Goal: Task Accomplishment & Management: Use online tool/utility

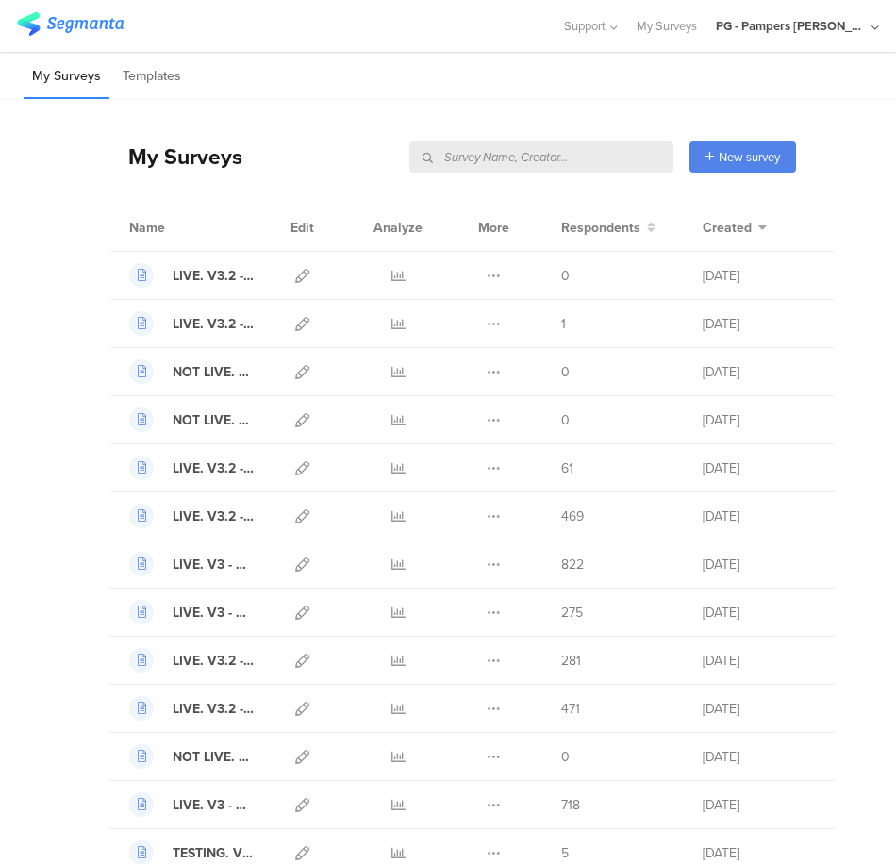
click at [569, 151] on input "text" at bounding box center [541, 156] width 264 height 31
type input "meta"
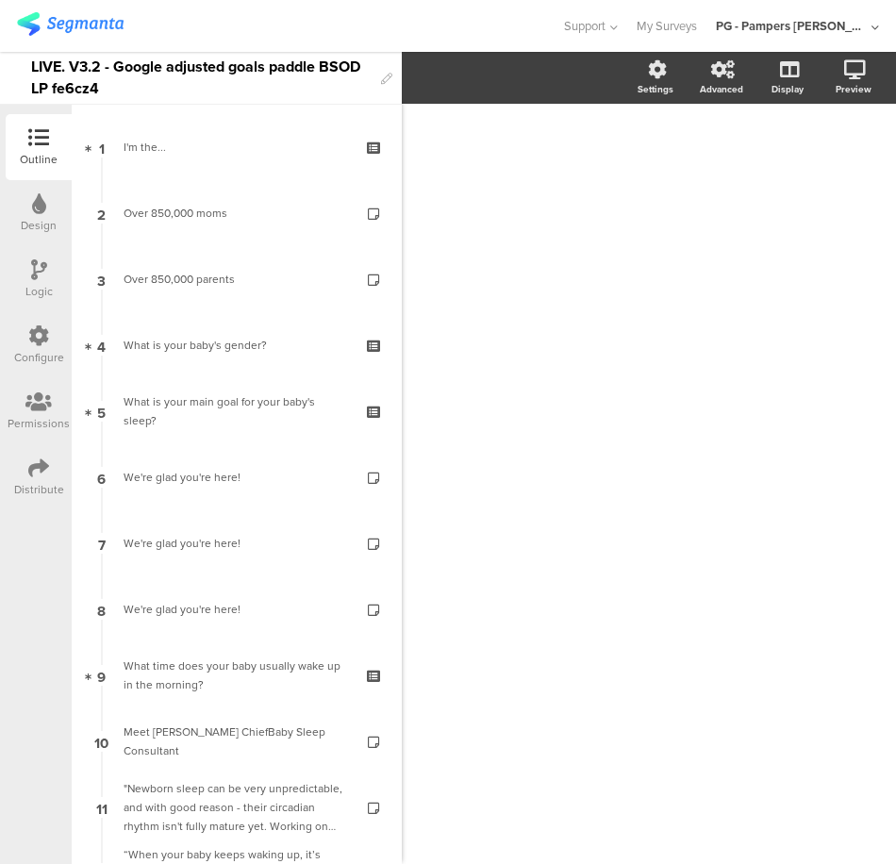
scroll to position [3584, 0]
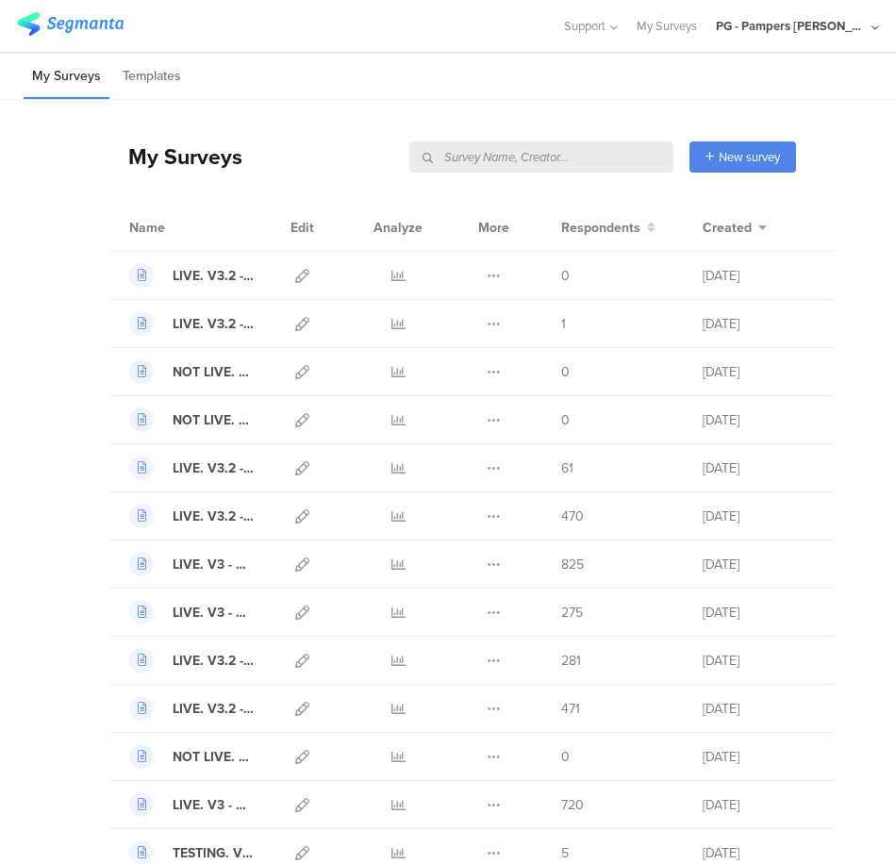
click at [579, 151] on input "text" at bounding box center [541, 156] width 264 height 31
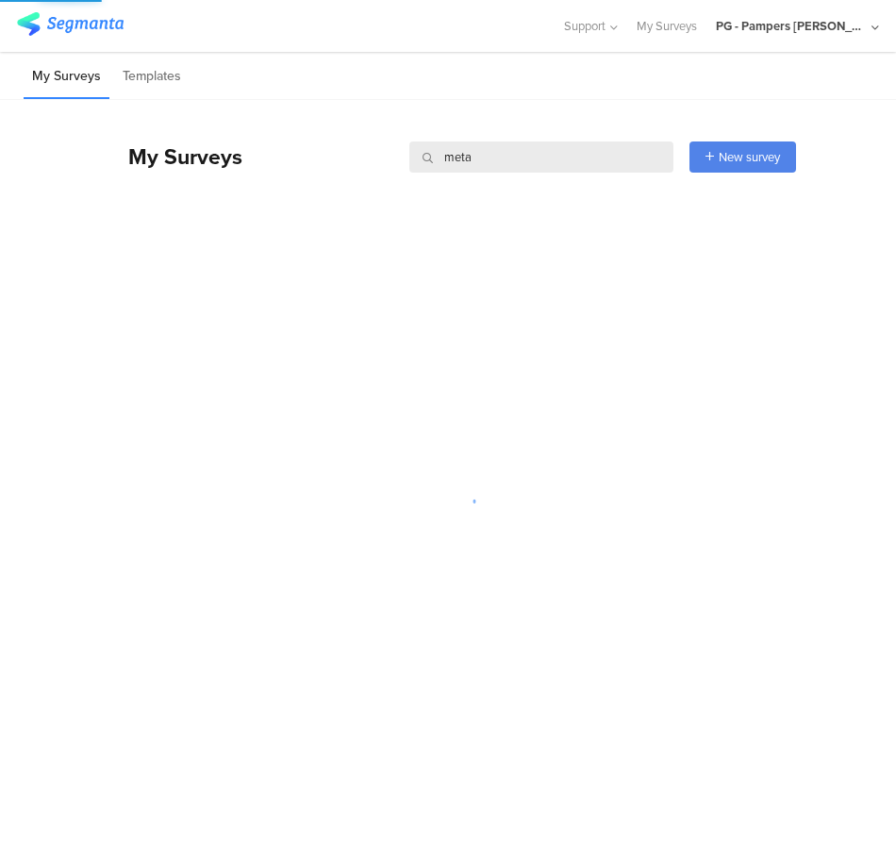
click at [533, 105] on div "My Surveys meta meta New survey Start from scratch Choose from templates" at bounding box center [452, 152] width 687 height 104
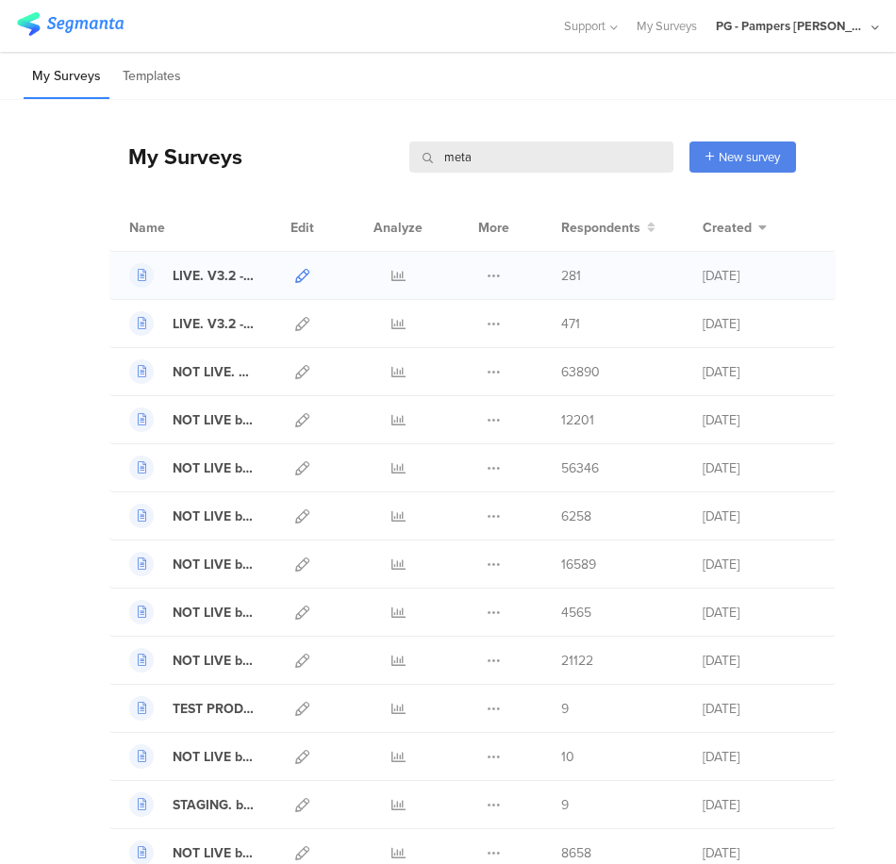
click at [295, 270] on icon at bounding box center [302, 276] width 14 height 14
click at [295, 323] on icon at bounding box center [302, 324] width 14 height 14
click at [190, 268] on div "LIVE. V3.2 - Meta adjusted goals non-paddle BSOD LP 811fie" at bounding box center [213, 276] width 81 height 20
click at [447, 166] on input "meta" at bounding box center [541, 156] width 264 height 31
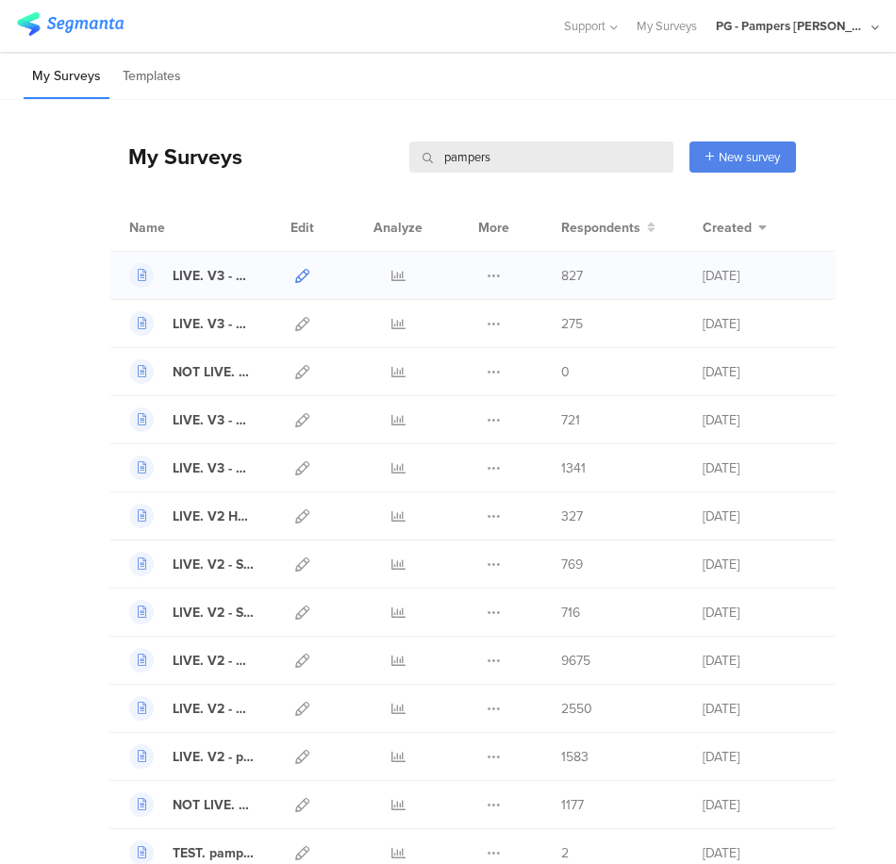
click at [295, 273] on icon at bounding box center [302, 276] width 14 height 14
click at [531, 164] on input "pampers" at bounding box center [541, 156] width 264 height 31
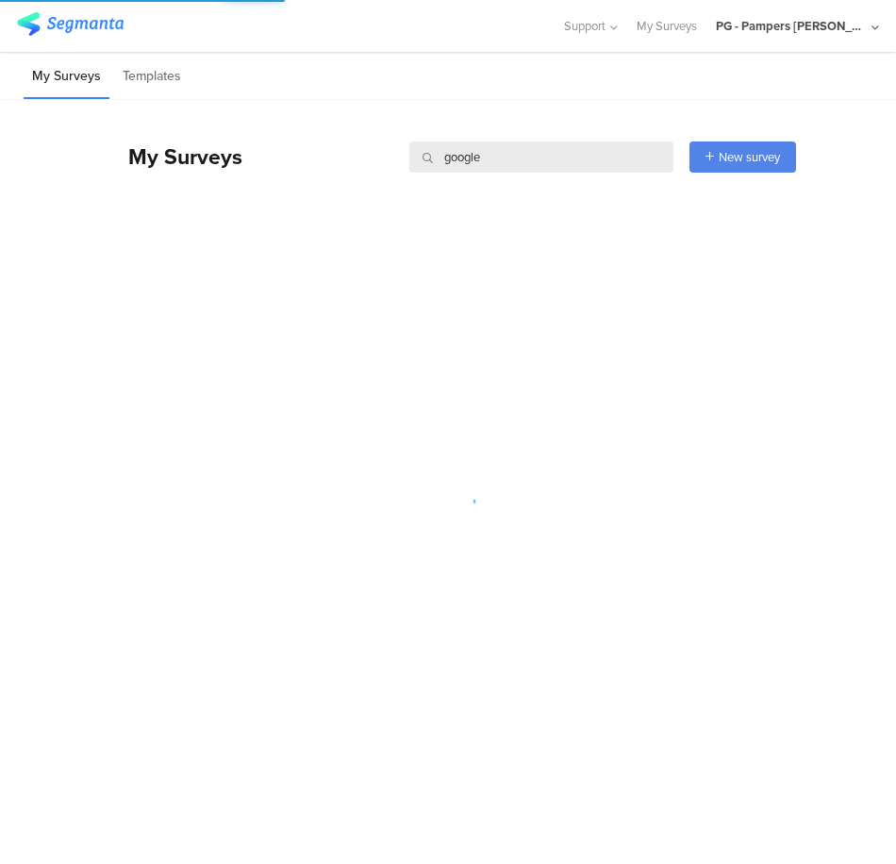
click at [548, 128] on div "My Surveys google google New survey Start from scratch Choose from templates" at bounding box center [452, 156] width 687 height 75
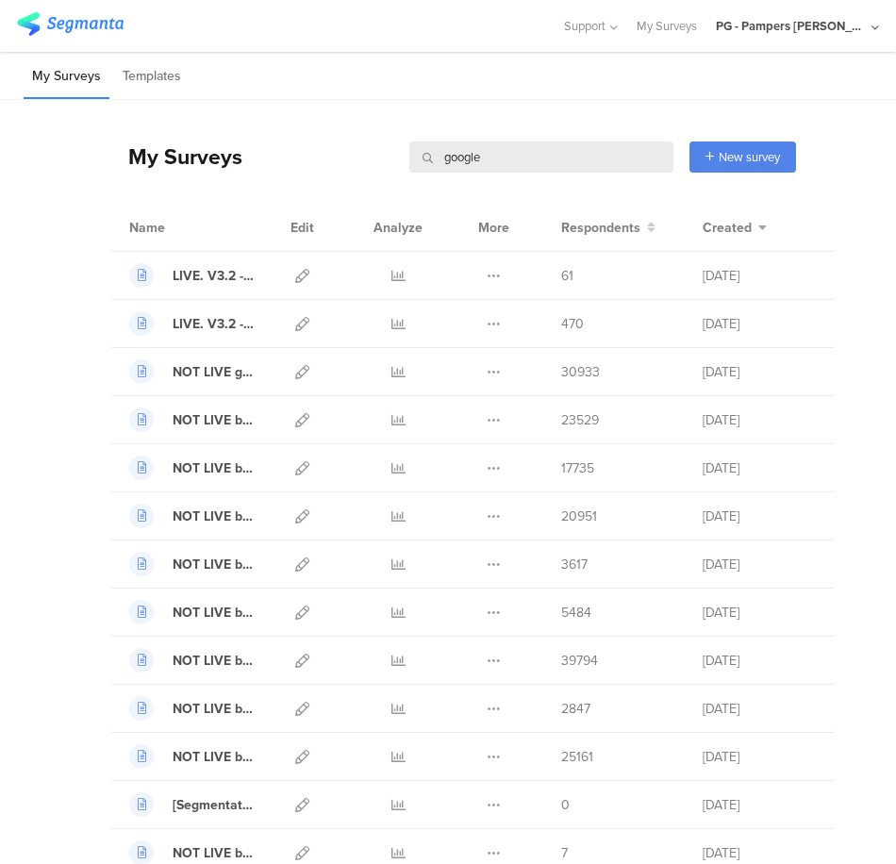
click at [524, 164] on input "google" at bounding box center [541, 156] width 264 height 31
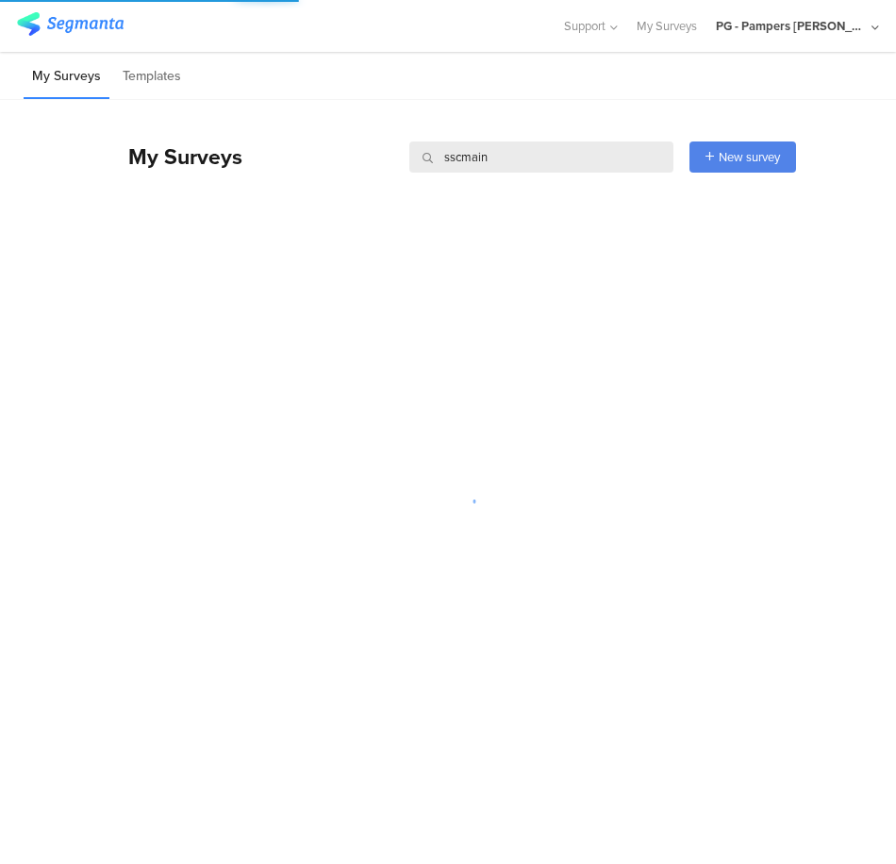
click at [518, 159] on input "sscmain" at bounding box center [541, 156] width 264 height 31
click at [518, 207] on div "My Surveys main main New survey Start from scratch Choose from templates" at bounding box center [452, 166] width 687 height 132
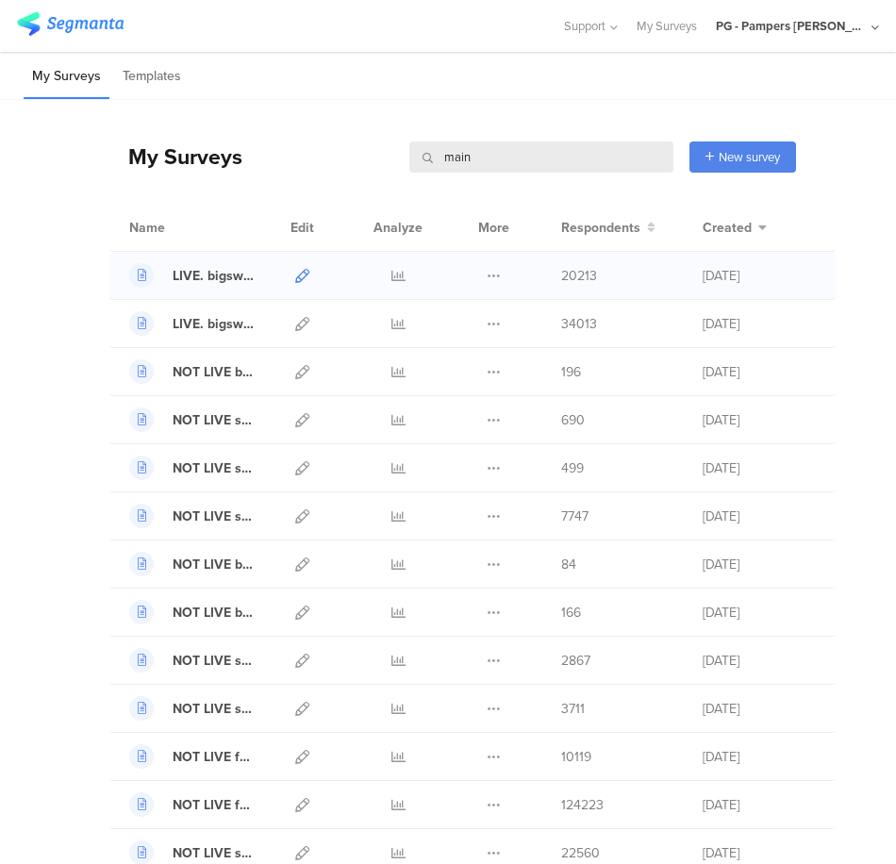
click at [295, 273] on icon at bounding box center [302, 276] width 14 height 14
click at [295, 321] on icon at bounding box center [302, 324] width 14 height 14
click at [472, 164] on input "main" at bounding box center [541, 156] width 264 height 31
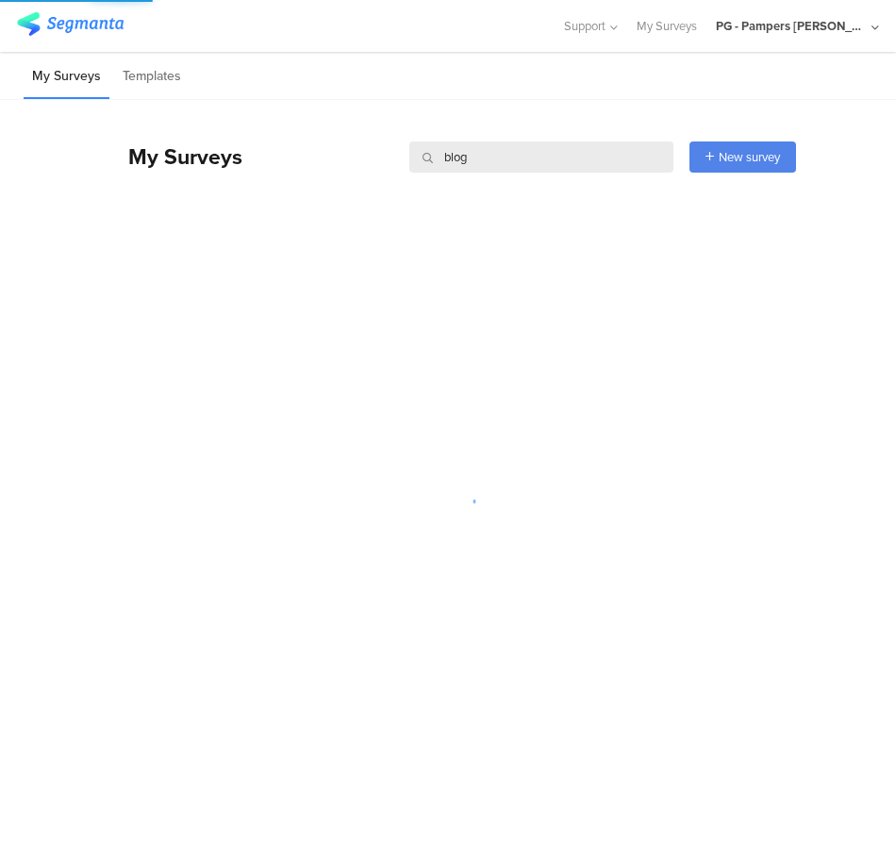
click at [521, 120] on div "My Surveys blog blog New survey Start from scratch Choose from templates" at bounding box center [452, 156] width 687 height 75
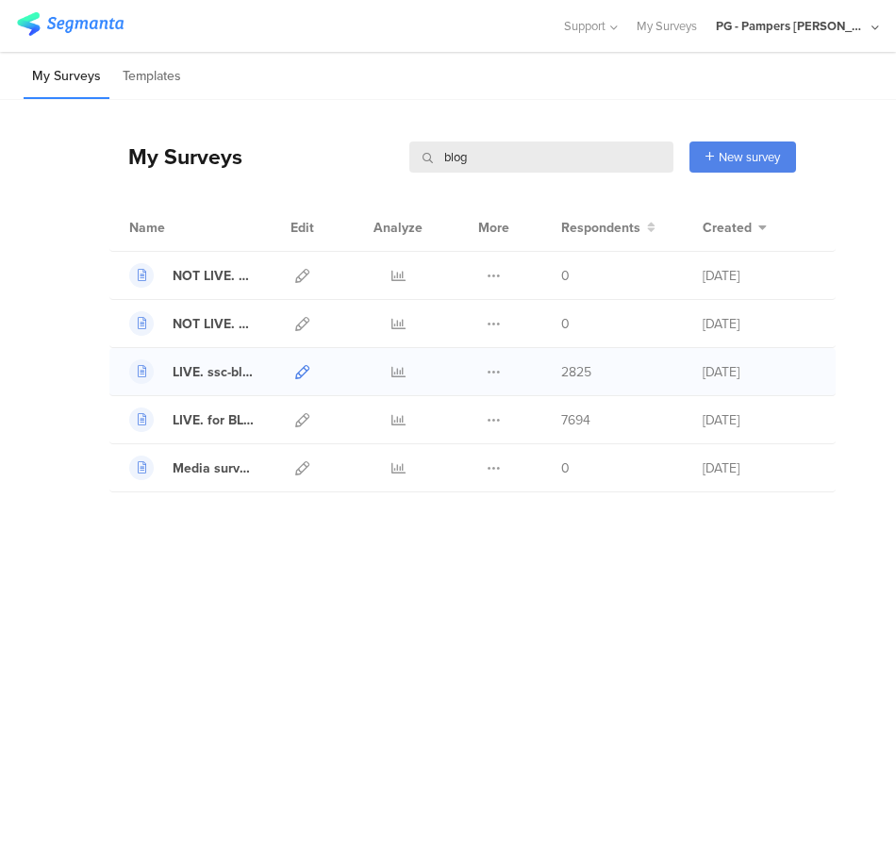
click at [295, 373] on icon at bounding box center [302, 372] width 14 height 14
click at [301, 424] on icon at bounding box center [302, 420] width 14 height 14
click at [303, 273] on icon at bounding box center [302, 276] width 14 height 14
click at [297, 322] on icon at bounding box center [302, 324] width 14 height 14
click at [302, 272] on icon at bounding box center [302, 276] width 14 height 14
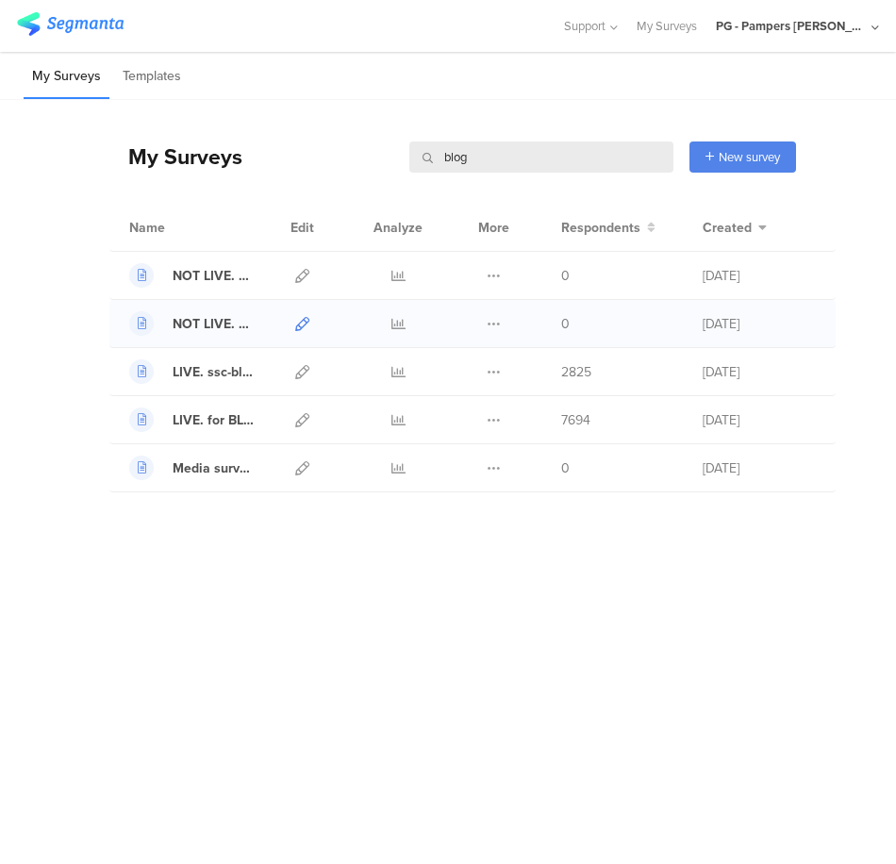
click at [305, 323] on icon at bounding box center [302, 324] width 14 height 14
click at [302, 273] on icon at bounding box center [302, 276] width 14 height 14
click at [299, 330] on icon at bounding box center [302, 324] width 14 height 14
click at [299, 424] on icon at bounding box center [302, 420] width 14 height 14
click at [303, 372] on icon at bounding box center [302, 372] width 14 height 14
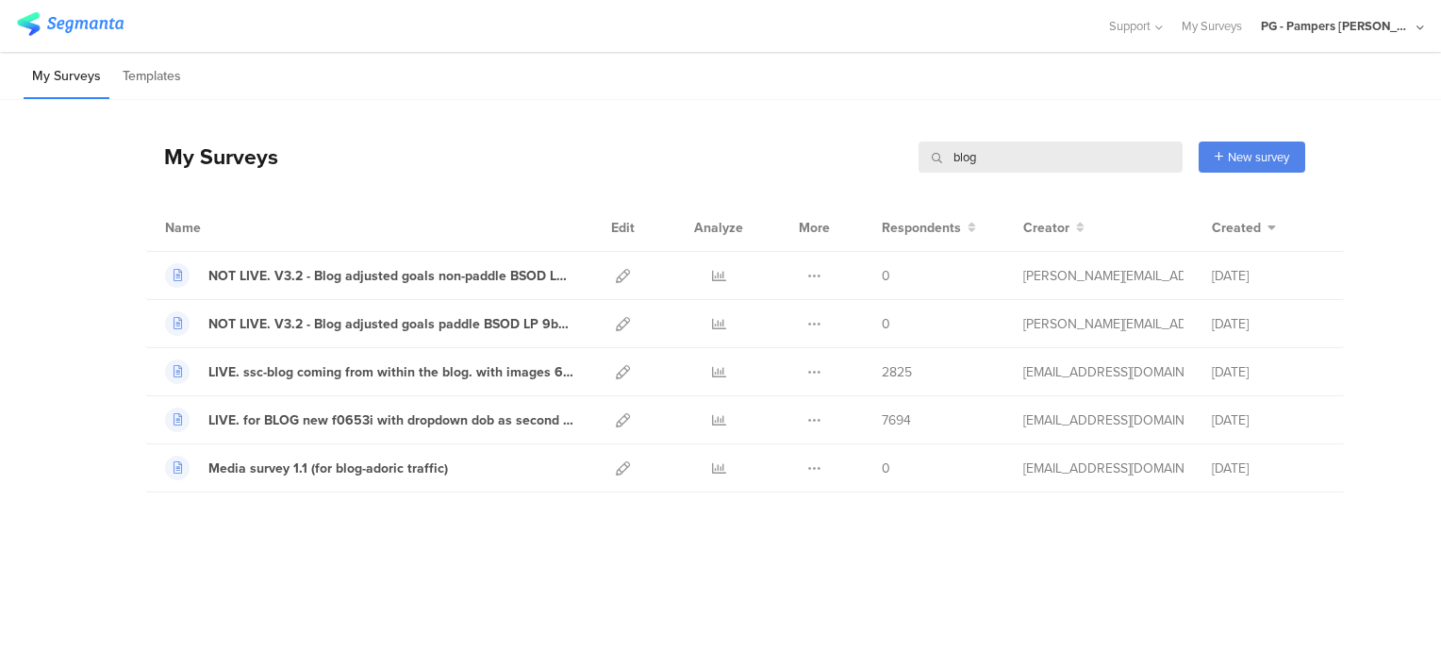
click at [895, 151] on input "blog" at bounding box center [1051, 156] width 264 height 31
paste input "06c67e"
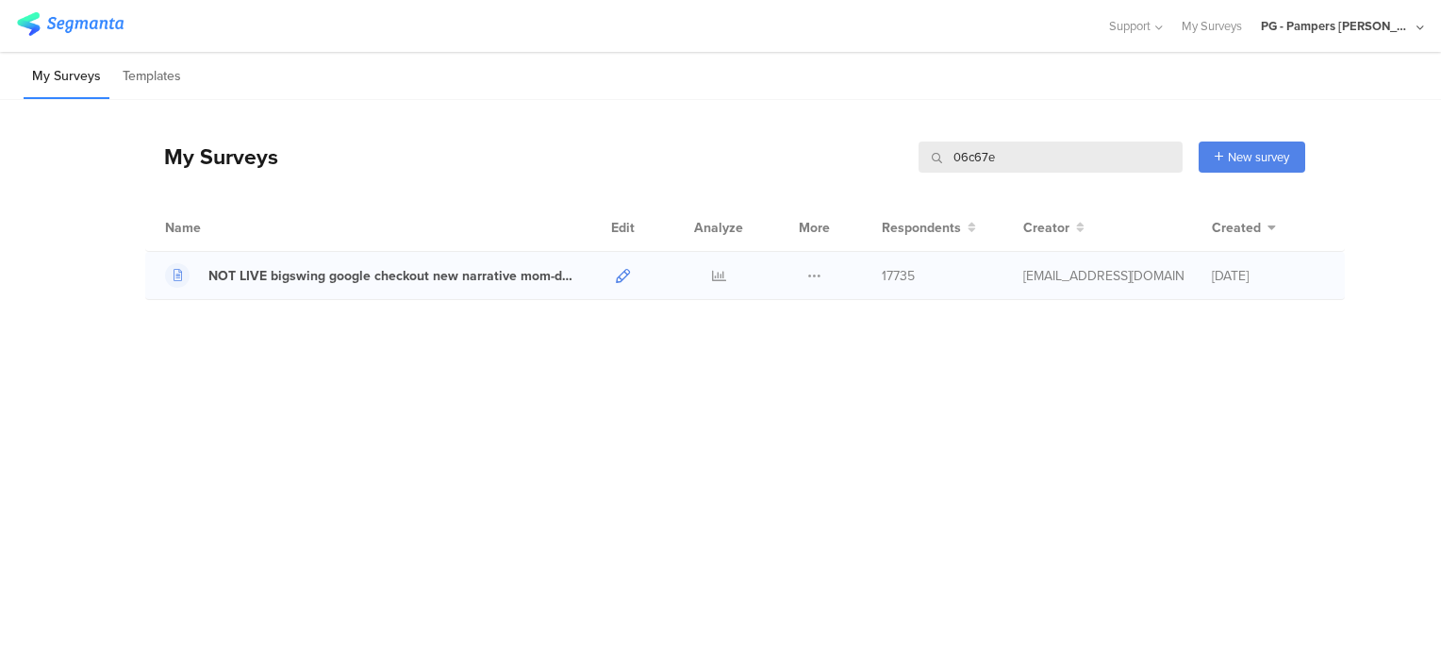
click at [621, 273] on icon at bounding box center [623, 276] width 14 height 14
click at [895, 157] on input "06c67e" at bounding box center [1051, 156] width 264 height 31
paste input "bbea34"
click at [619, 272] on icon at bounding box center [623, 276] width 14 height 14
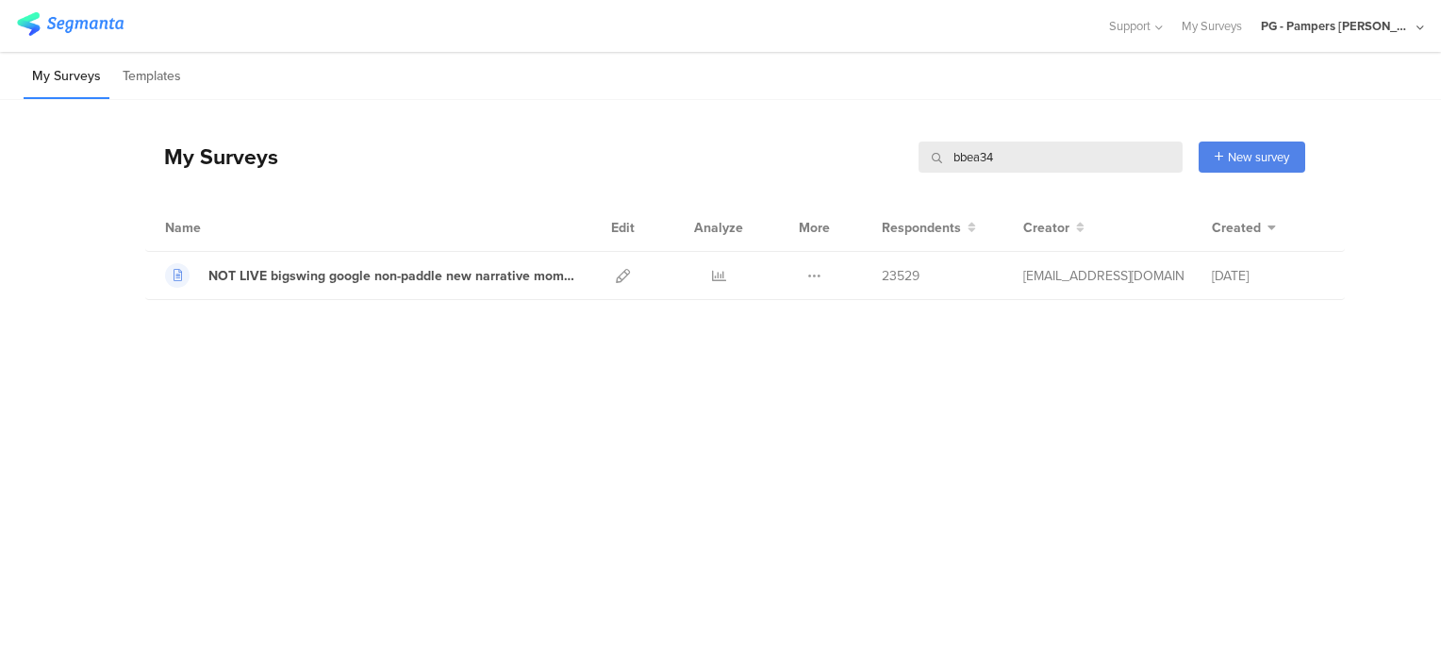
click at [895, 158] on input "bbea34" at bounding box center [1051, 156] width 264 height 31
paste input "c01gfa"
click at [623, 279] on icon at bounding box center [623, 276] width 14 height 14
click at [895, 158] on input "c01gfa" at bounding box center [1051, 156] width 264 height 31
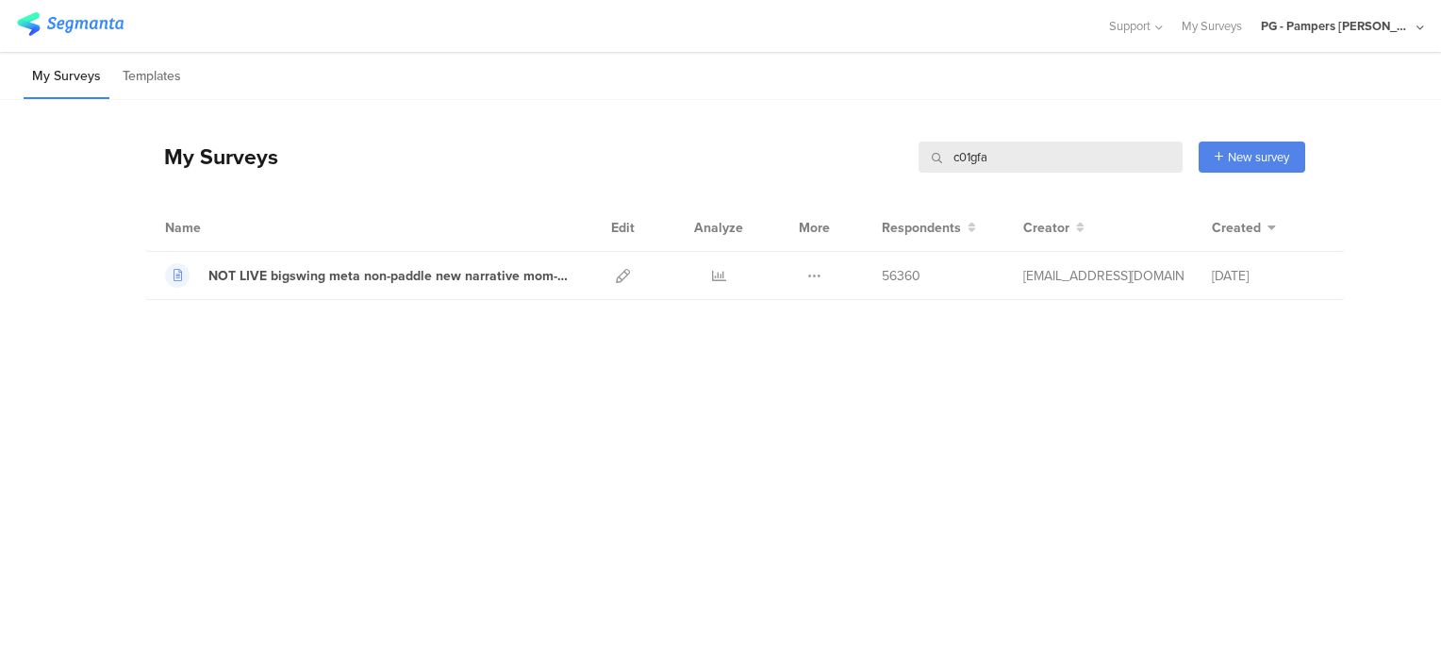
click at [895, 158] on input "c01gfa" at bounding box center [1051, 156] width 264 height 31
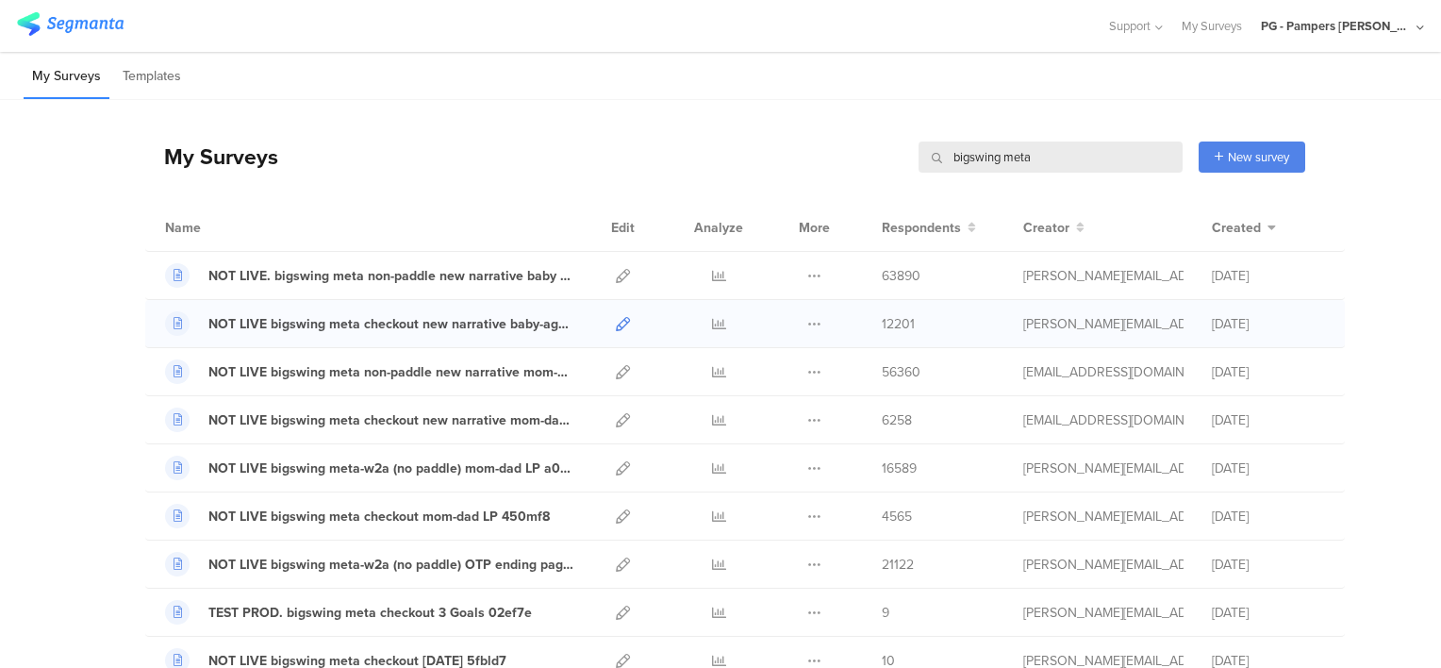
type input "bigswing meta"
click at [616, 320] on icon at bounding box center [623, 324] width 14 height 14
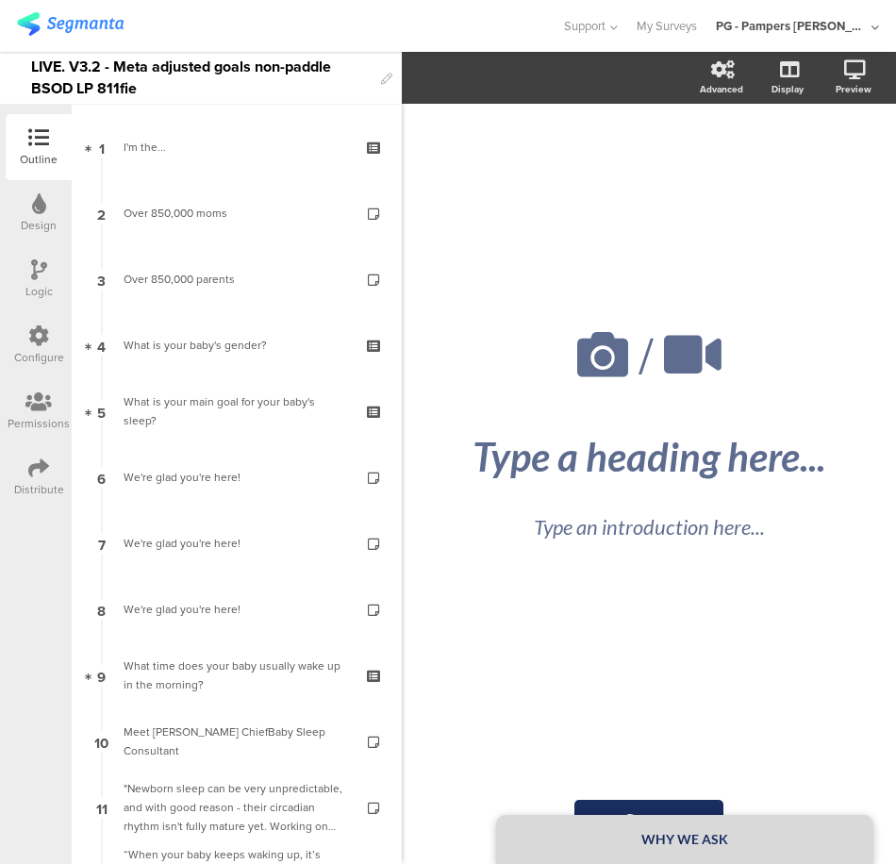
click at [168, 68] on div "LIVE. V3.2 - Meta adjusted goals non-paddle BSOD LP 811fie" at bounding box center [201, 78] width 340 height 52
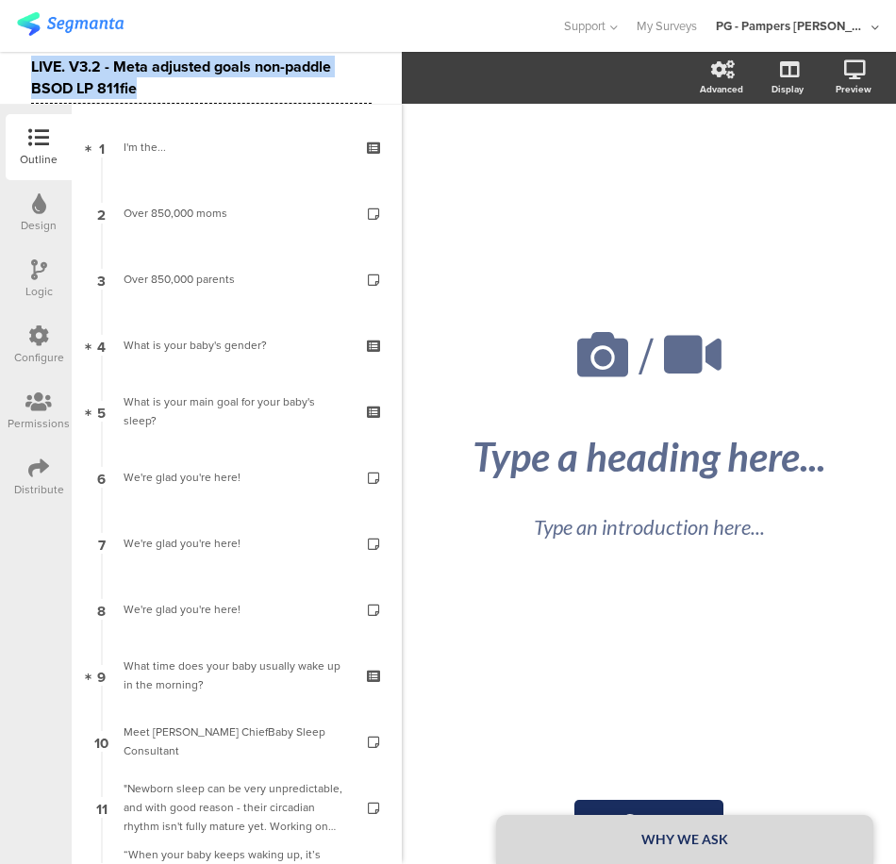
click at [168, 68] on div "LIVE. V3.2 - Meta adjusted goals non-paddle BSOD LP 811fie" at bounding box center [201, 78] width 340 height 52
copy div "LIVE. V3.2 - Meta adjusted goals non-paddle BSOD LP 811fie"
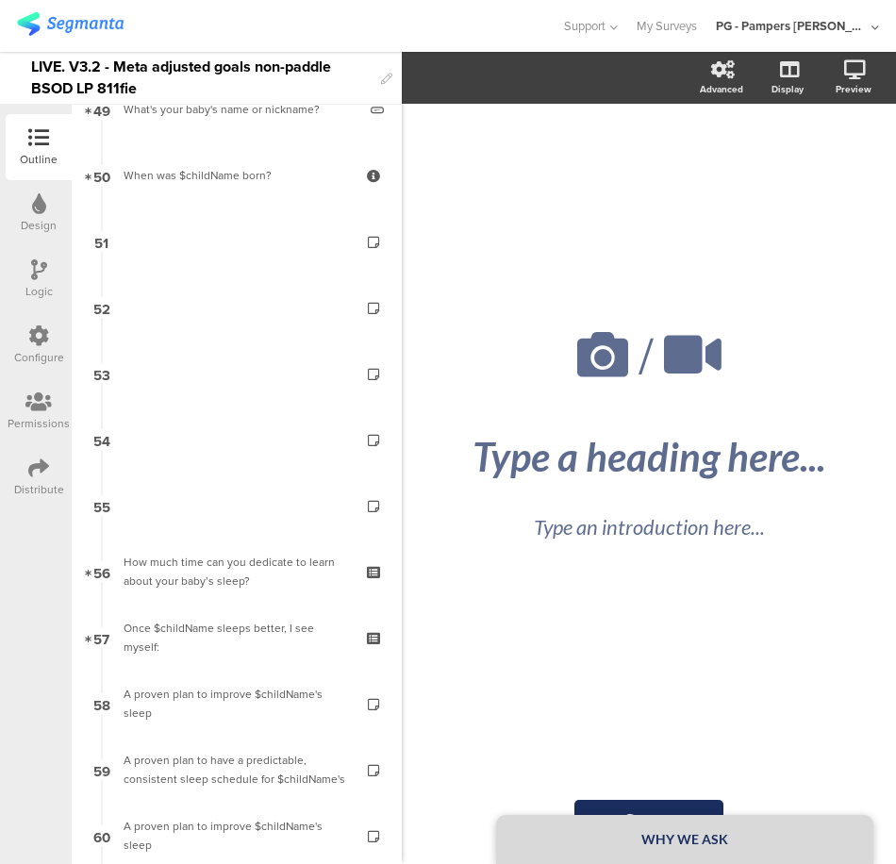
scroll to position [3584, 0]
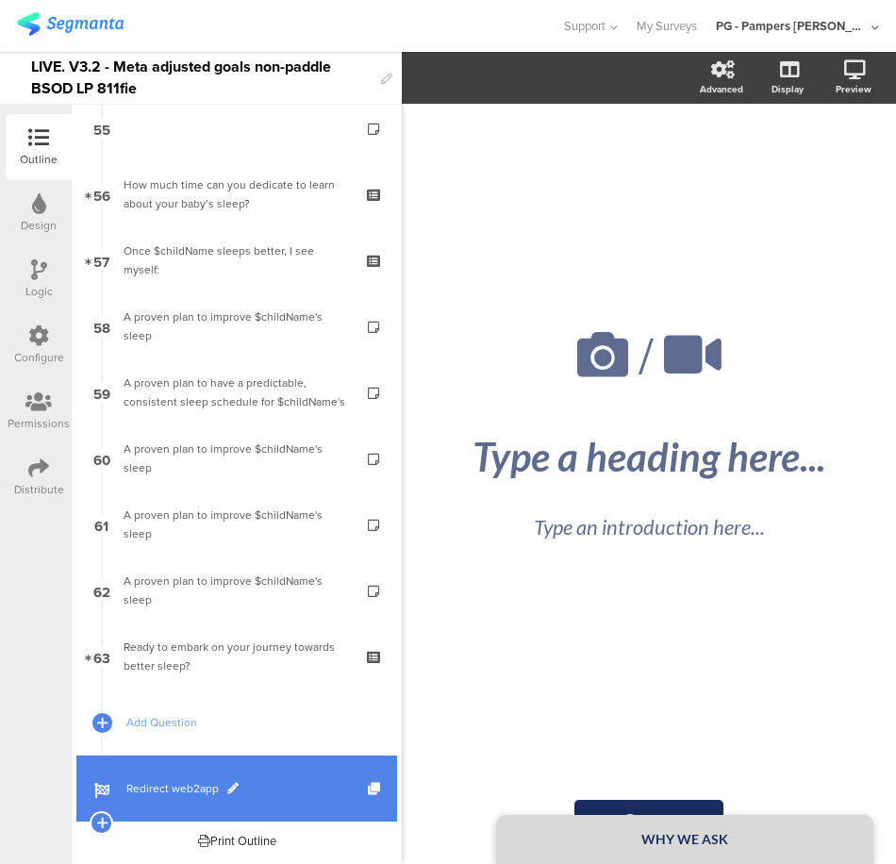
click at [300, 788] on span "Redirect web2app" at bounding box center [246, 788] width 241 height 19
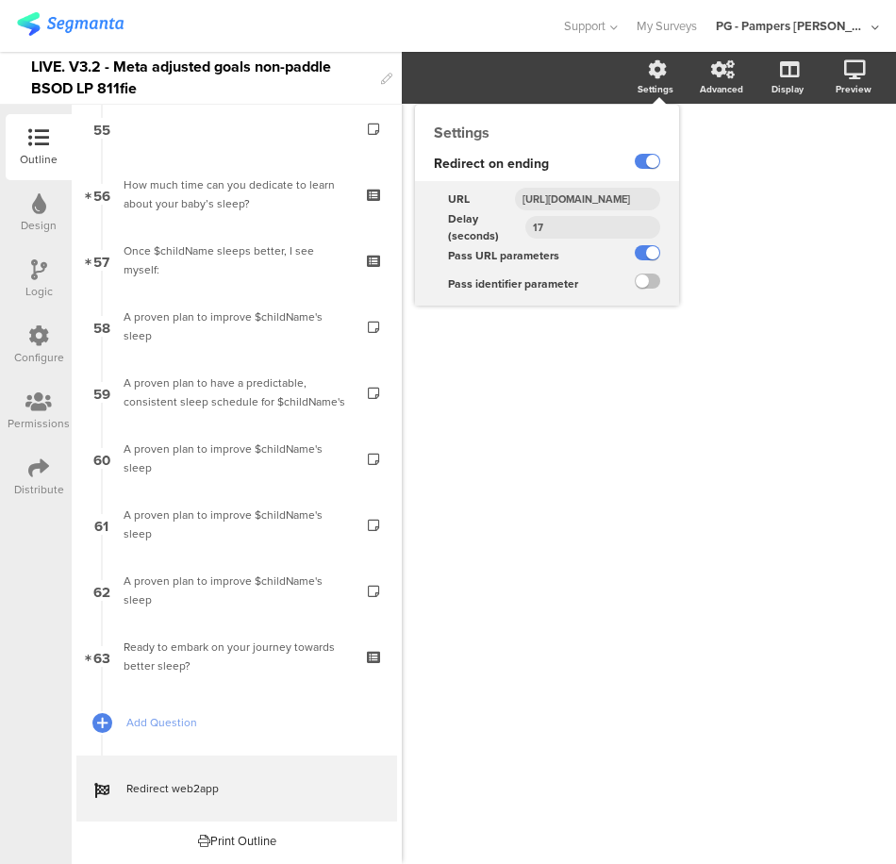
click at [586, 202] on input "https://smartsleepcoach.com/finalize-account?sessionId=$sessionId&childName=$ch…" at bounding box center [587, 199] width 145 height 23
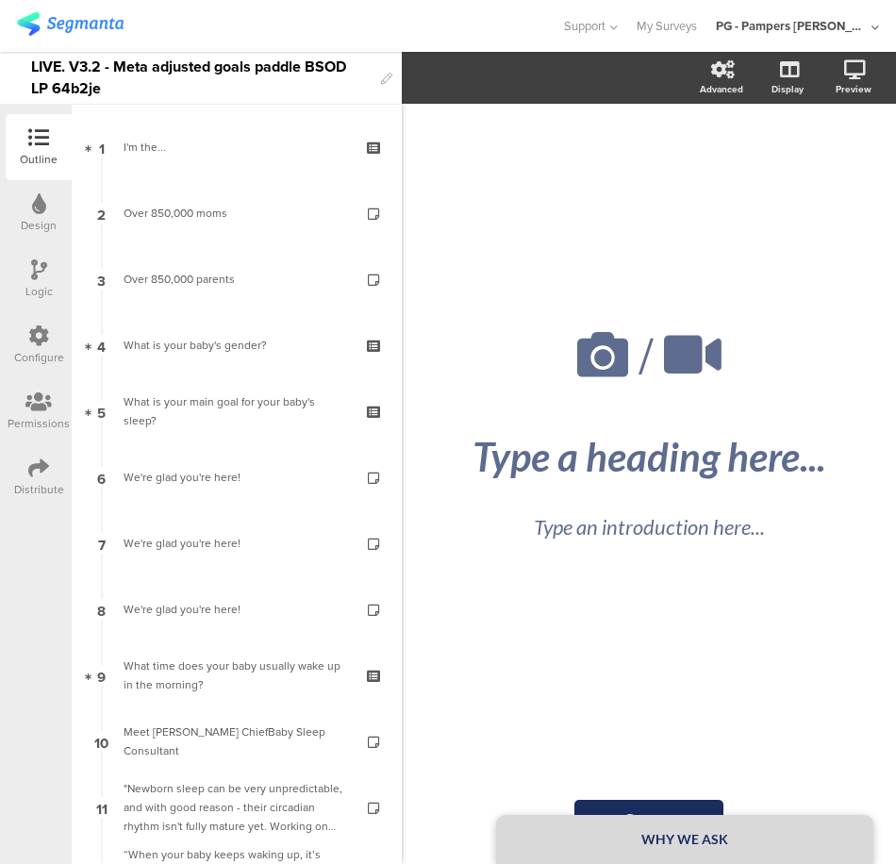
click at [170, 59] on div "LIVE. V3.2 - Meta adjusted goals paddle BSOD LP 64b2je" at bounding box center [201, 78] width 340 height 52
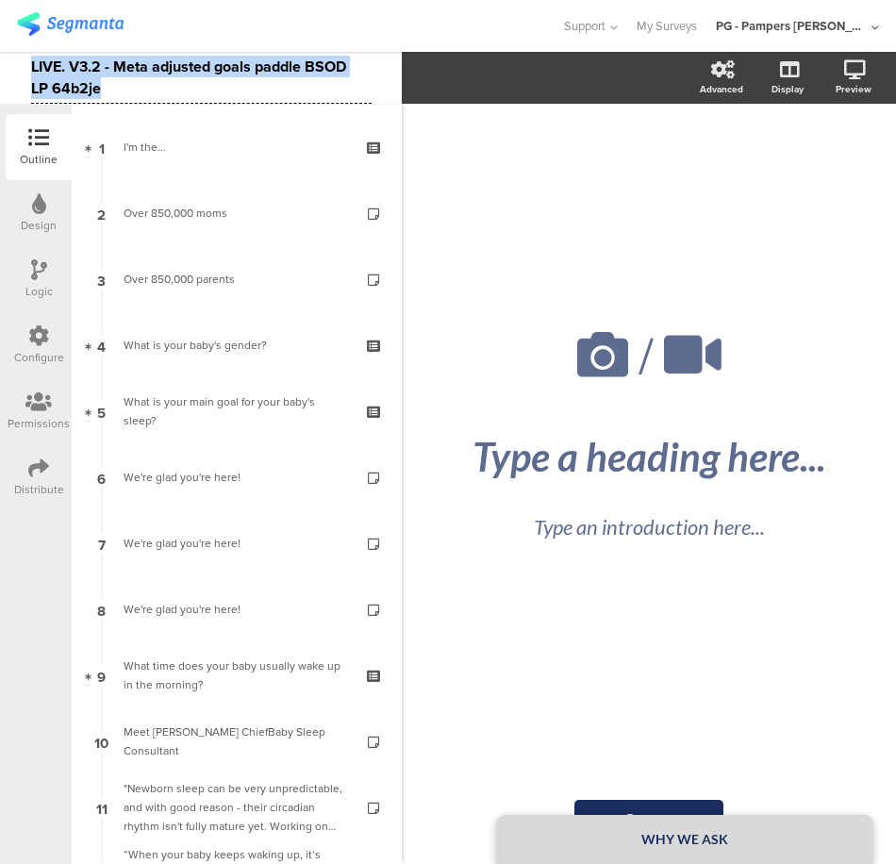
click at [170, 59] on div "LIVE. V3.2 - Meta adjusted goals paddle BSOD LP 64b2je" at bounding box center [201, 78] width 340 height 52
copy div "LIVE. V3.2 - Meta adjusted goals paddle BSOD LP 64b2je"
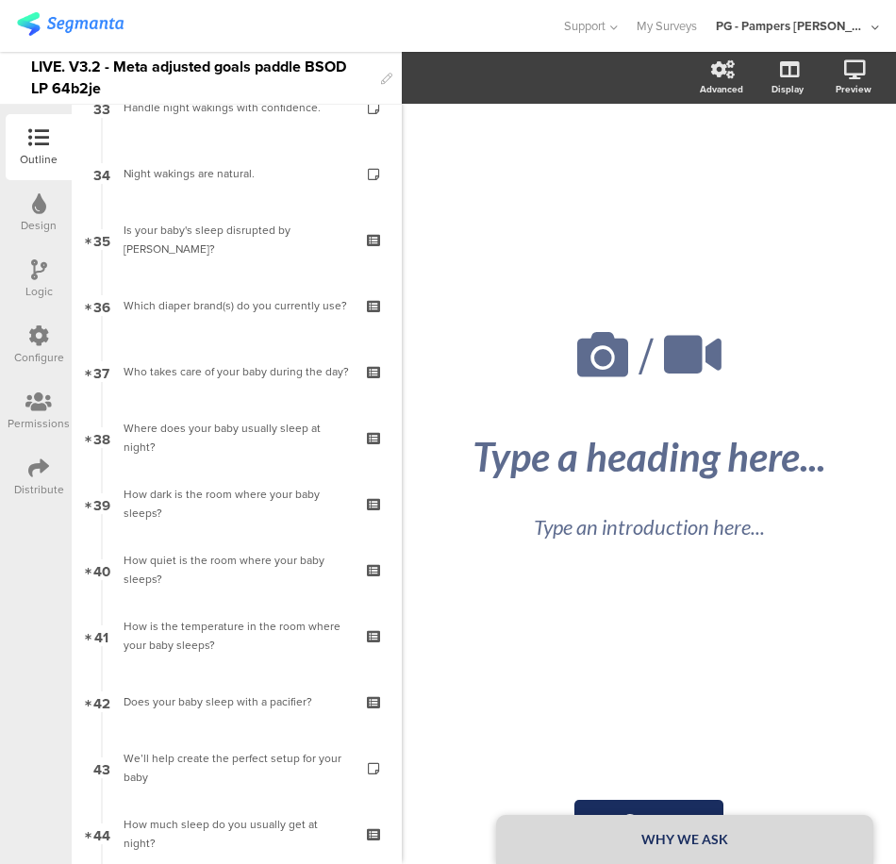
scroll to position [3584, 0]
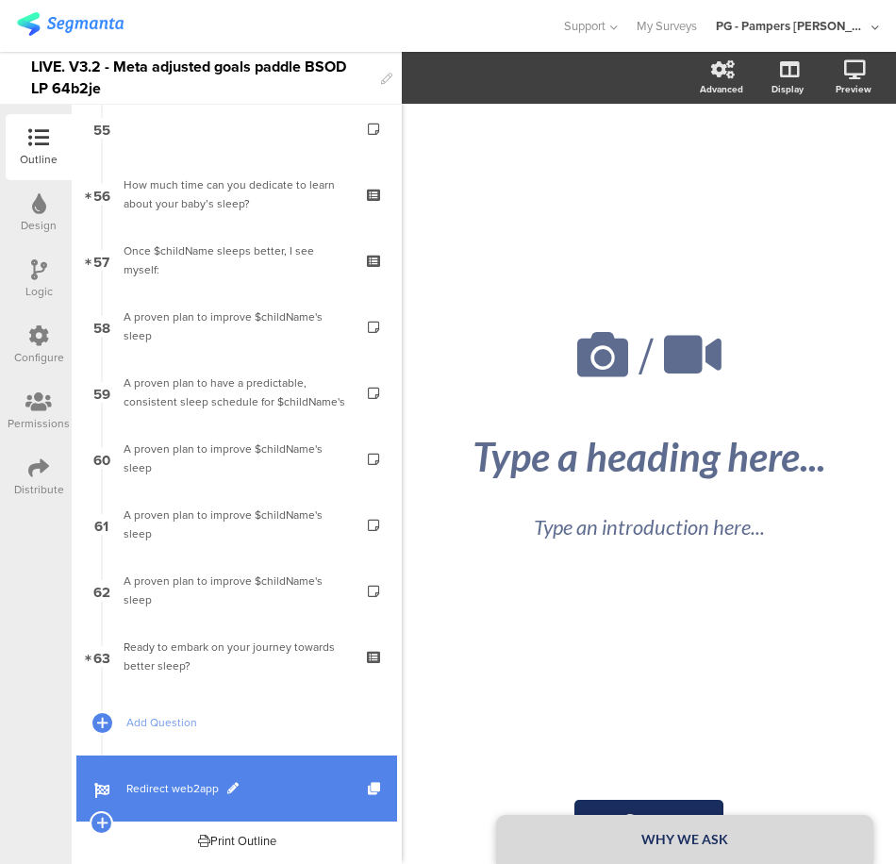
click at [283, 786] on span "Redirect web2app" at bounding box center [246, 788] width 241 height 19
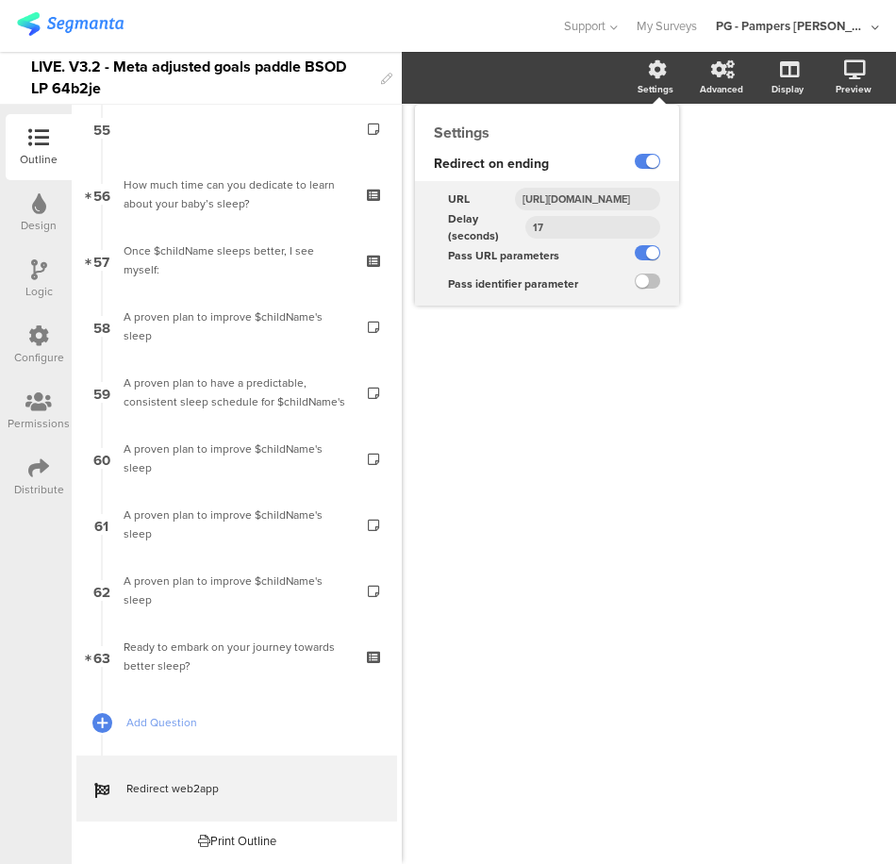
click at [588, 201] on input "https://smartsleepcoach.com/finalize-account?sessionId=$sessionId&childName=$ch…" at bounding box center [587, 199] width 145 height 23
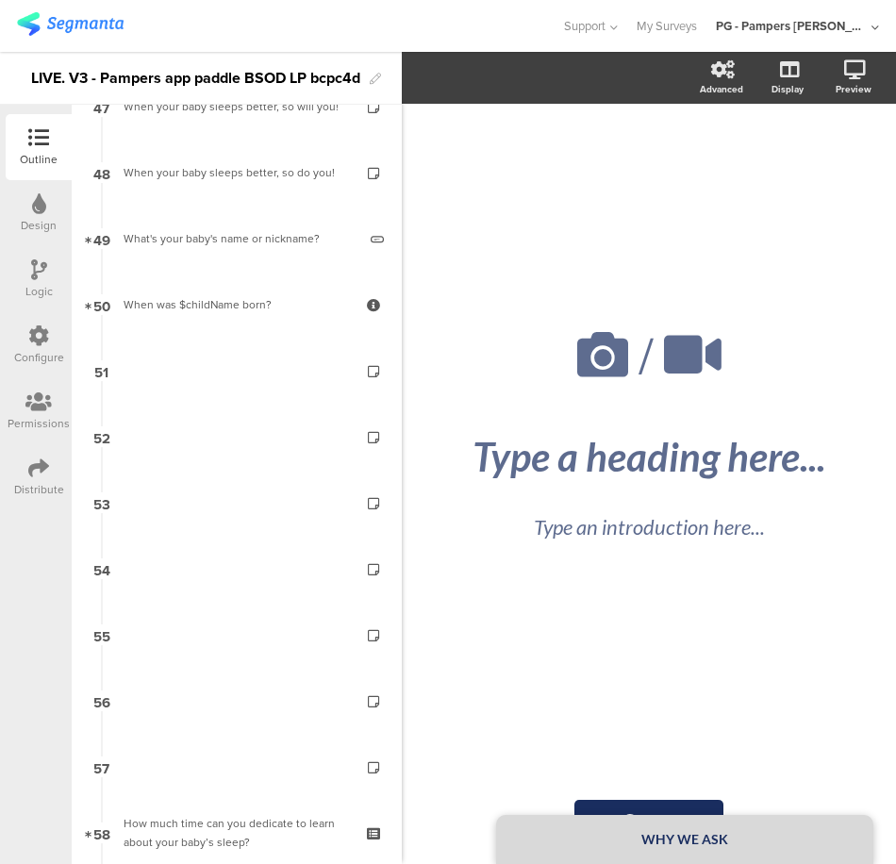
scroll to position [3848, 0]
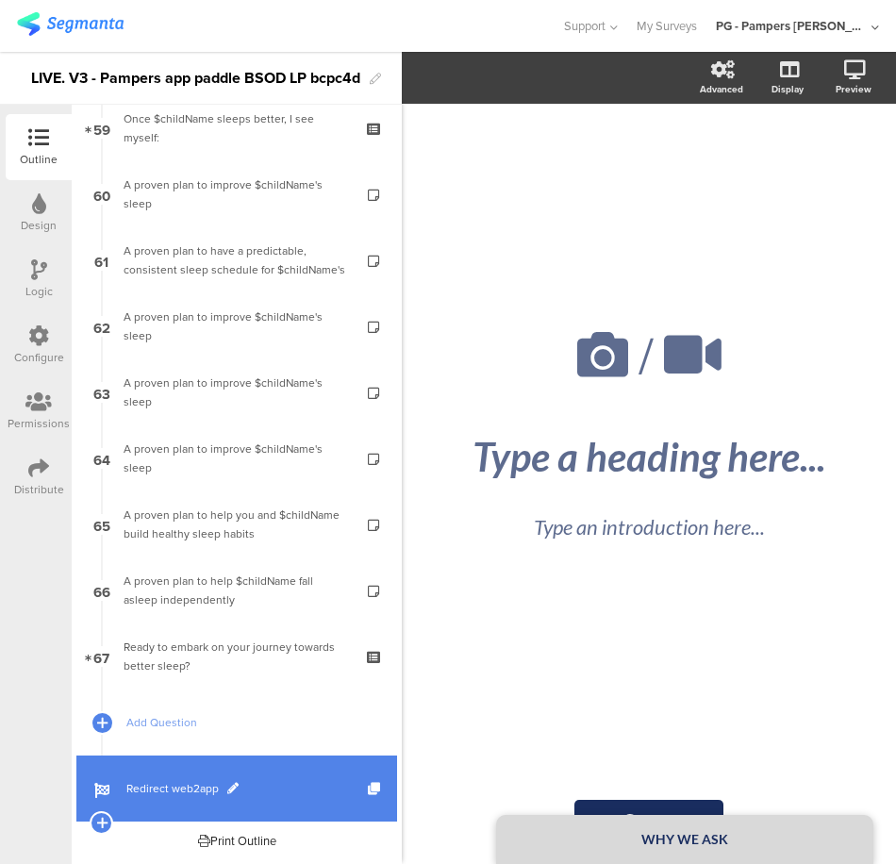
click at [303, 781] on span "Redirect web2app" at bounding box center [246, 788] width 241 height 19
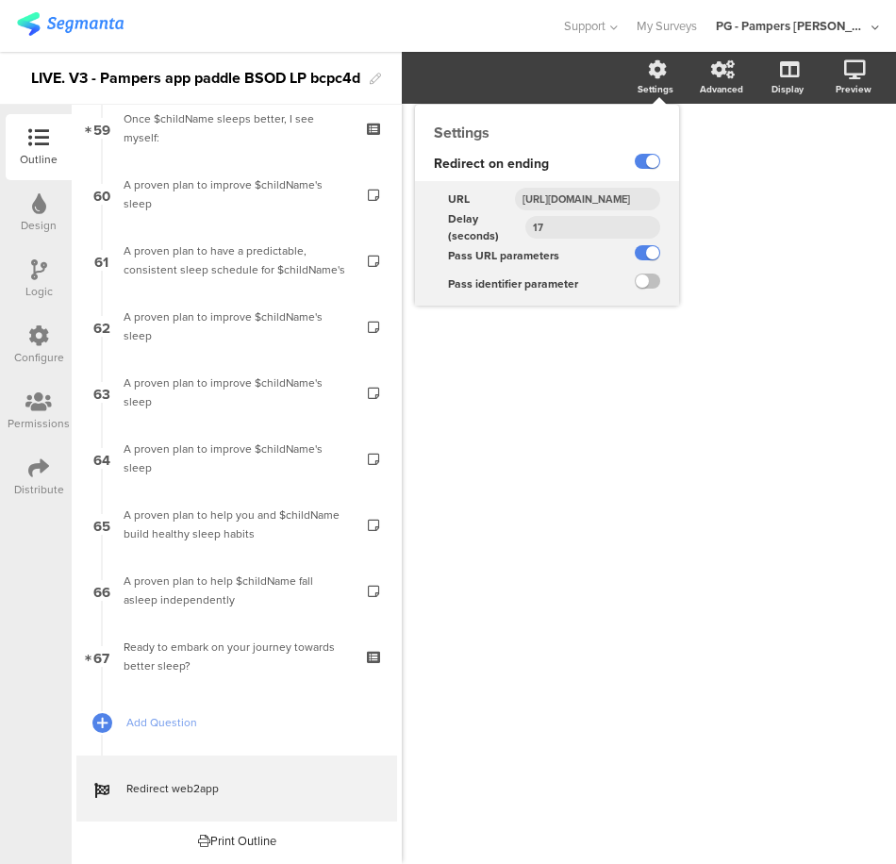
click at [589, 193] on input "https://smartsleepcoach.com/finalize-account?sessionId=$sessionId&childName=$ch…" at bounding box center [587, 199] width 145 height 23
click at [611, 196] on input "https://smartsleepcoach.com/finalize-account?sessionId=$sessionId&childName=$ch…" at bounding box center [587, 199] width 145 height 23
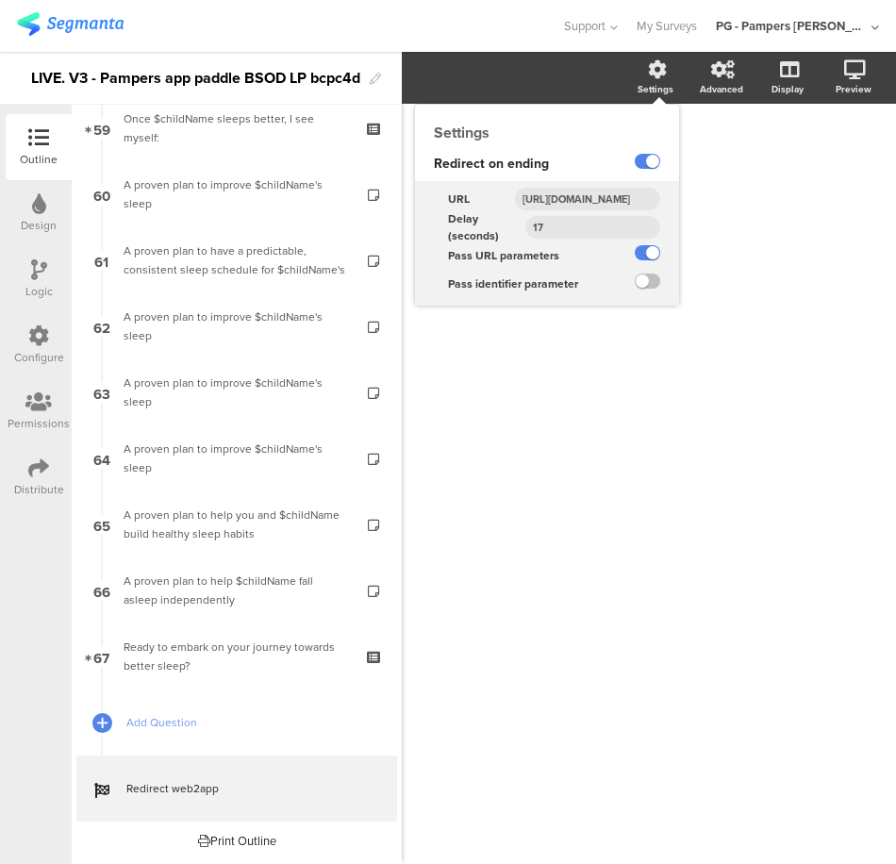
click at [611, 196] on input "https://smartsleepcoach.com/finalize-account?sessionId=$sessionId&childName=$ch…" at bounding box center [587, 199] width 145 height 23
click at [601, 190] on input "https://smartsleepcoach.com/finalize-account?sessionId=$sessionId&childName=$ch…" at bounding box center [587, 199] width 145 height 23
type input "https://smartsleepcoach.com/finalize-account?sessionId=$sessionId&childName=$ch…"
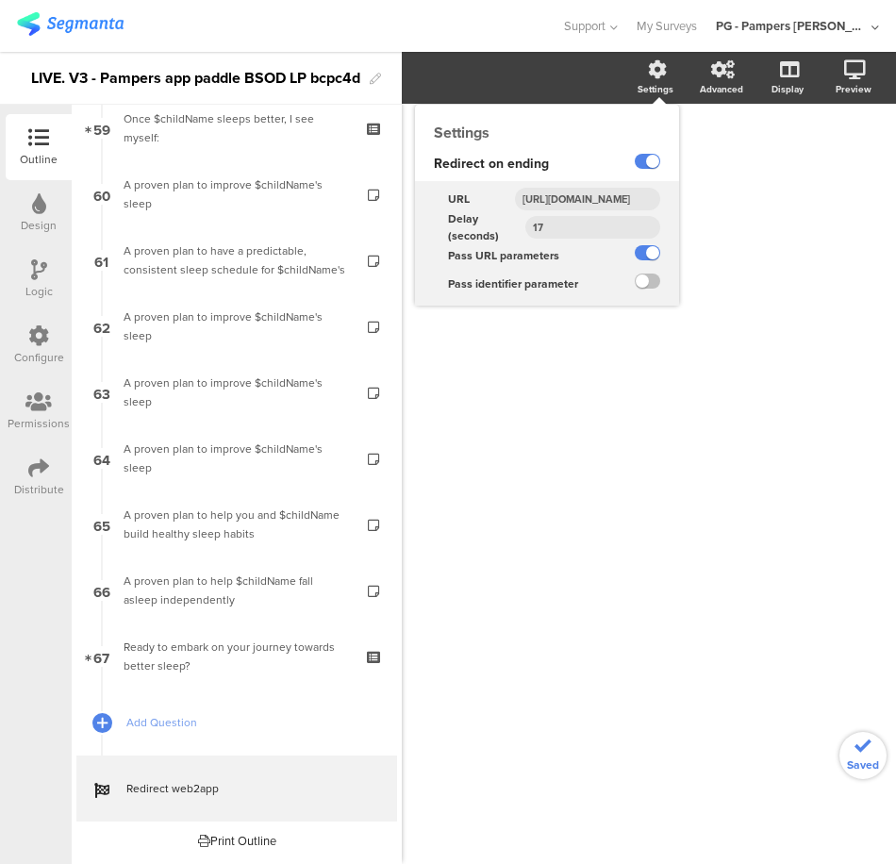
scroll to position [0, 0]
click at [587, 170] on div "Redirect on ending" at bounding box center [510, 164] width 191 height 34
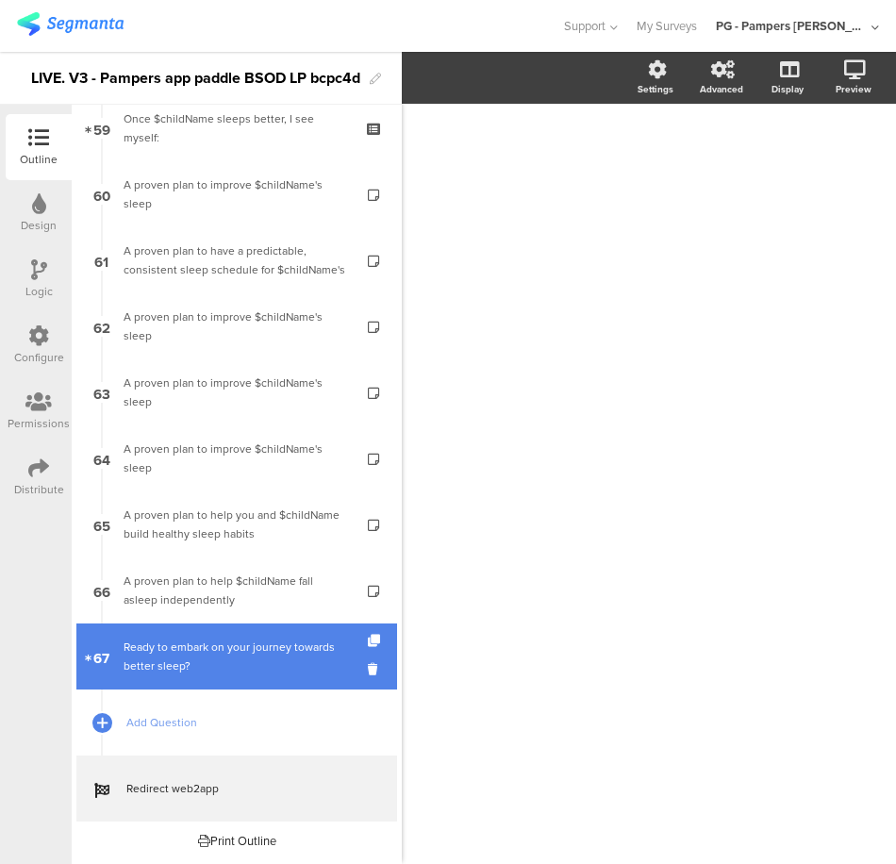
click at [252, 667] on div "Ready to embark on your journey towards better sleep?" at bounding box center [236, 657] width 225 height 38
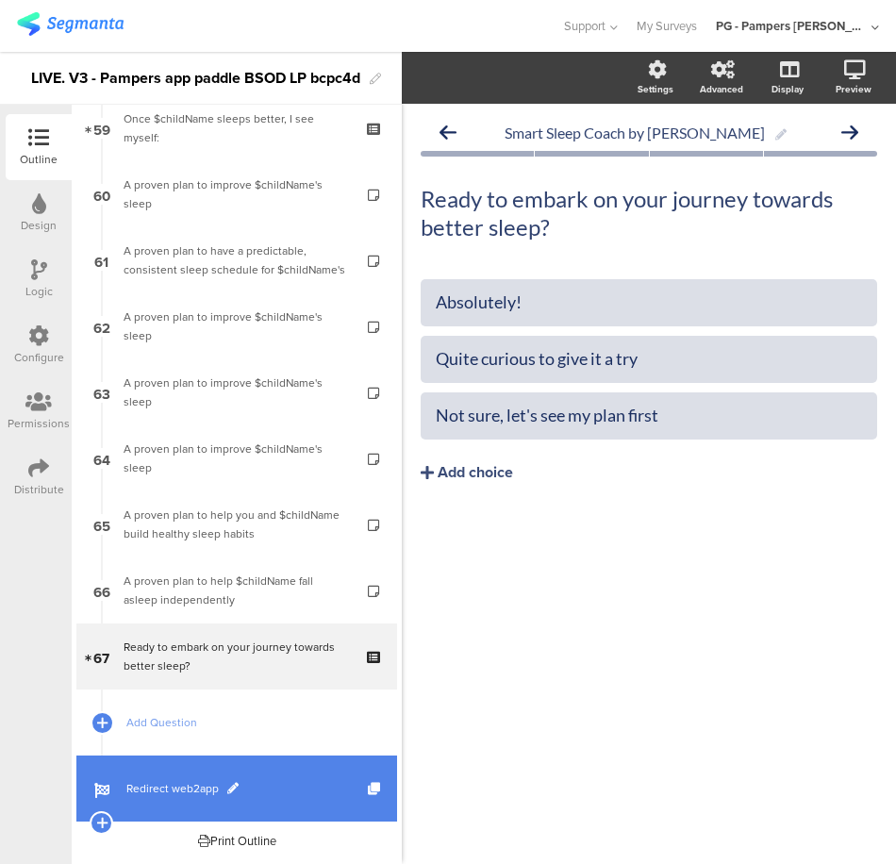
click at [279, 787] on span "Redirect web2app" at bounding box center [246, 788] width 241 height 19
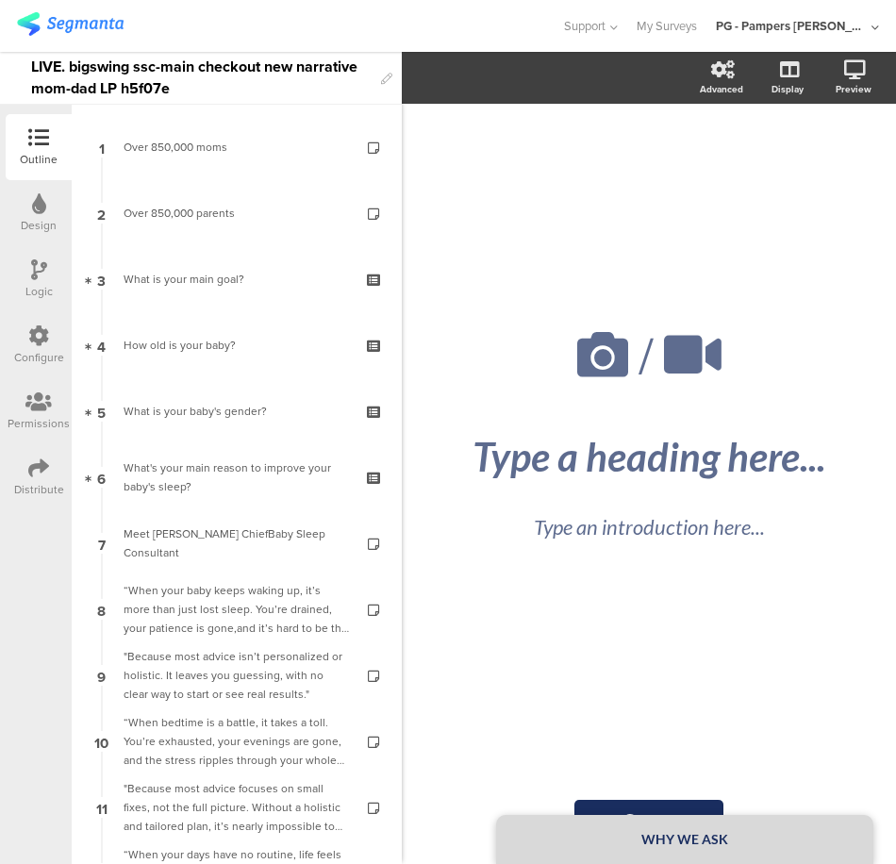
click at [224, 58] on div "LIVE. bigswing ssc-main checkout new narrative mom-dad LP h5f07e" at bounding box center [201, 78] width 340 height 52
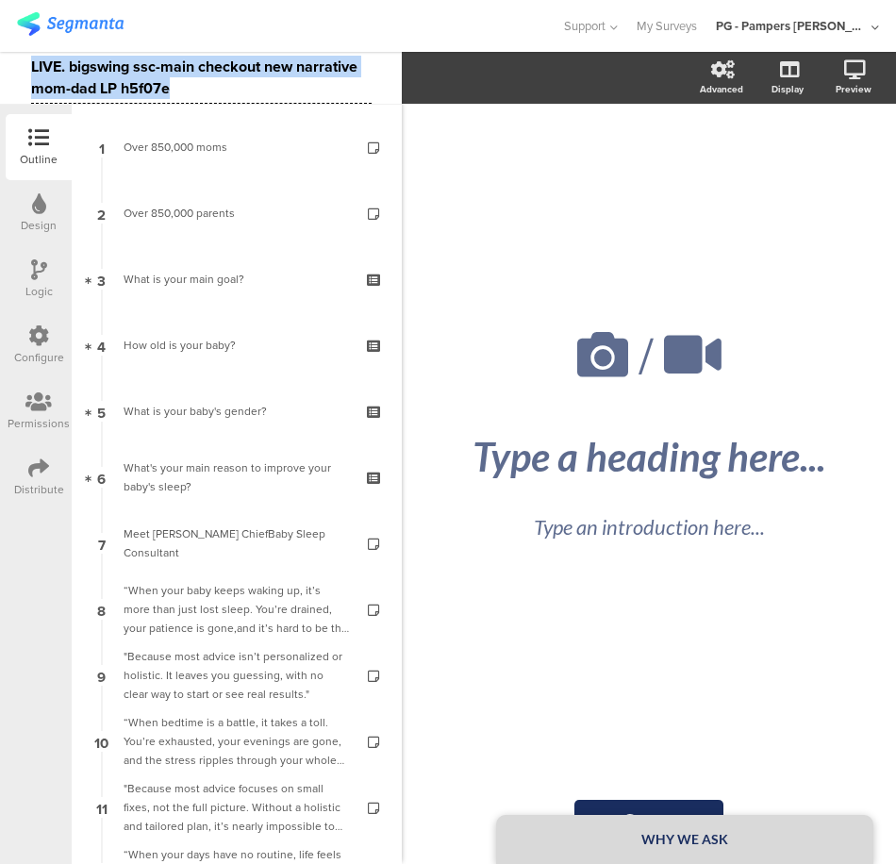
click at [224, 58] on div "LIVE. bigswing ssc-main checkout new narrative mom-dad LP h5f07e" at bounding box center [201, 78] width 340 height 52
copy div "LIVE. bigswing ssc-main checkout new narrative mom-dad LP h5f07e"
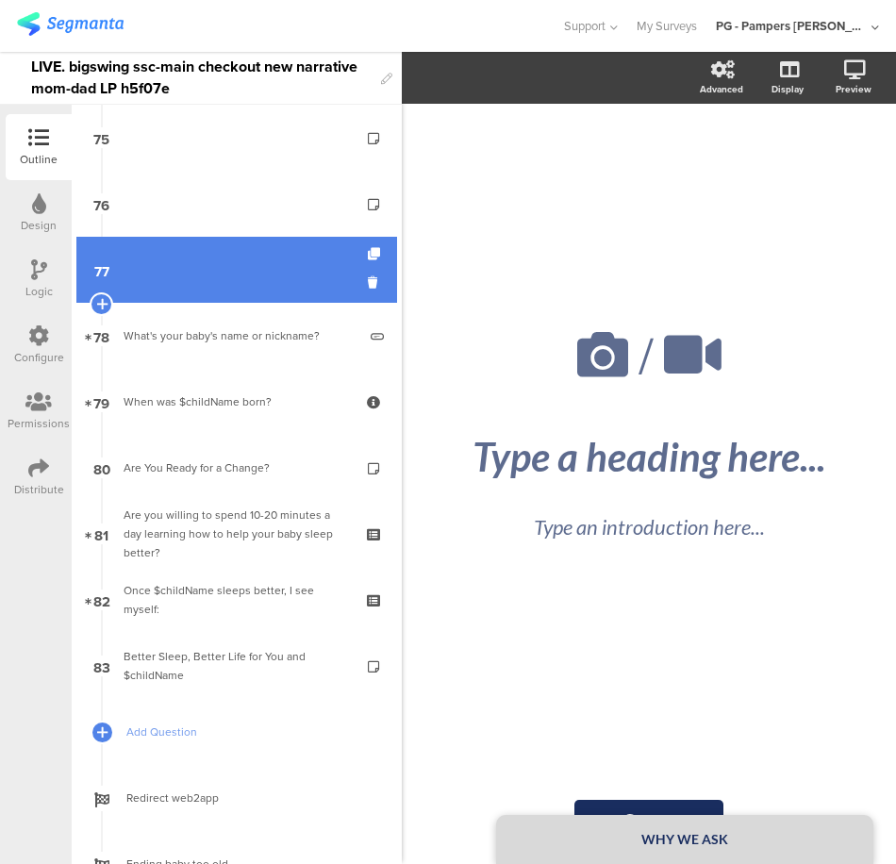
scroll to position [5036, 0]
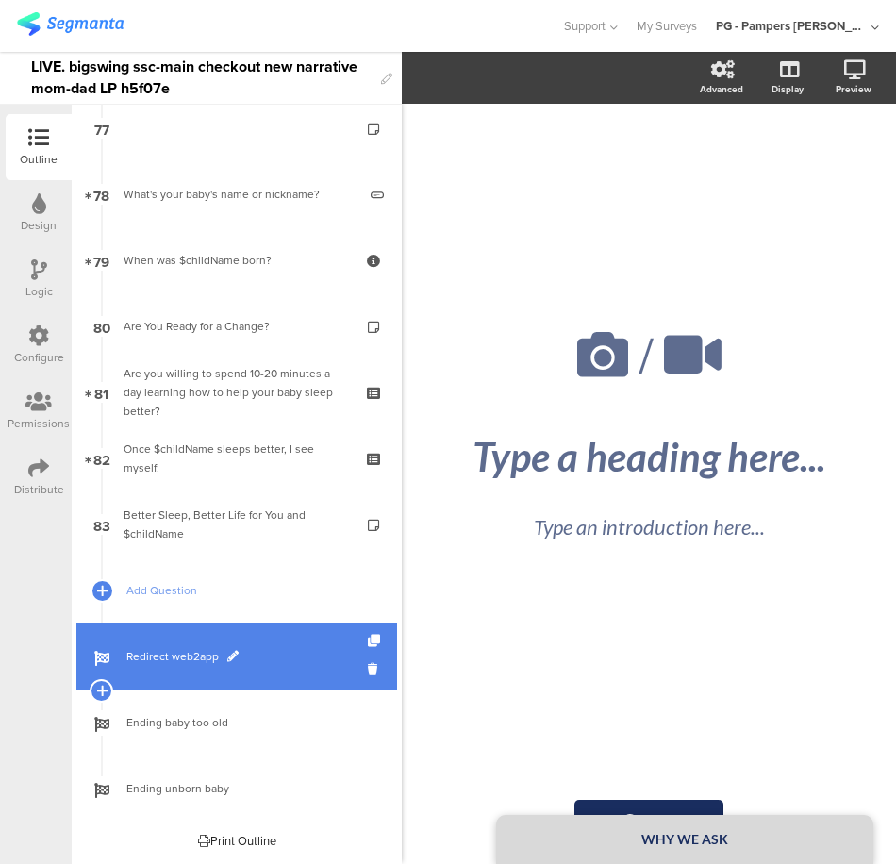
click at [270, 660] on span "Redirect web2app" at bounding box center [246, 656] width 241 height 19
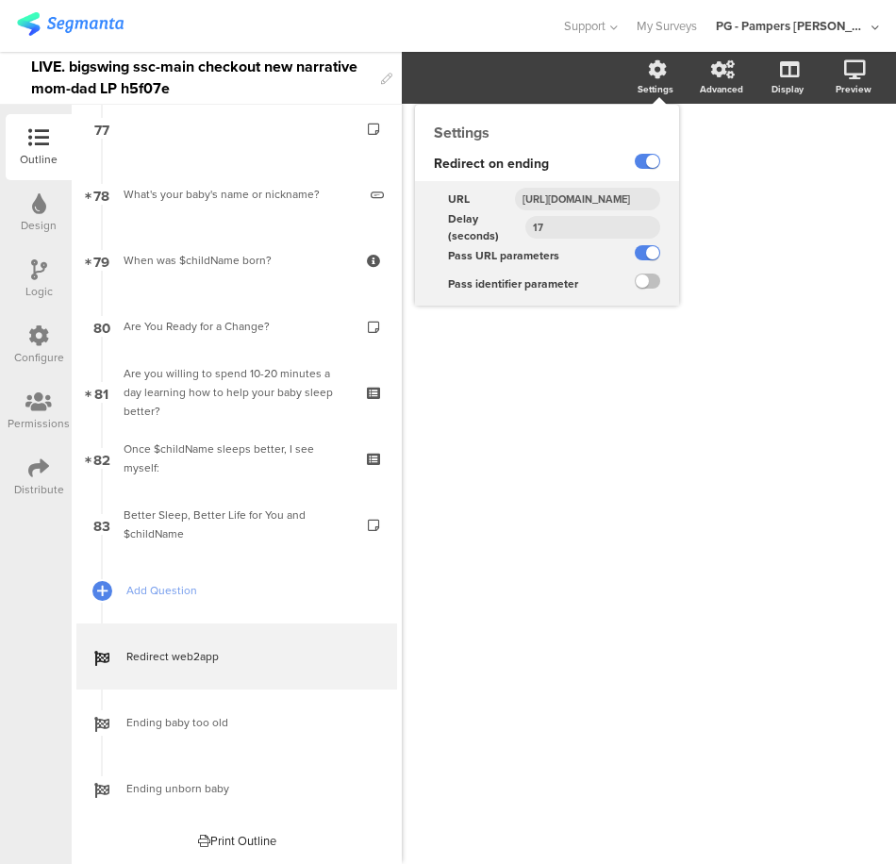
click at [588, 193] on input "https://smartsleepcoach.com/finalize-account?sessionId=$sessionId&childName=$ch…" at bounding box center [587, 199] width 145 height 23
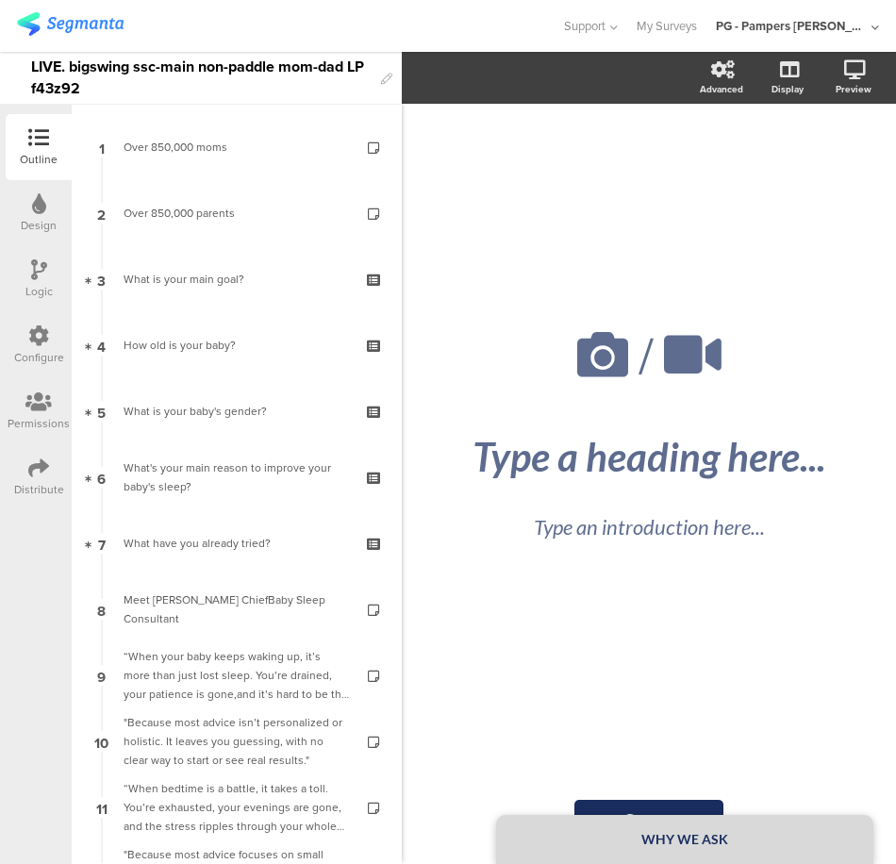
click at [172, 56] on div "LIVE. bigswing ssc-main non-paddle mom-dad LP f43z92" at bounding box center [201, 78] width 340 height 52
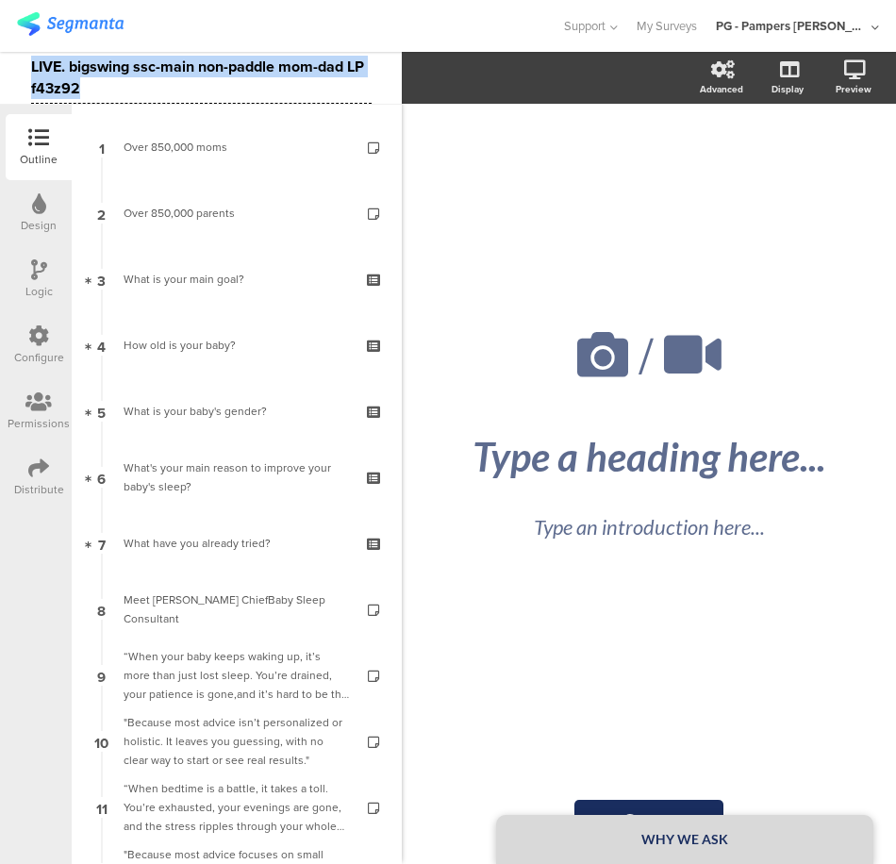
click at [172, 56] on div "LIVE. bigswing ssc-main non-paddle mom-dad LP f43z92" at bounding box center [201, 78] width 340 height 52
copy div "LIVE. bigswing ssc-main non-paddle mom-dad LP f43z92"
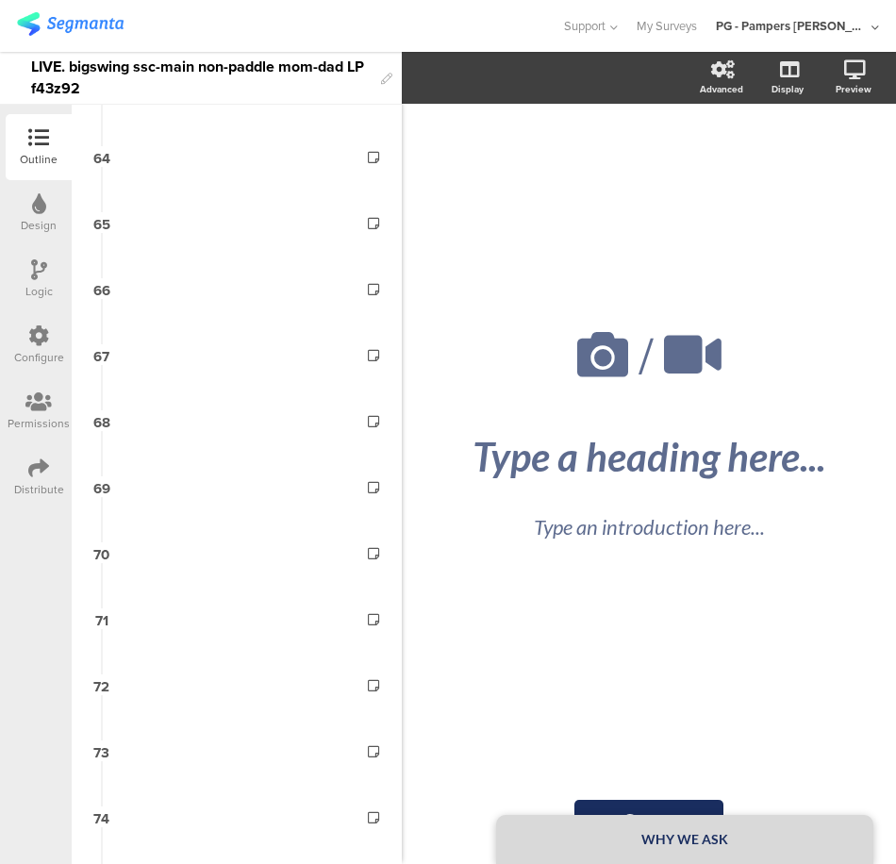
scroll to position [4838, 0]
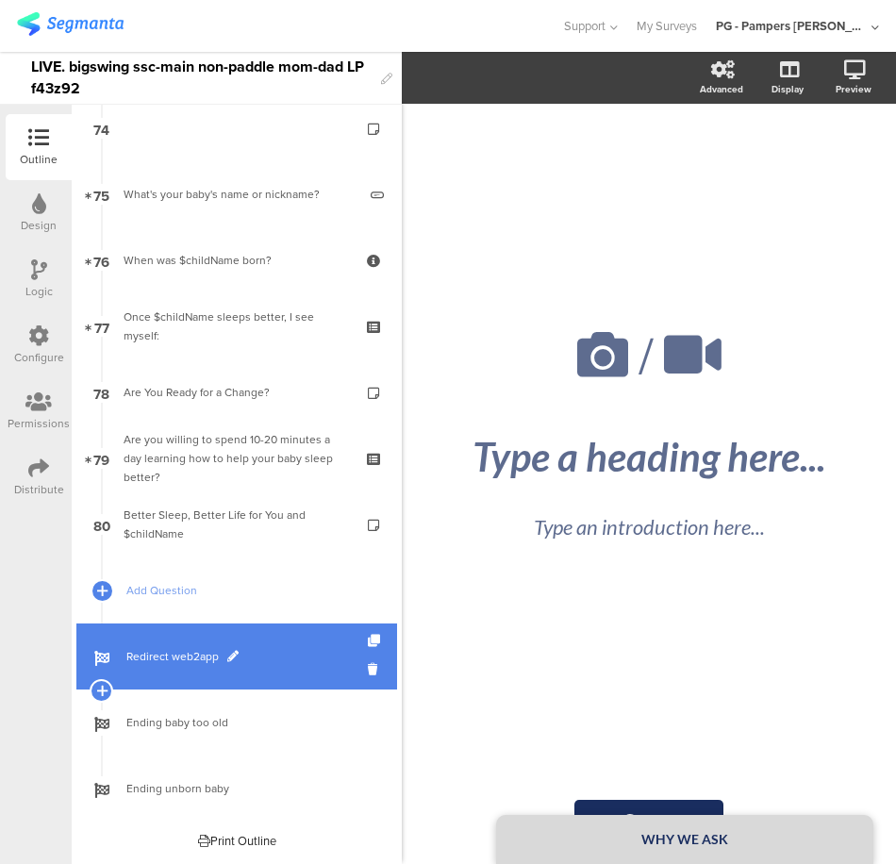
click at [273, 665] on span "Redirect web2app" at bounding box center [246, 656] width 241 height 19
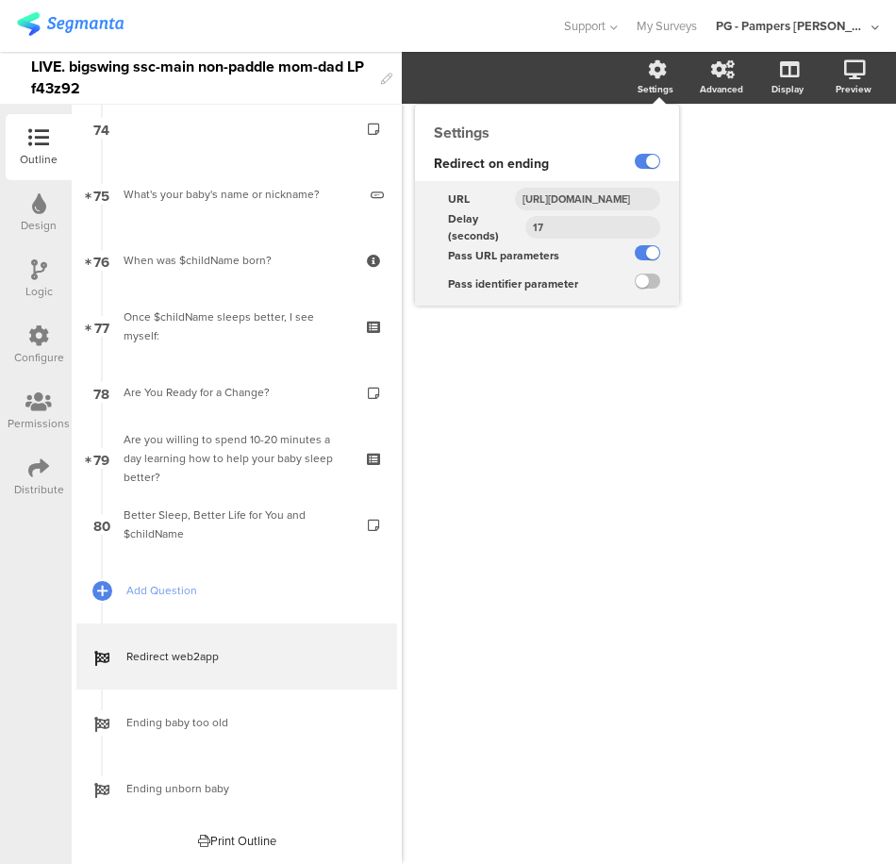
click at [586, 191] on input "https://smartsleepcoach.com/finalize-account?sessionId=$sessionId&childName=$ch…" at bounding box center [587, 199] width 145 height 23
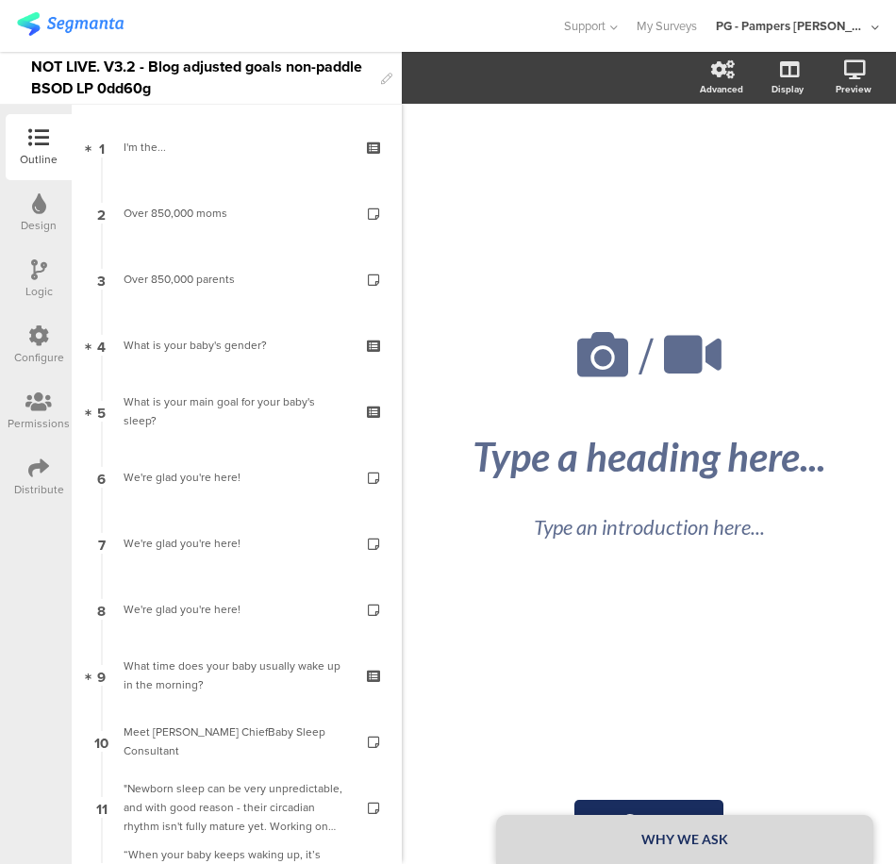
click at [215, 70] on div "NOT LIVE. V3.2 - Blog adjusted goals non-paddle BSOD LP 0dd60g" at bounding box center [201, 78] width 340 height 52
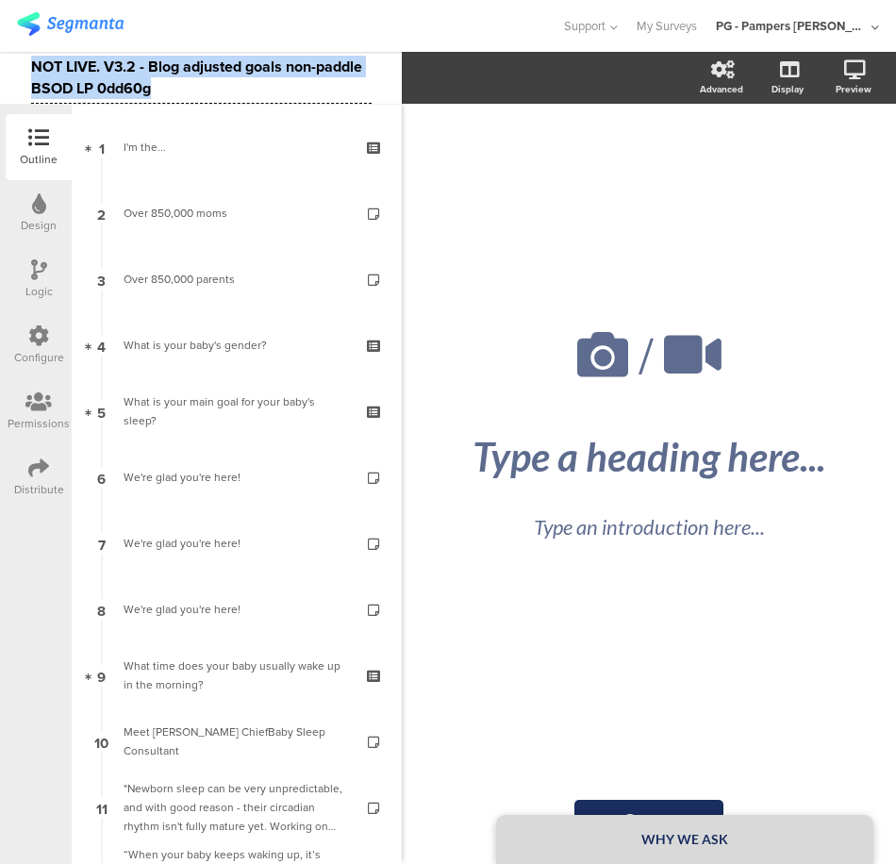
click at [215, 70] on div "NOT LIVE. V3.2 - Blog adjusted goals non-paddle BSOD LP 0dd60g" at bounding box center [201, 78] width 340 height 52
copy div "NOT LIVE. V3.2 - Blog adjusted goals non-paddle BSOD LP 0dd60g"
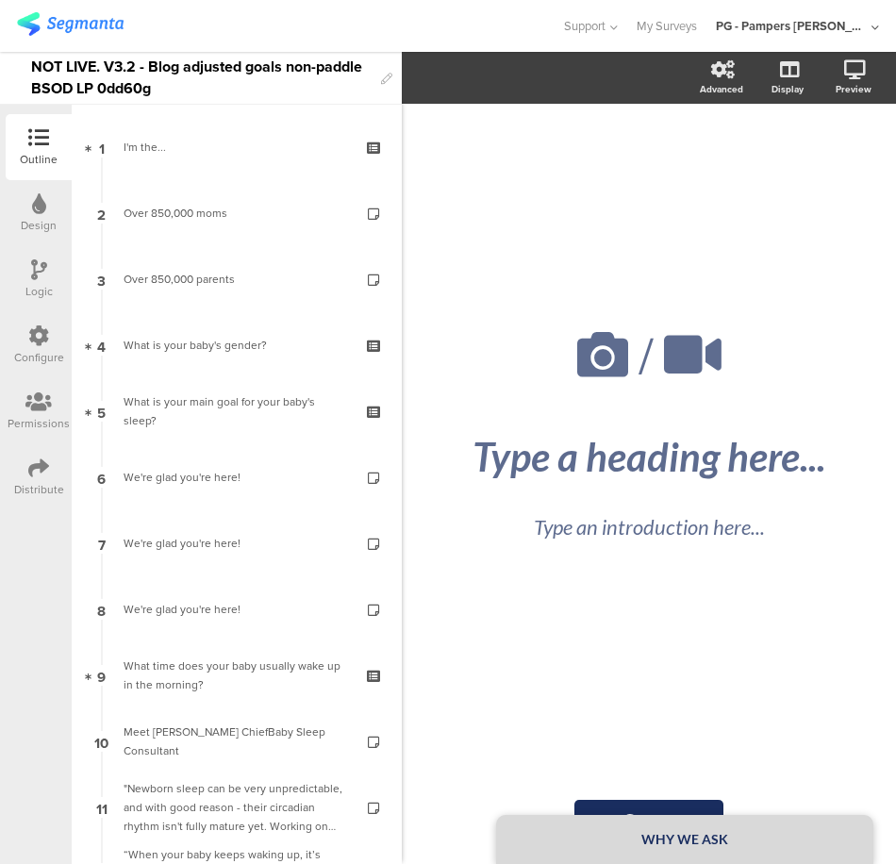
click at [67, 64] on div "NOT LIVE. V3.2 - Blog adjusted goals non-paddle BSOD LP 0dd60g" at bounding box center [201, 78] width 340 height 52
click at [469, 78] on section "Advanced Display Preview" at bounding box center [649, 78] width 494 height 52
click at [140, 75] on div "NOT LIVE. V3.2 - Blog adjusted goals paddle BSOD LP 9by0d8" at bounding box center [201, 78] width 340 height 52
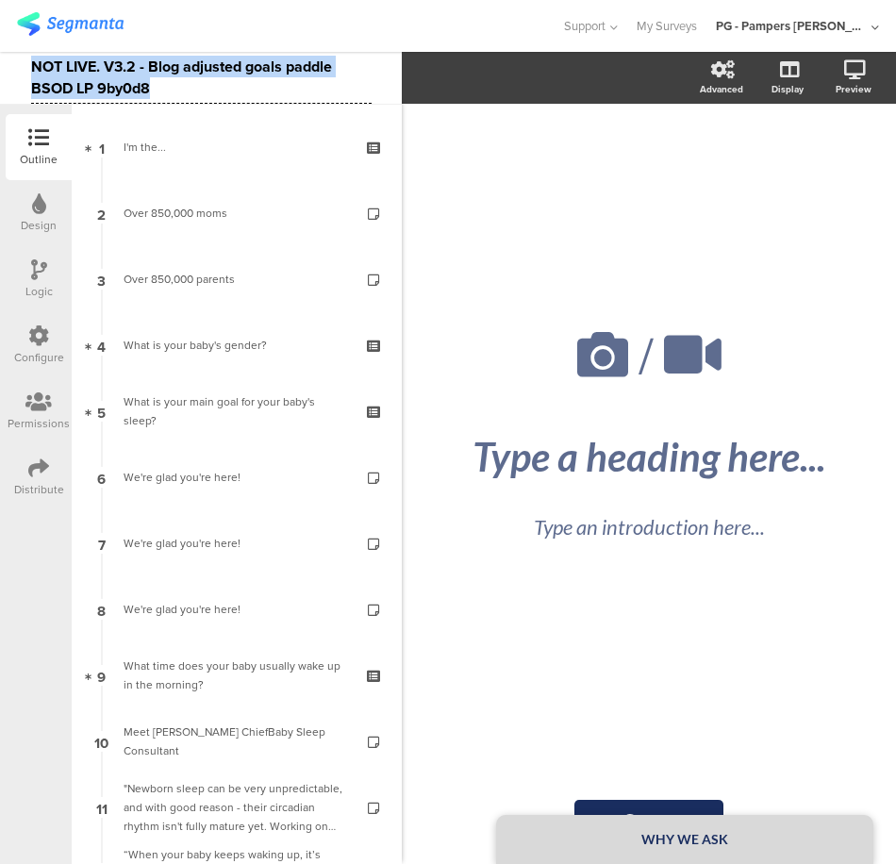
click at [140, 75] on div "NOT LIVE. V3.2 - Blog adjusted goals paddle BSOD LP 9by0d8" at bounding box center [201, 78] width 340 height 52
copy div "NOT LIVE. V3.2 - Blog adjusted goals paddle BSOD LP 9by0d8"
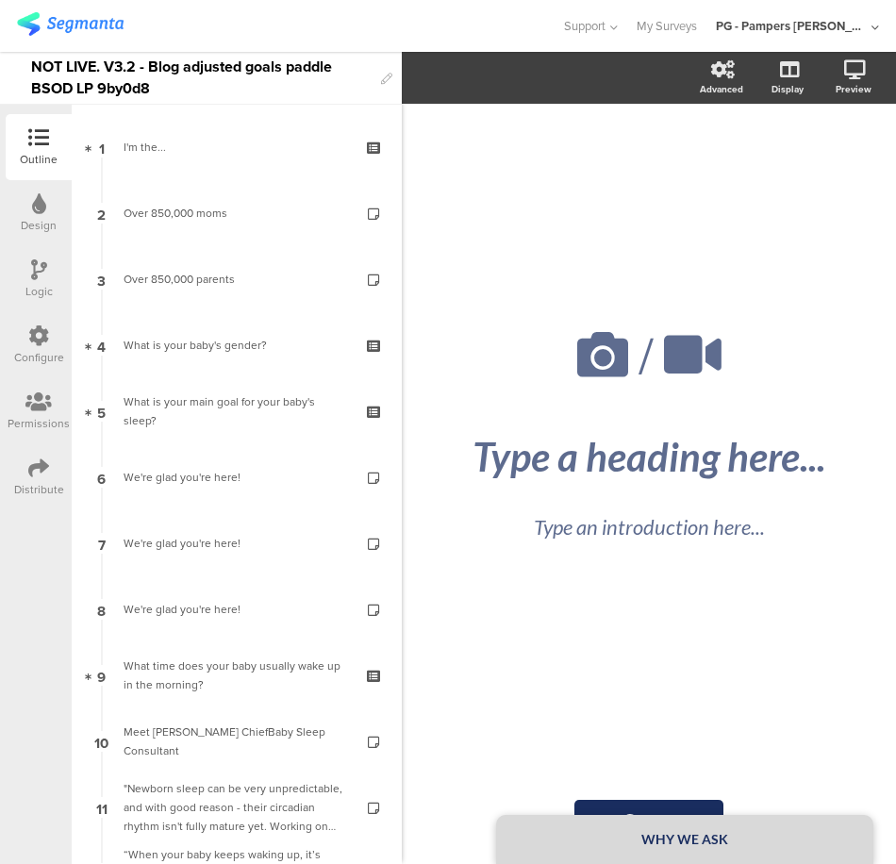
click at [42, 58] on div "NOT LIVE. V3.2 - Blog adjusted goals paddle BSOD LP 9by0d8" at bounding box center [201, 78] width 340 height 52
click at [257, 23] on div at bounding box center [280, 25] width 527 height 31
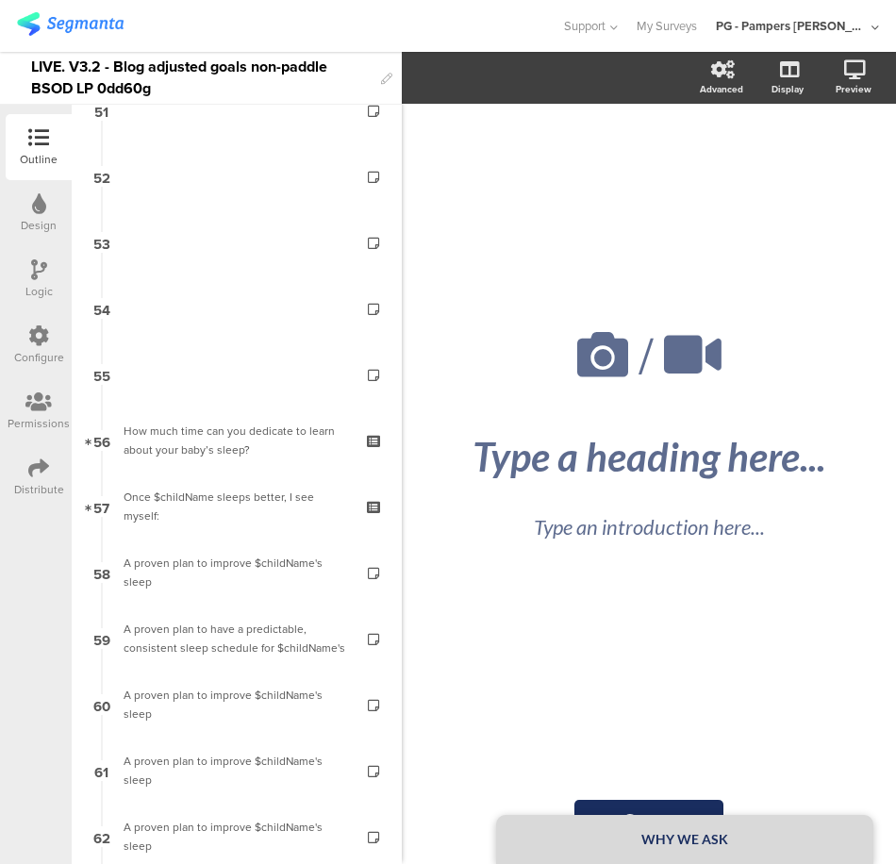
scroll to position [3584, 0]
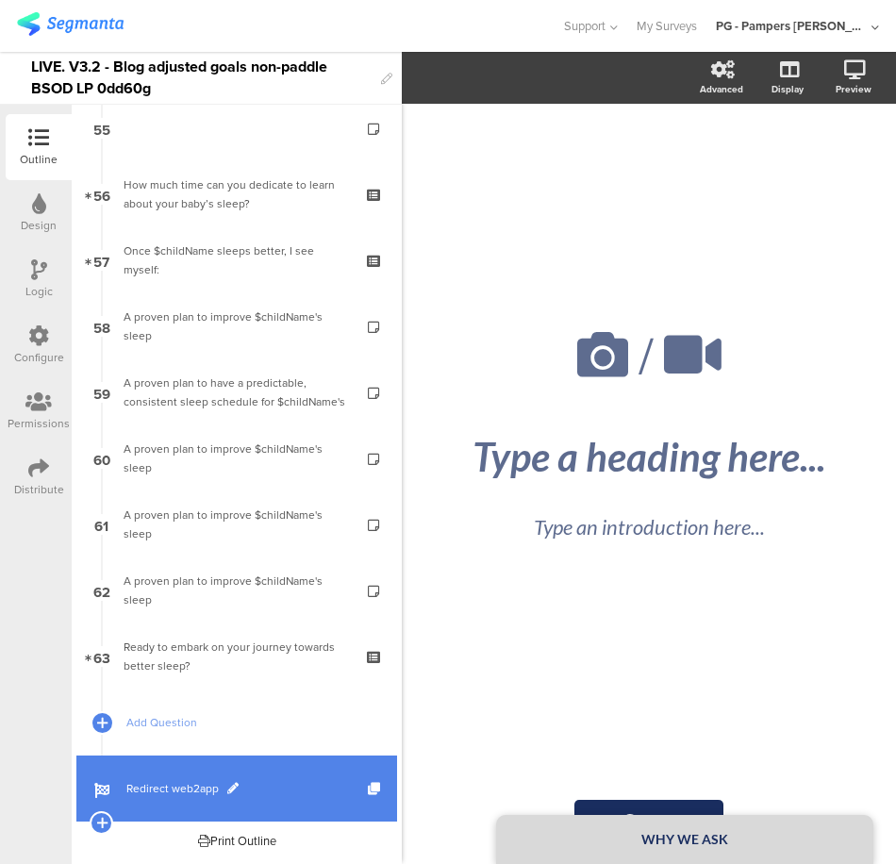
click at [292, 785] on span "Redirect web2app" at bounding box center [246, 788] width 241 height 19
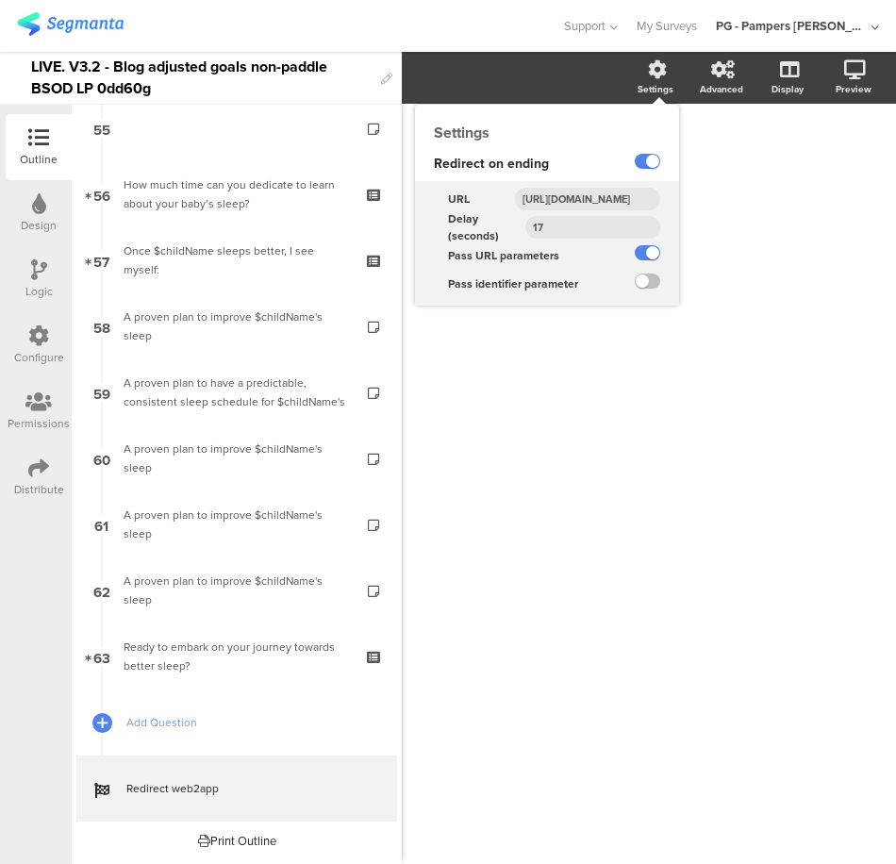
click at [586, 199] on input "https://smartsleepcoach.com/finalize-account?sessionId=$sessionId&childName=$ch…" at bounding box center [587, 199] width 145 height 23
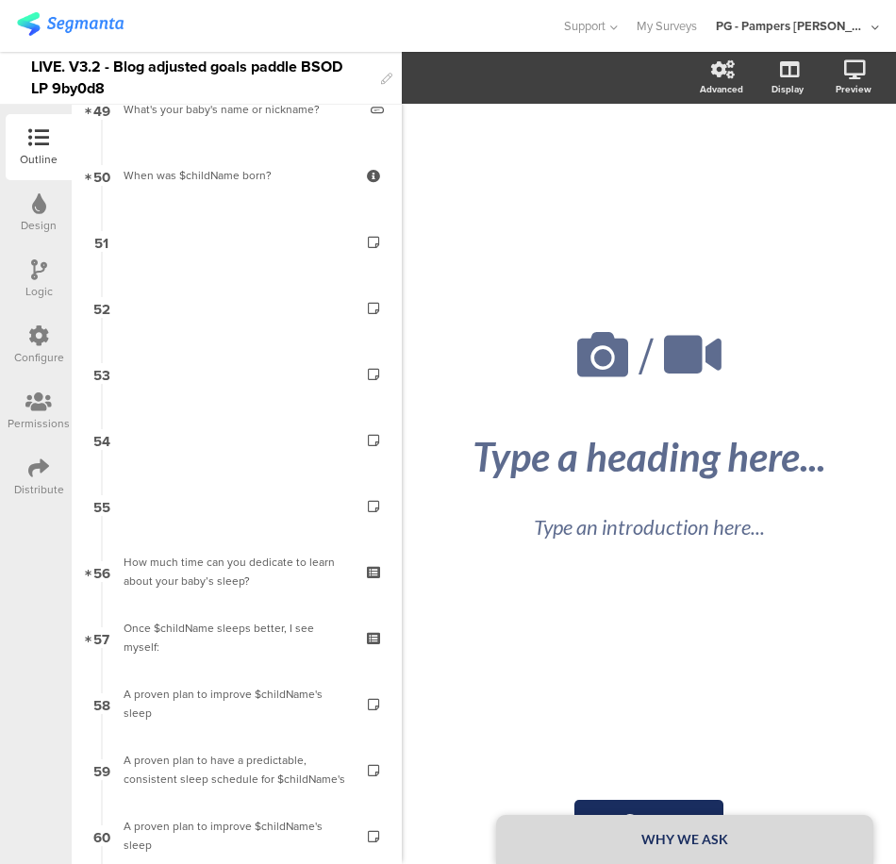
scroll to position [3584, 0]
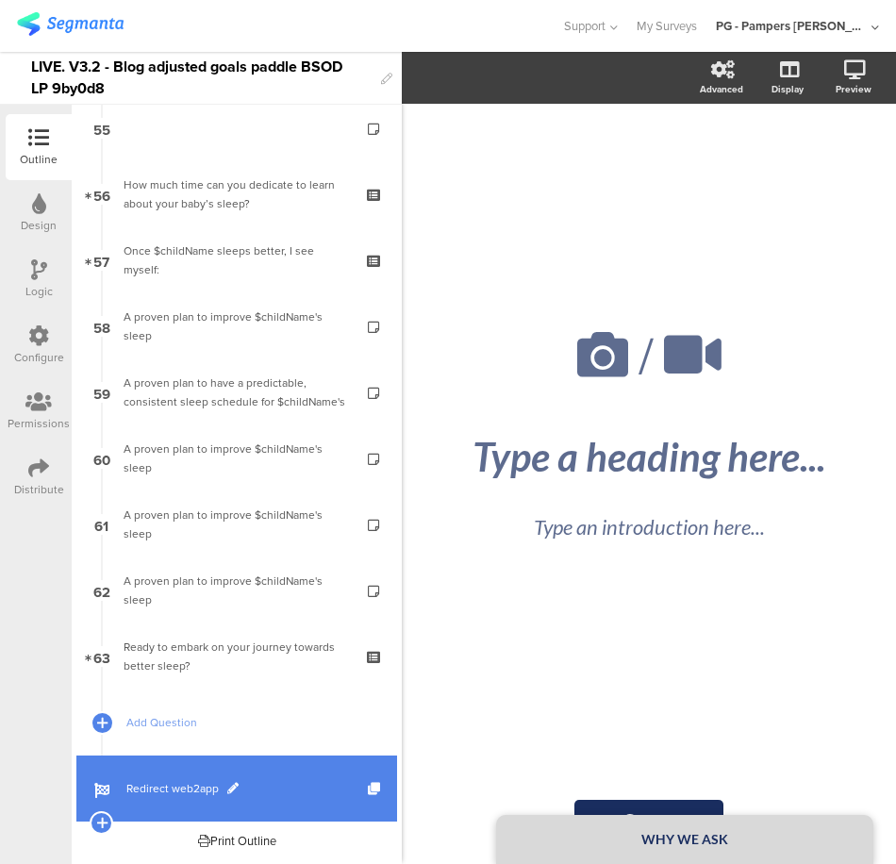
click at [293, 777] on link "Redirect web2app" at bounding box center [236, 788] width 321 height 66
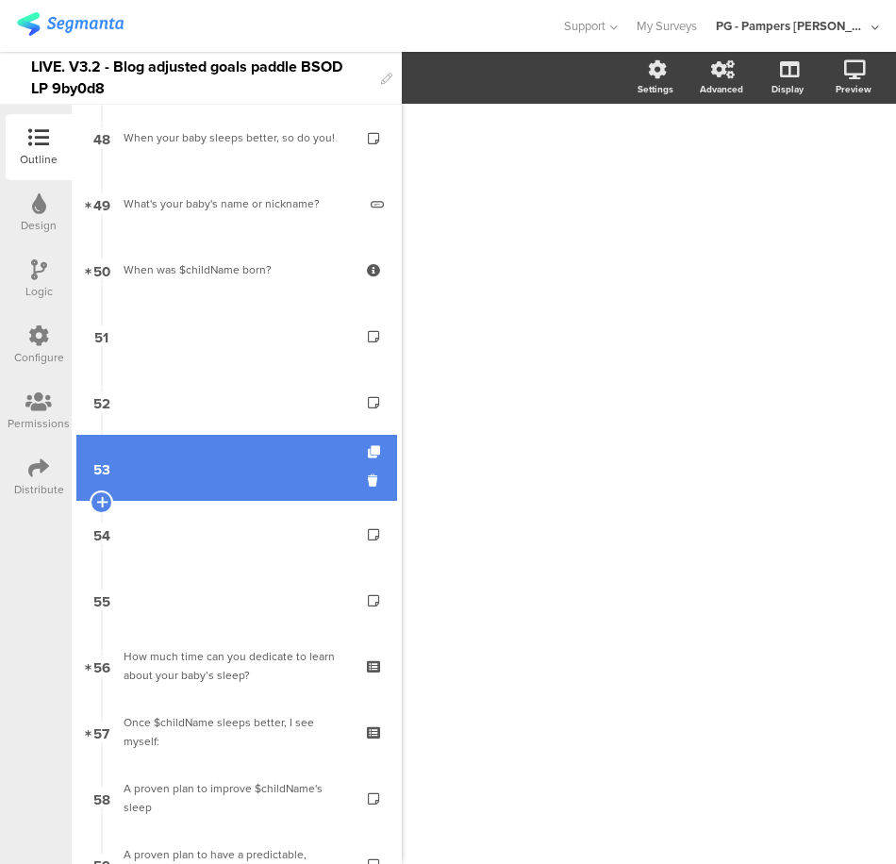
scroll to position [2546, 0]
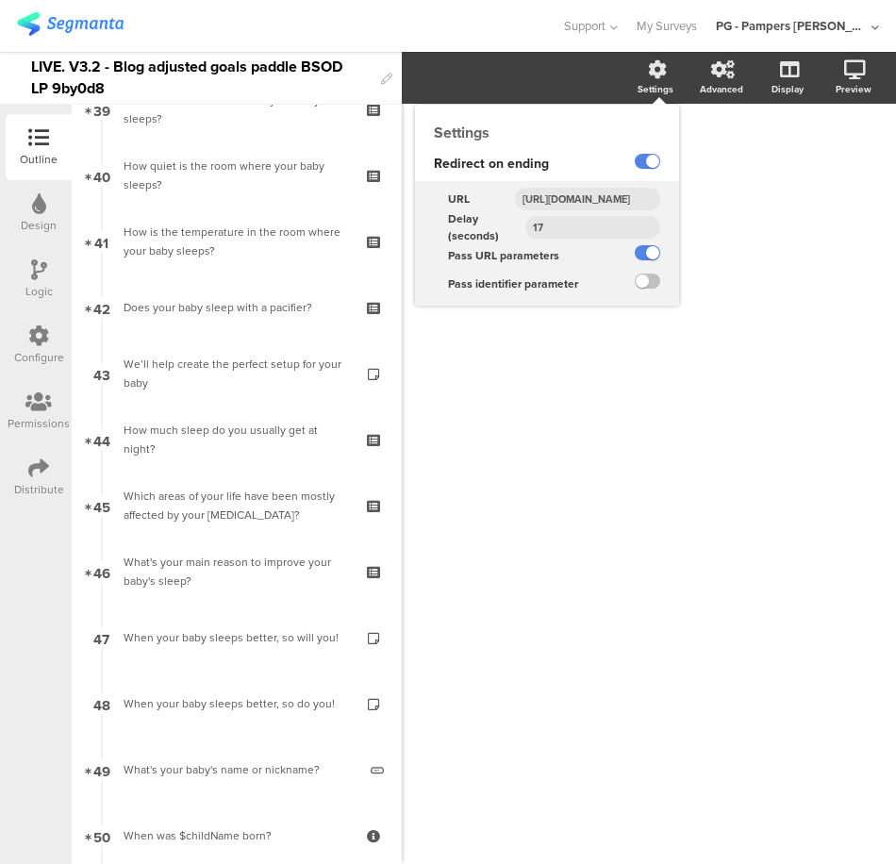
click at [580, 202] on input "https://smartsleepcoach.com/finalize-account?sessionId=$sessionId&childName=$ch…" at bounding box center [587, 199] width 145 height 23
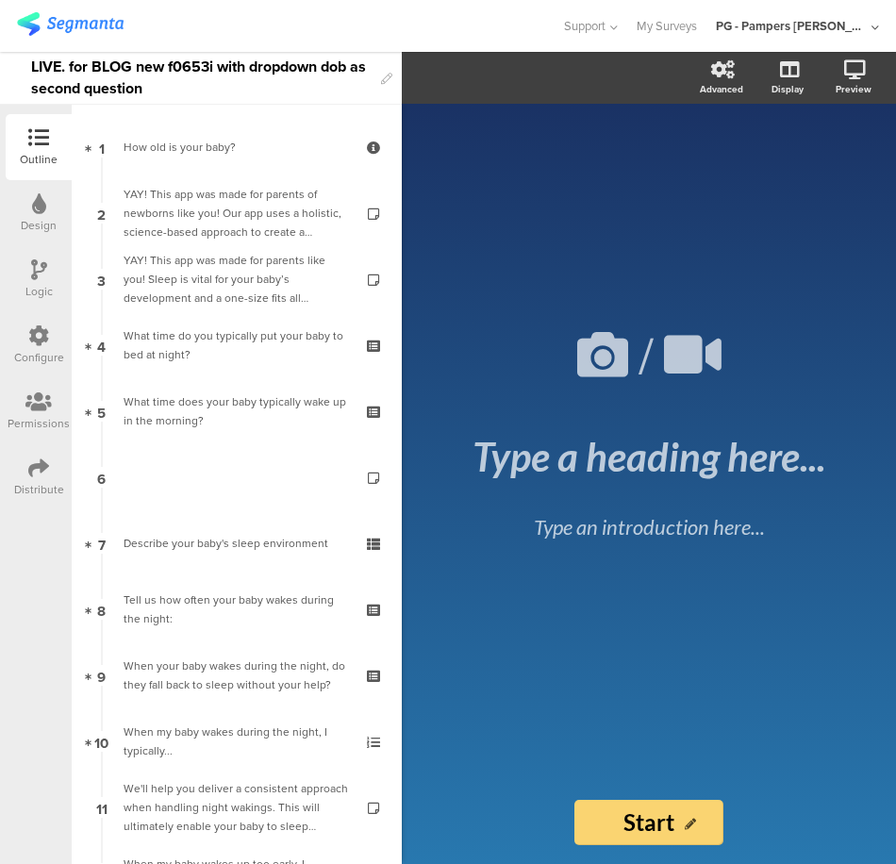
click at [34, 65] on div "LIVE. for BLOG new f0653i with dropdown dob as second question" at bounding box center [201, 78] width 340 height 52
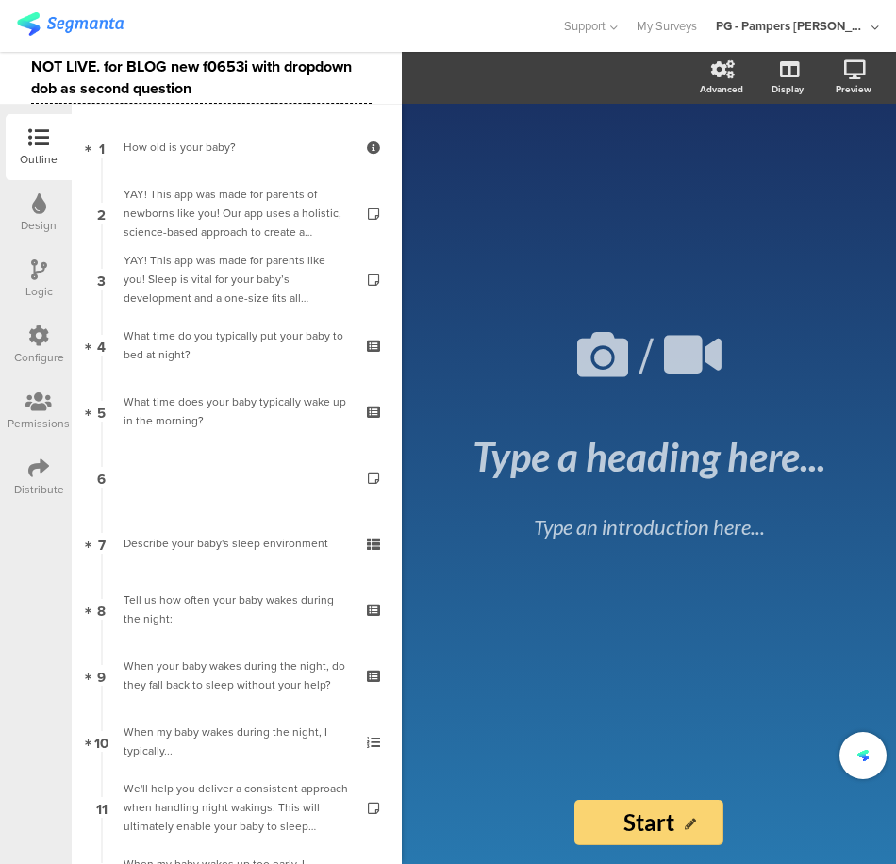
click at [223, 23] on div at bounding box center [280, 25] width 527 height 31
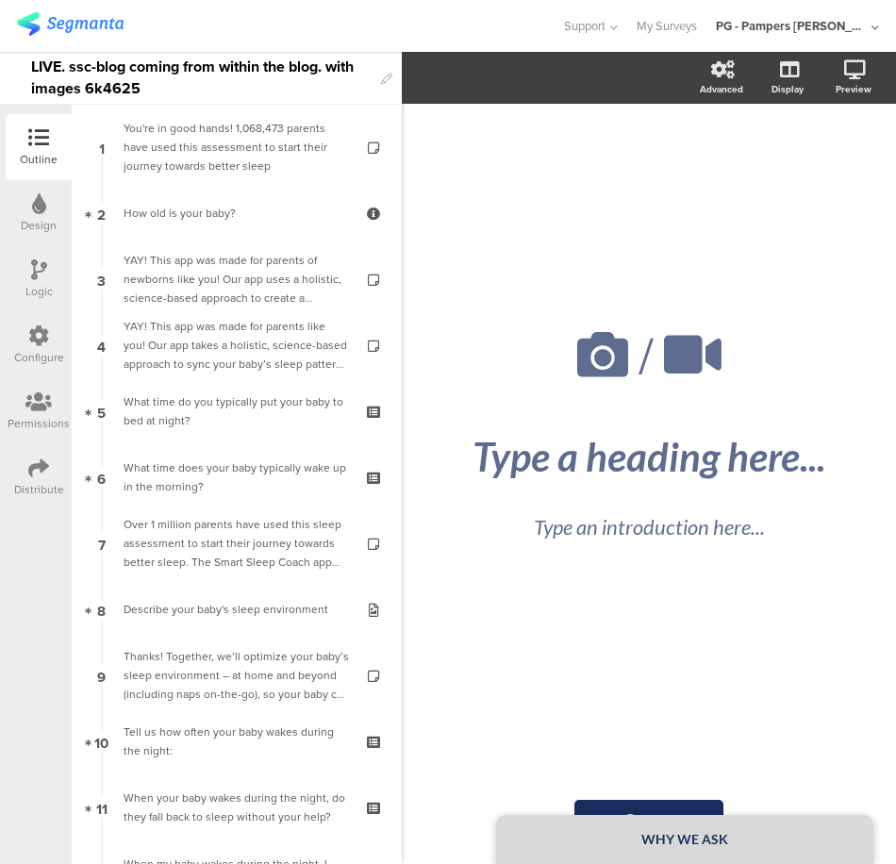
click at [36, 65] on div "LIVE. ssc-blog coming from within the blog. with images 6k4625" at bounding box center [201, 78] width 340 height 52
click at [164, 31] on div at bounding box center [280, 25] width 527 height 31
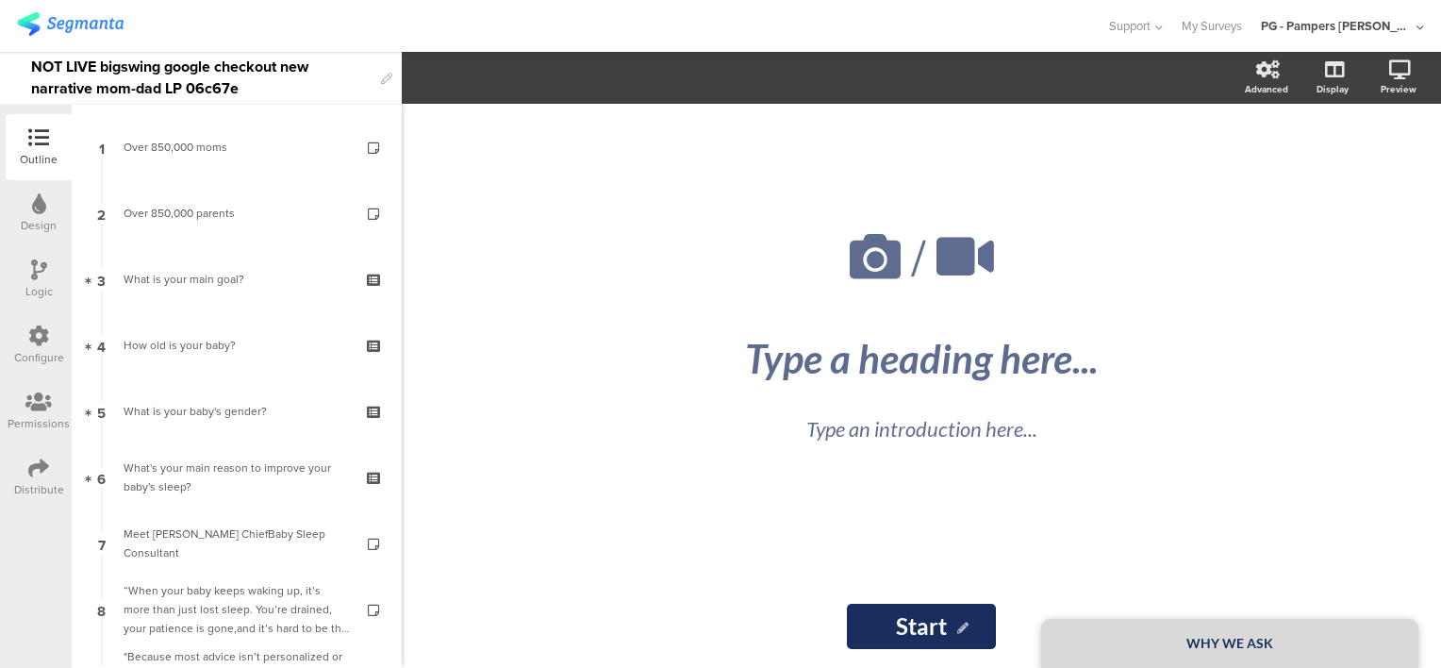
click at [171, 61] on div "NOT LIVE bigswing google checkout new narrative mom-dad LP 06c67e" at bounding box center [201, 78] width 340 height 52
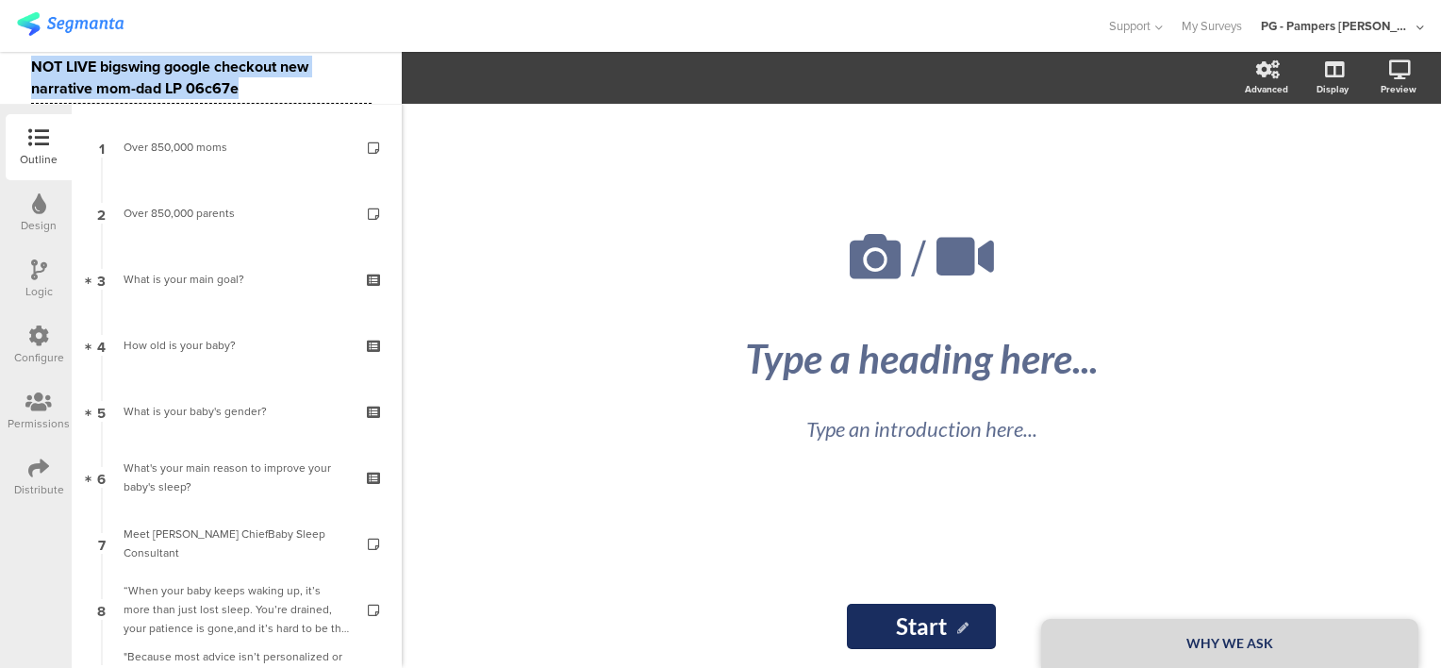
click at [171, 61] on div "NOT LIVE bigswing google checkout new narrative mom-dad LP 06c67e" at bounding box center [201, 78] width 340 height 52
copy div "NOT LIVE bigswing google checkout new narrative mom-dad LP 06c67e"
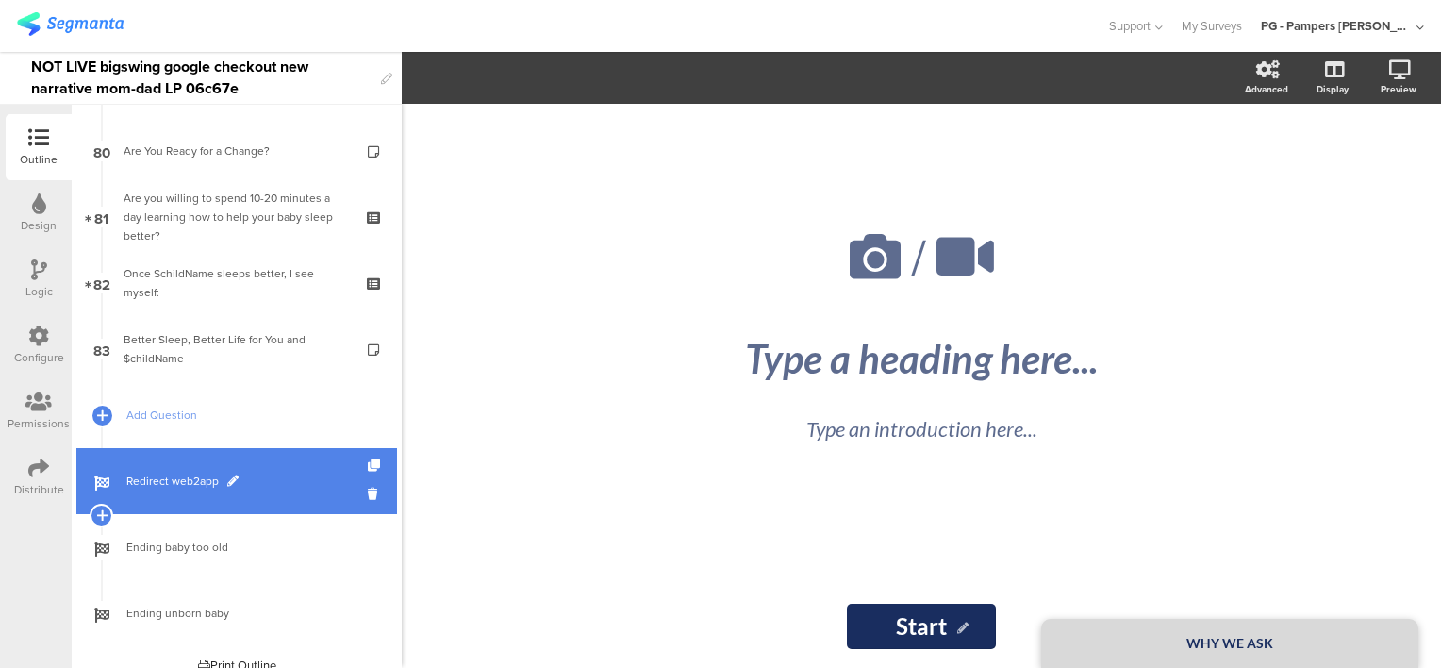
scroll to position [5232, 0]
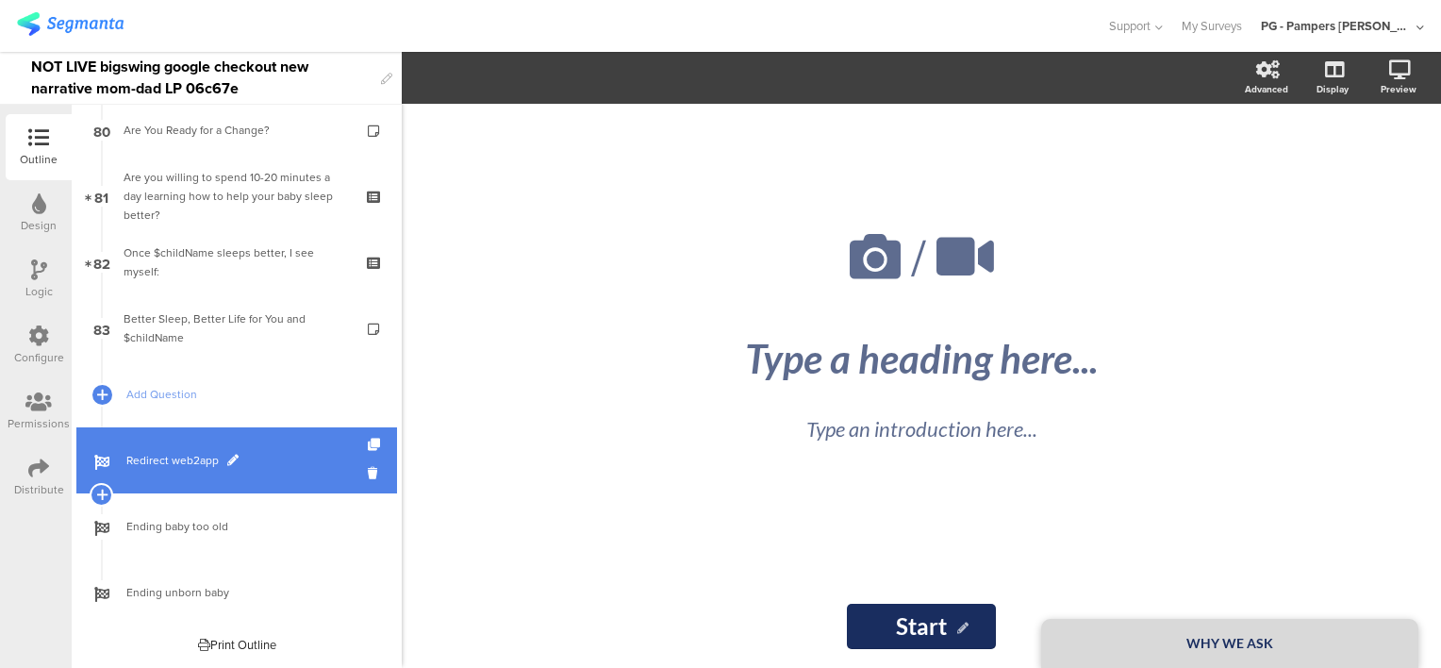
click at [319, 455] on span "Redirect web2app" at bounding box center [246, 460] width 241 height 19
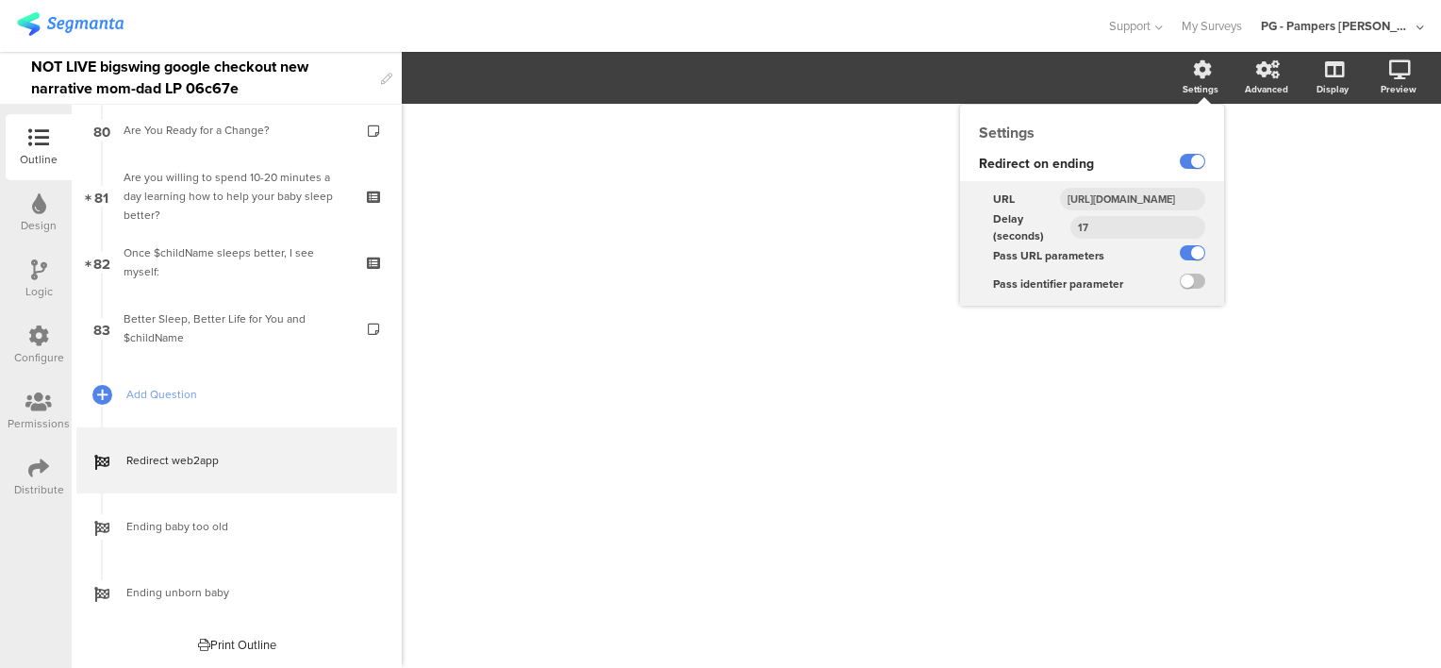
click at [1120, 192] on input "https://smartsleepcoach.com/finalize-account?sessionId=$sessionId&childName=$ch…" at bounding box center [1132, 199] width 145 height 23
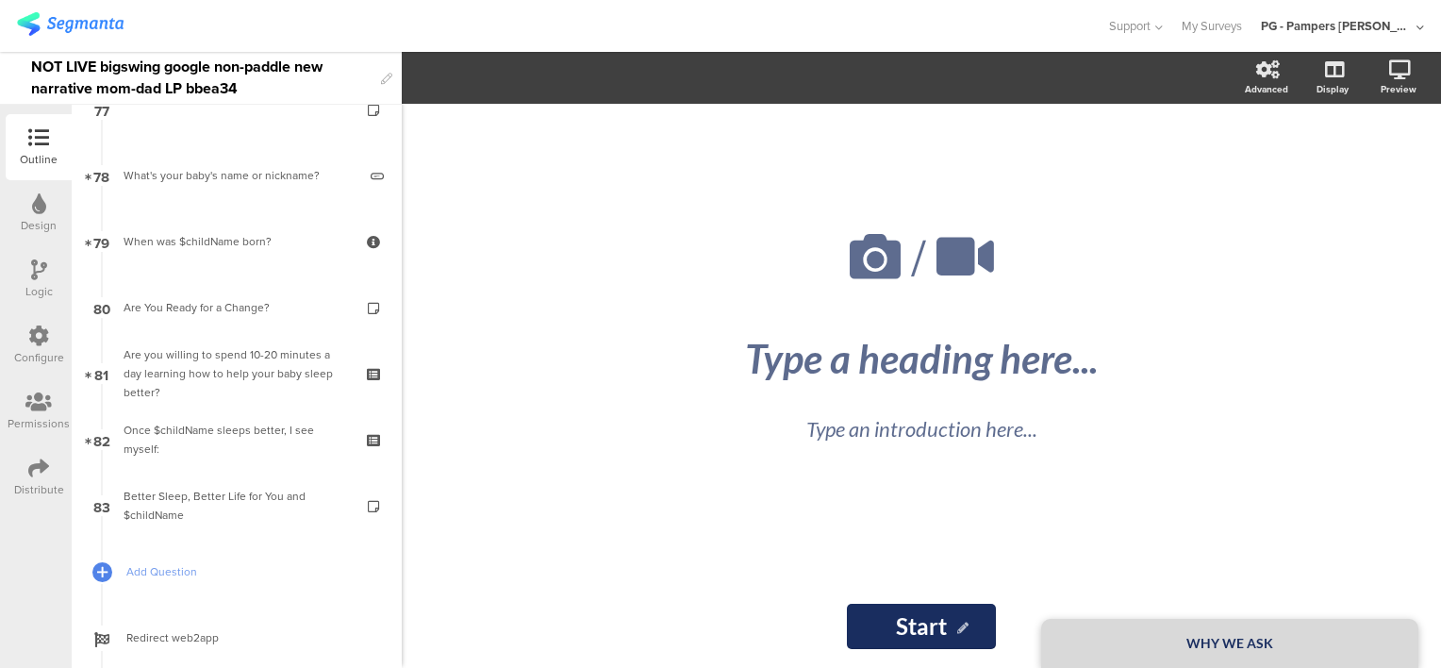
scroll to position [5232, 0]
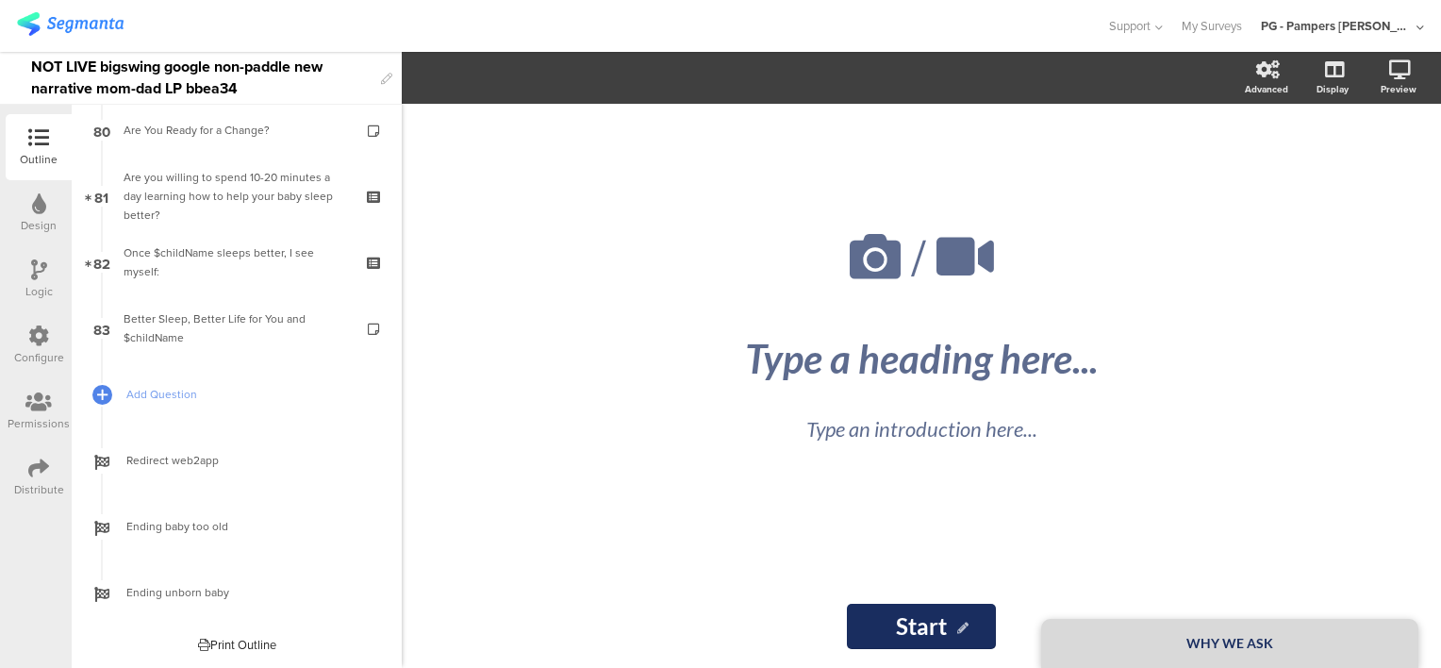
click at [1384, 521] on div "/ WHY WE ASK Type a heading here... Type an introduction here... Start Start" at bounding box center [921, 386] width 1039 height 564
click at [187, 79] on div "NOT LIVE bigswing google non-paddle new narrative mom-dad LP bbea34" at bounding box center [201, 78] width 340 height 52
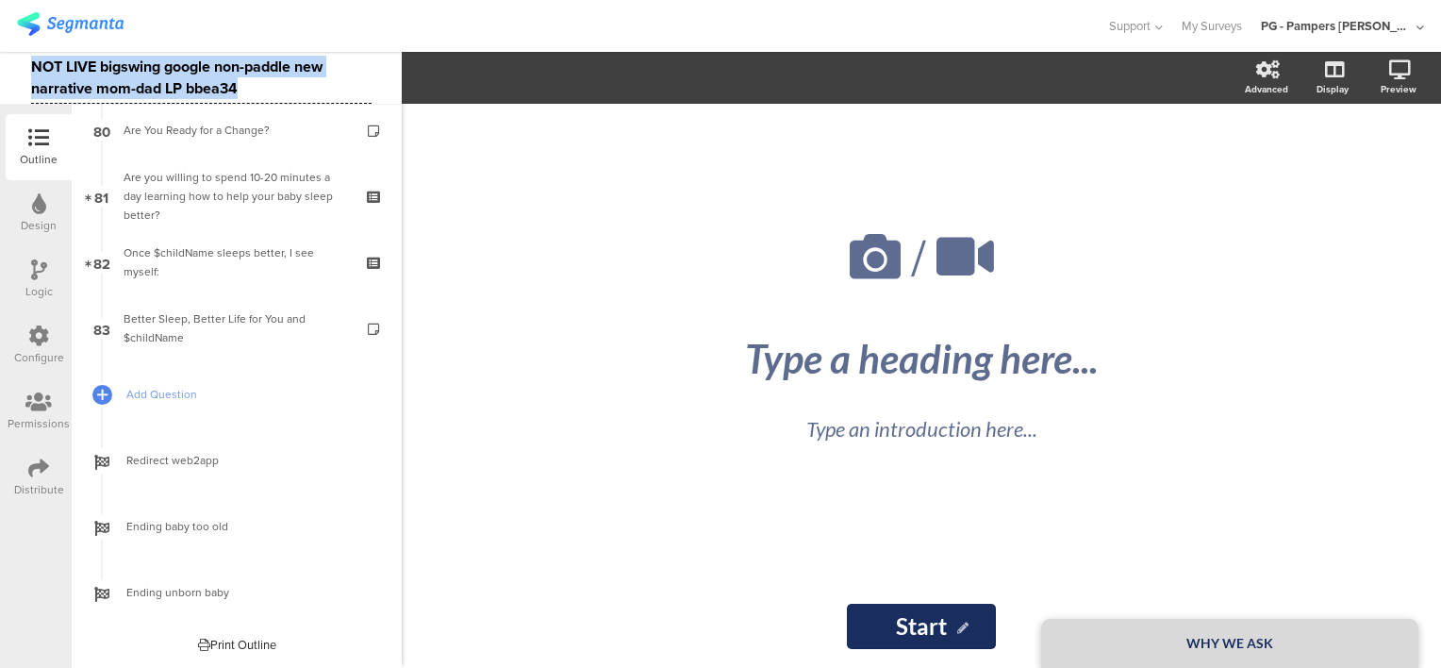
click at [187, 79] on div "NOT LIVE bigswing google non-paddle new narrative mom-dad LP bbea34" at bounding box center [201, 78] width 340 height 52
copy div "NOT LIVE bigswing google non-paddle new narrative mom-dad LP bbea34"
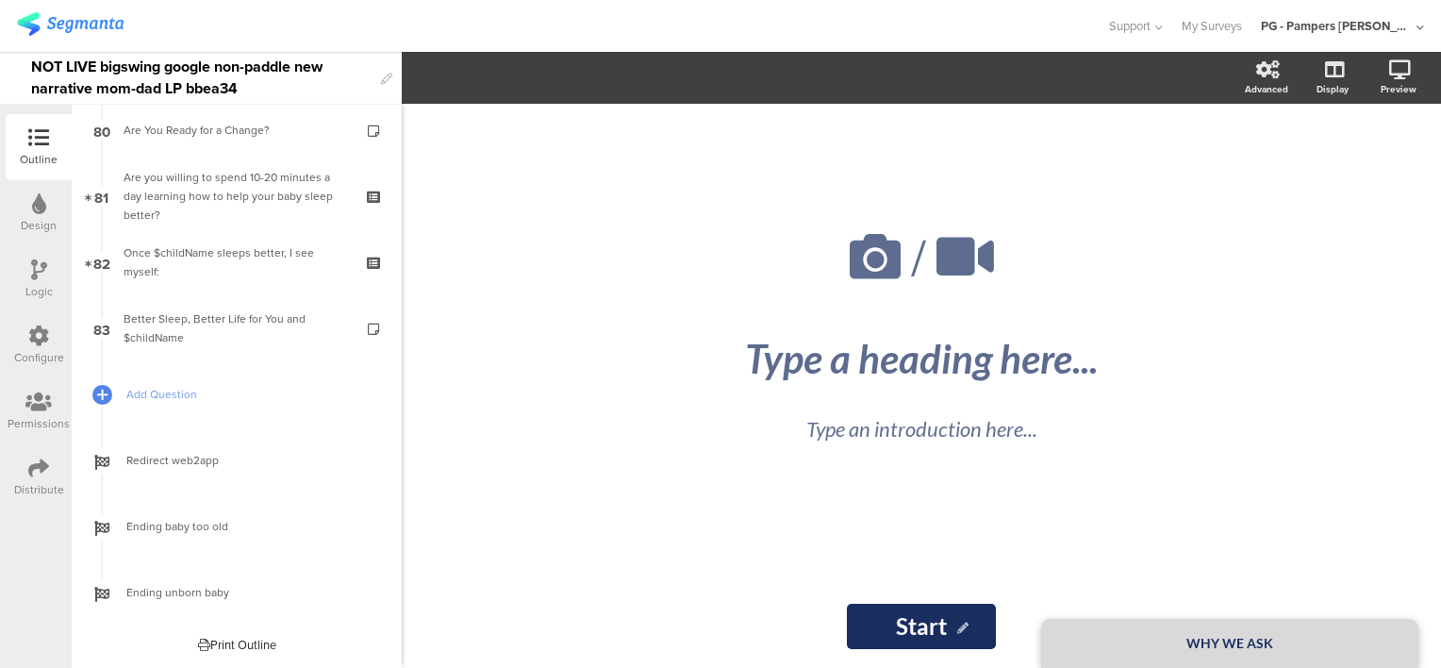
click at [108, 81] on div "NOT LIVE bigswing google non-paddle new narrative mom-dad LP bbea34" at bounding box center [201, 78] width 340 height 52
click at [106, 81] on div "NOT LIVE bigswing google non-paddle new narrative mom-dad LP bbea34" at bounding box center [201, 78] width 340 height 52
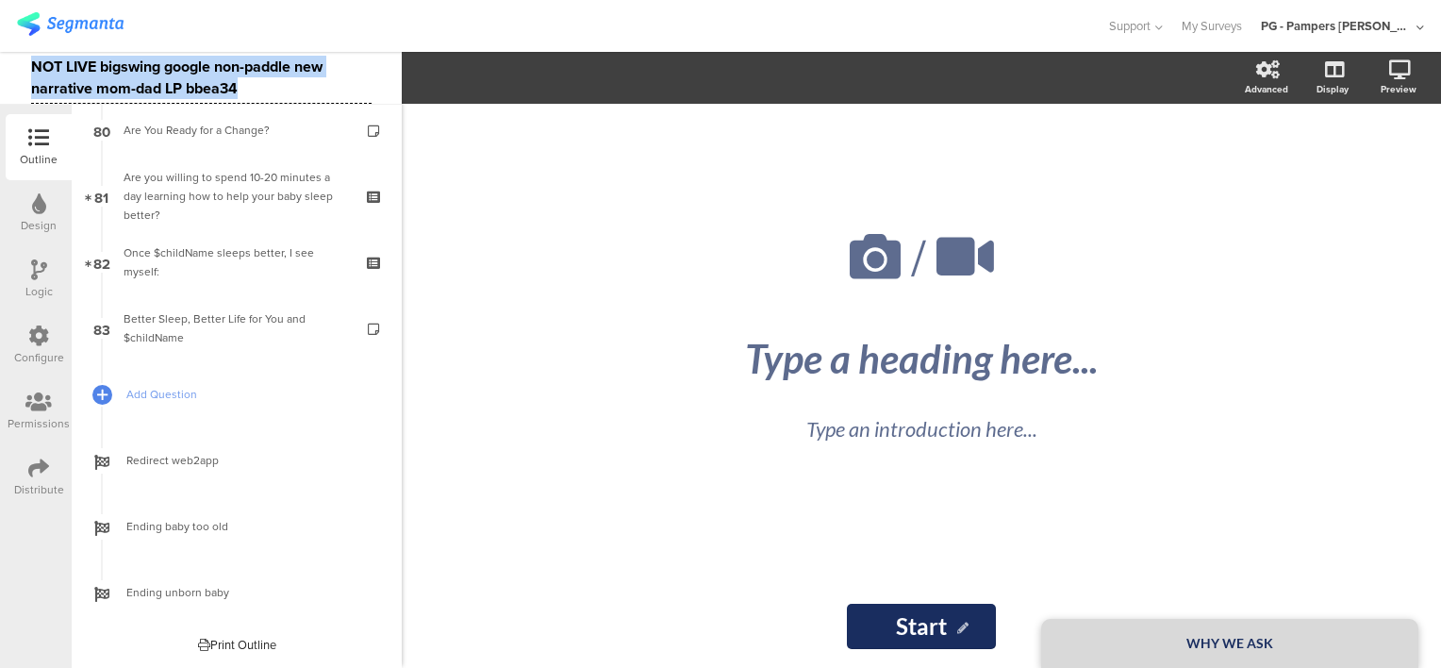
click at [106, 81] on div "NOT LIVE bigswing google non-paddle new narrative mom-dad LP bbea34" at bounding box center [201, 78] width 340 height 52
copy div "NOT LIVE bigswing google non-paddle new narrative mom-dad LP bbea34"
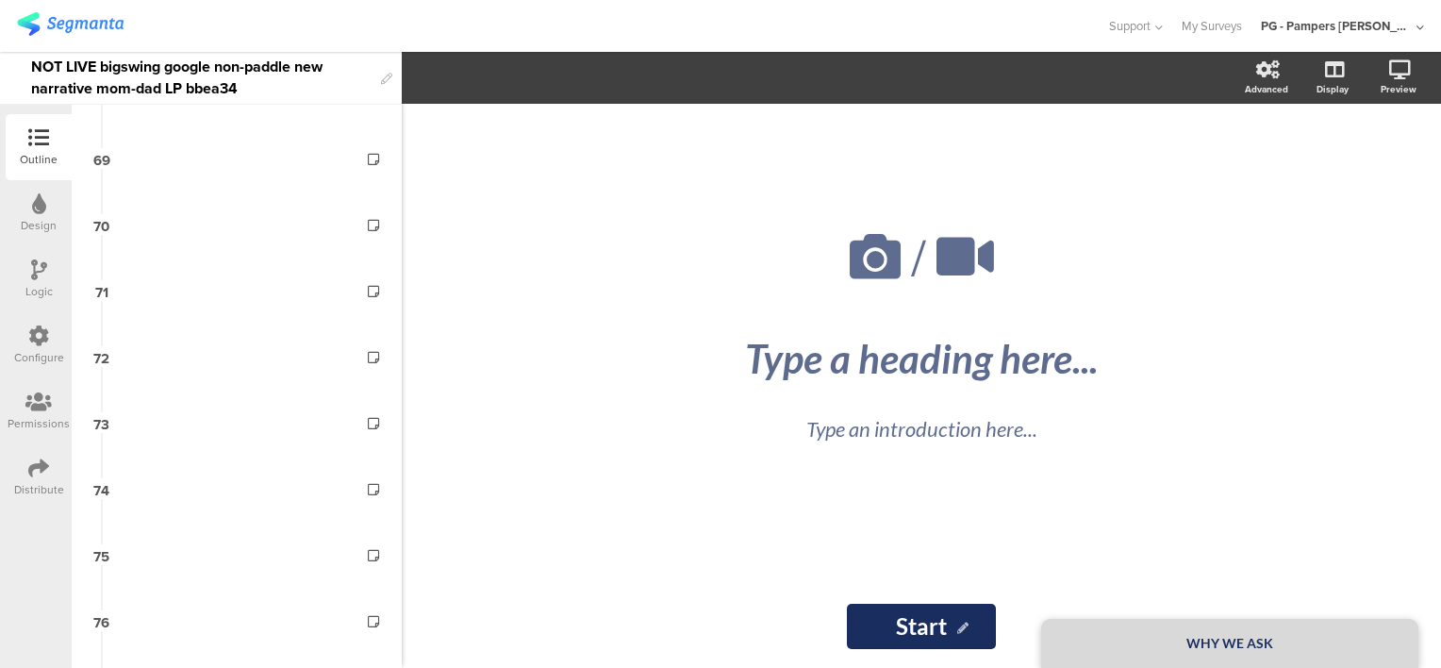
scroll to position [5138, 0]
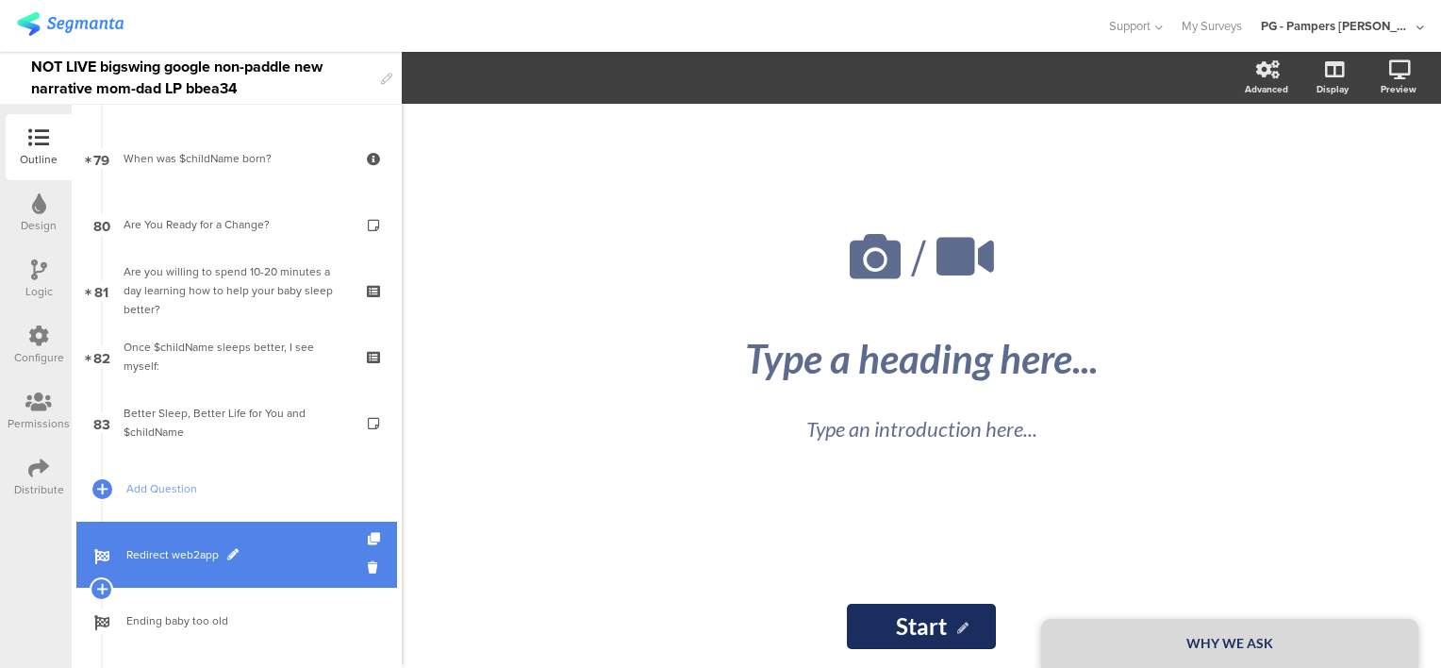
click at [282, 559] on span "Redirect web2app" at bounding box center [246, 554] width 241 height 19
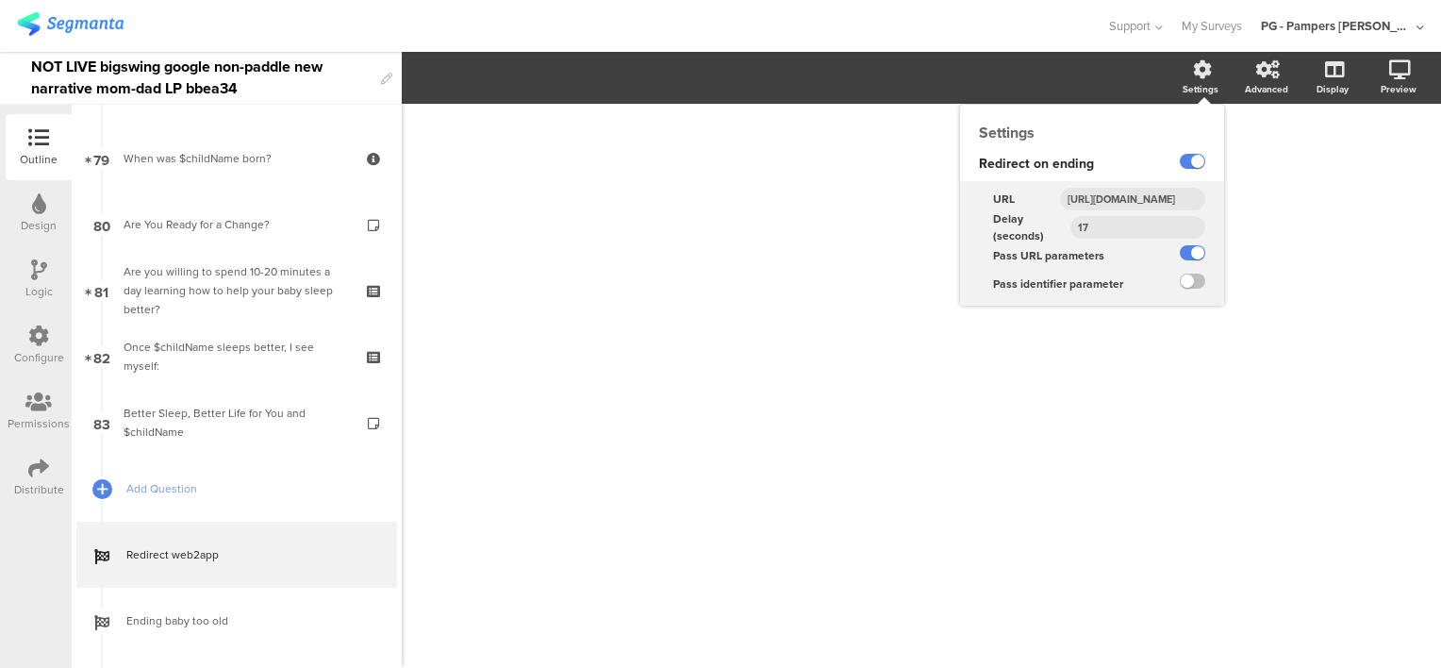
click at [1116, 195] on input "https://smartsleepcoach.com/finalize-account?sessionId=$sessionId&childName=$ch…" at bounding box center [1132, 199] width 145 height 23
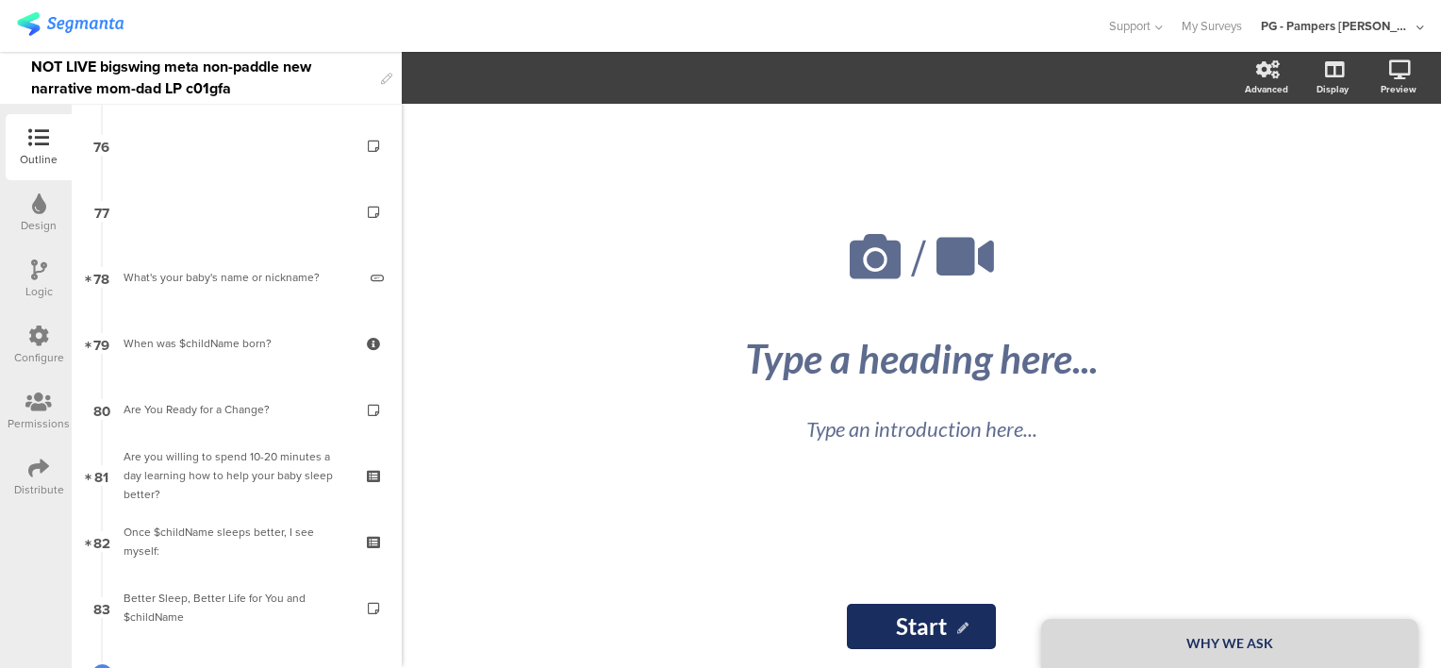
scroll to position [5232, 0]
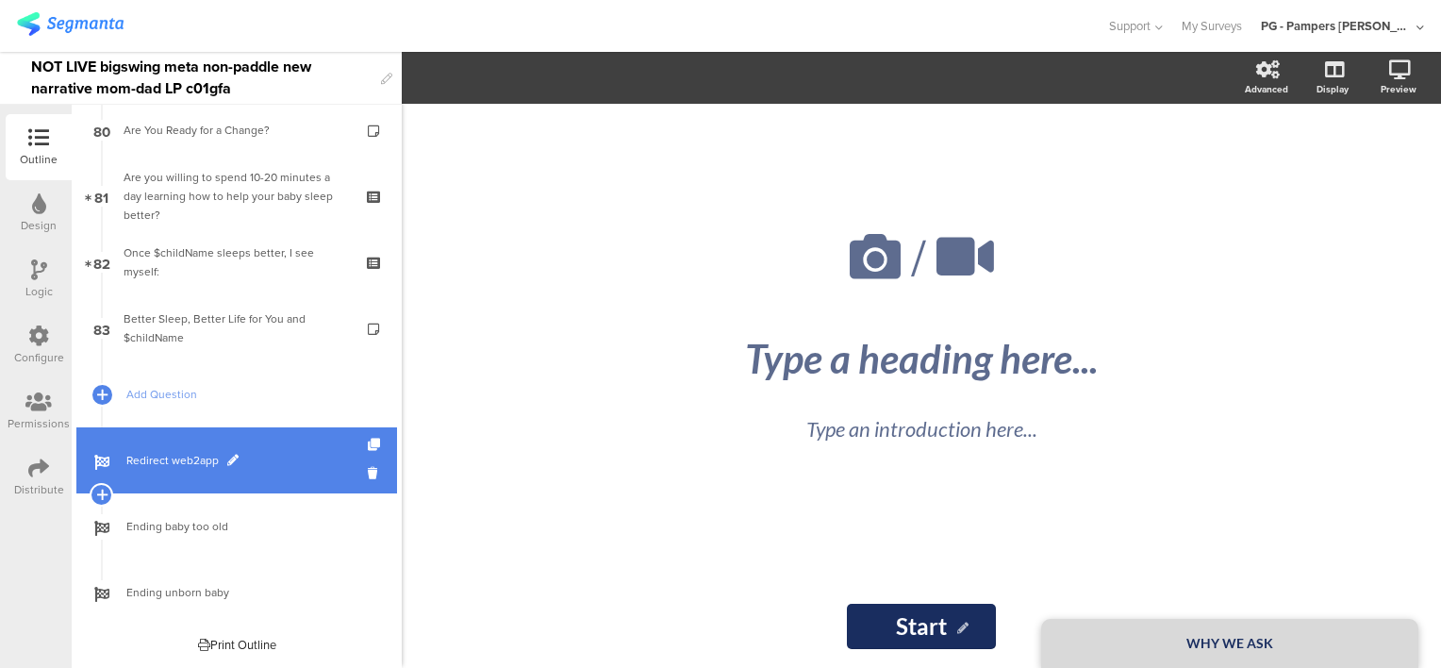
click at [287, 458] on span "Redirect web2app" at bounding box center [246, 460] width 241 height 19
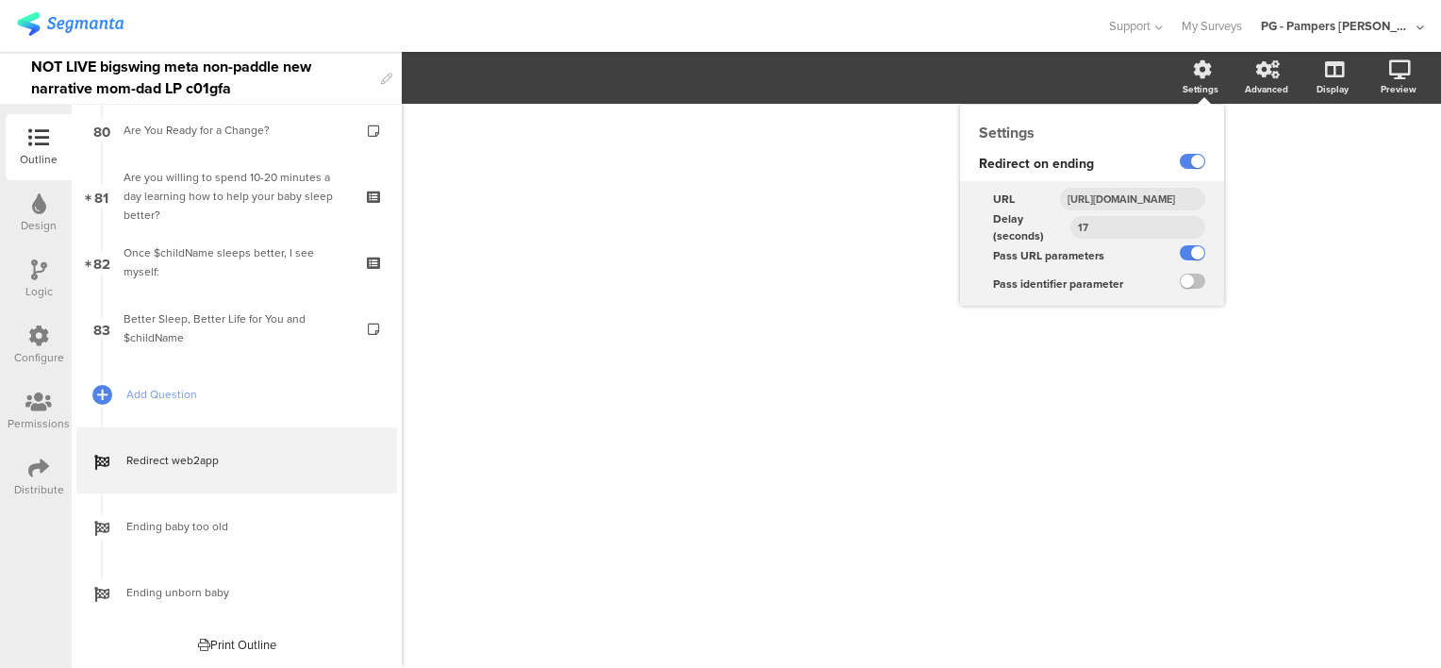
click at [1120, 197] on input "https://smartsleepcoach.com/finalize-account?sessionId=$sessionId&childName=$ch…" at bounding box center [1132, 199] width 145 height 23
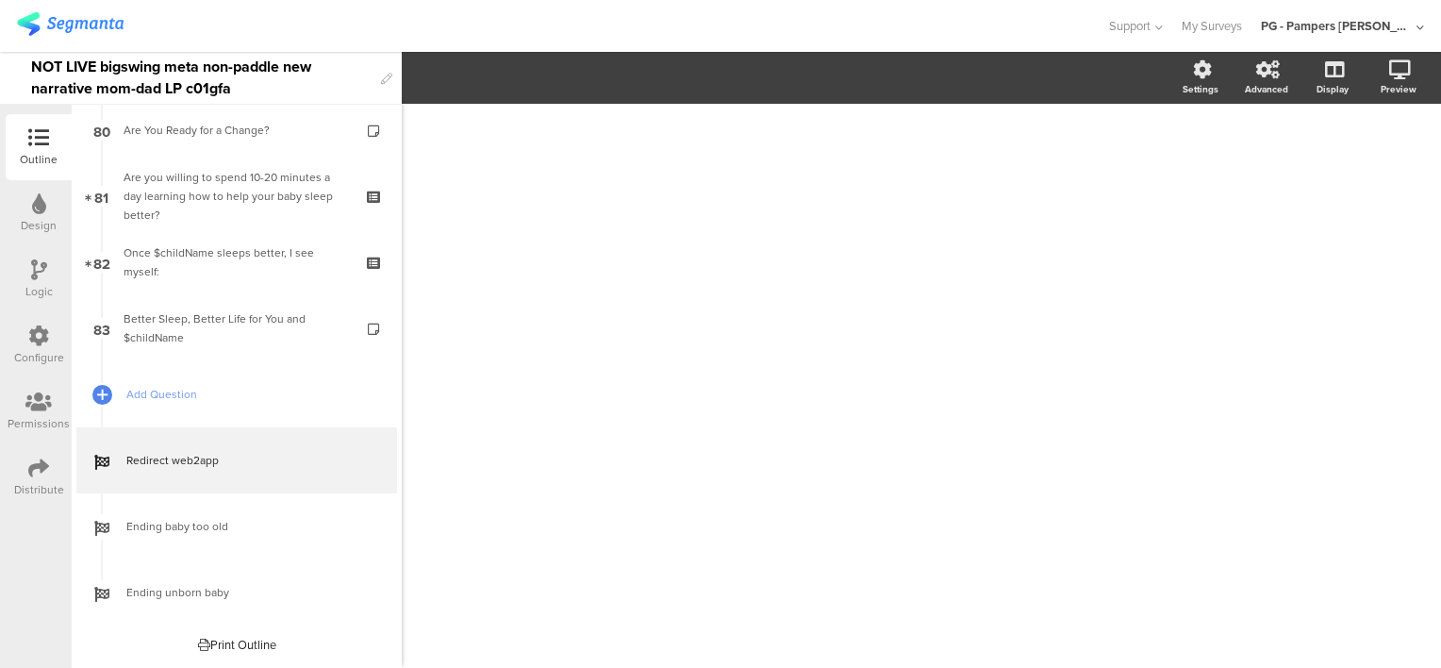
click at [175, 72] on div "NOT LIVE bigswing meta non-paddle new narrative mom-dad LP c01gfa" at bounding box center [201, 78] width 340 height 52
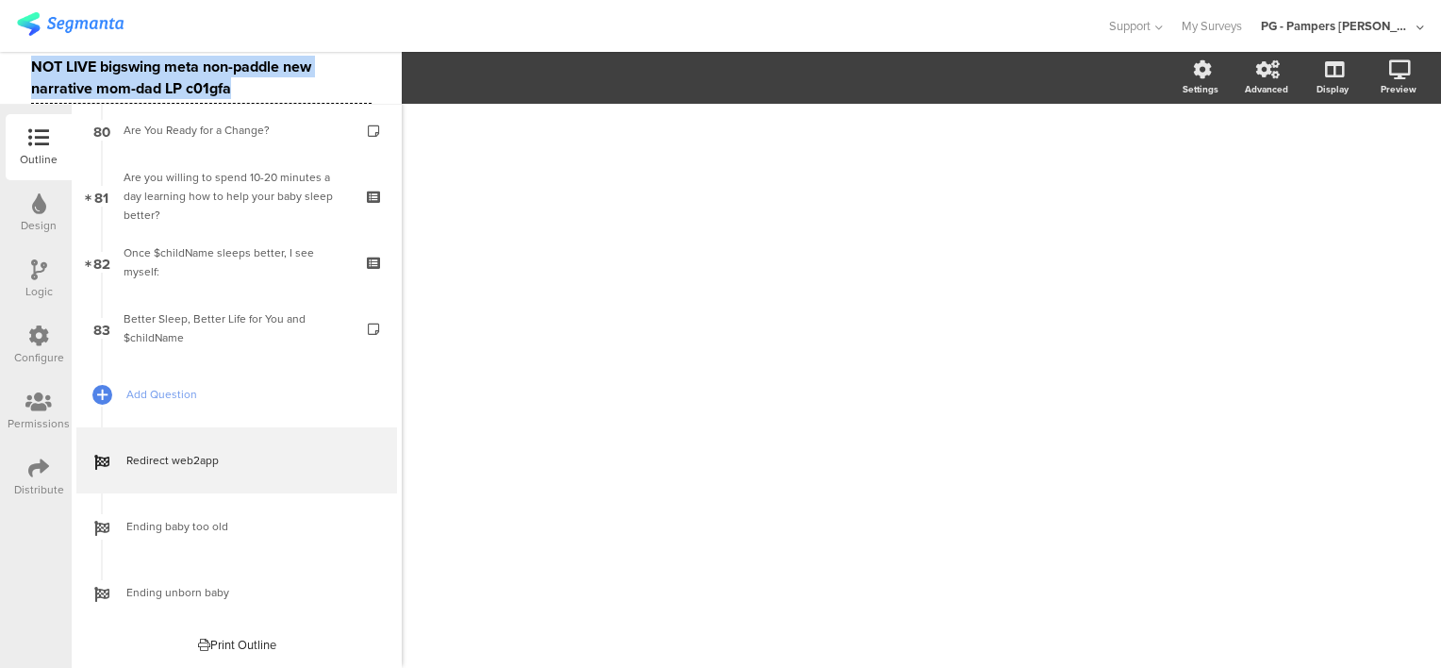
click at [175, 72] on div "NOT LIVE bigswing meta non-paddle new narrative mom-dad LP c01gfa" at bounding box center [201, 78] width 340 height 52
copy div "NOT LIVE bigswing meta non-paddle new narrative mom-dad LP c01gfa"
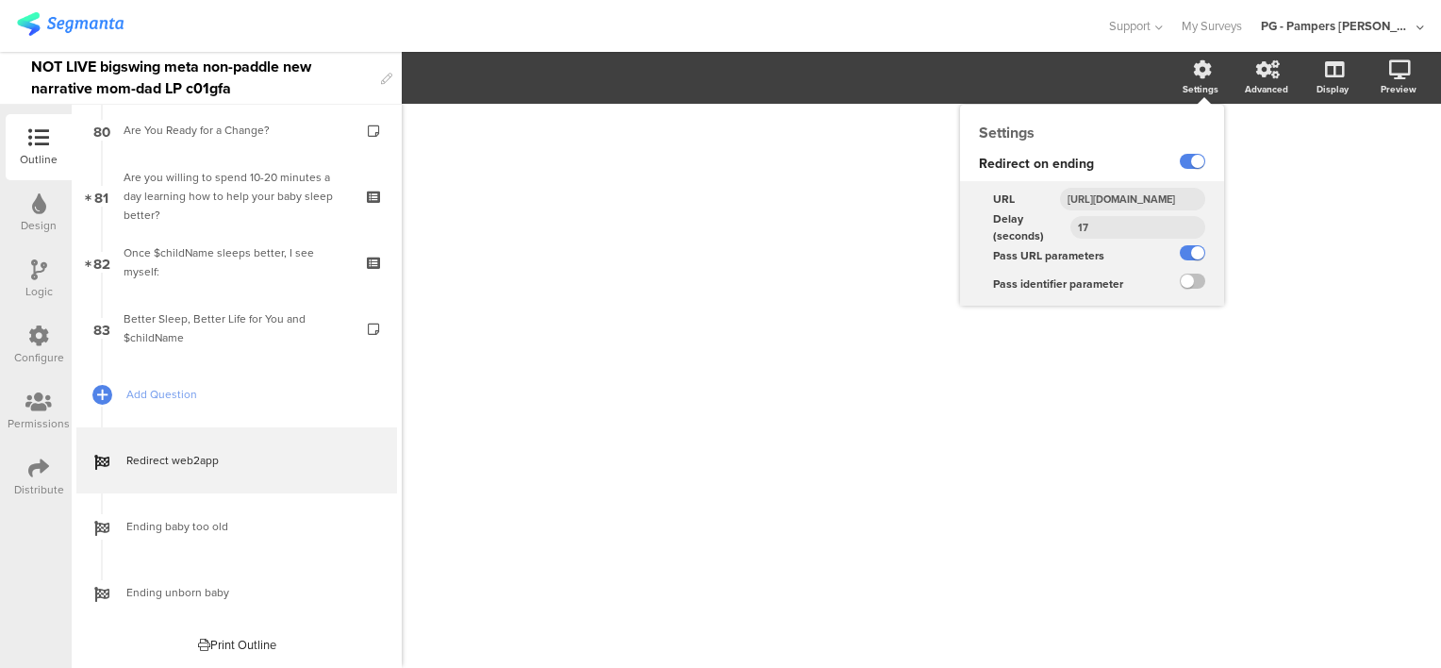
click at [1131, 195] on input "https://smartsleepcoach.com/finalize-account?sessionId=$sessionId&childName=$ch…" at bounding box center [1132, 199] width 145 height 23
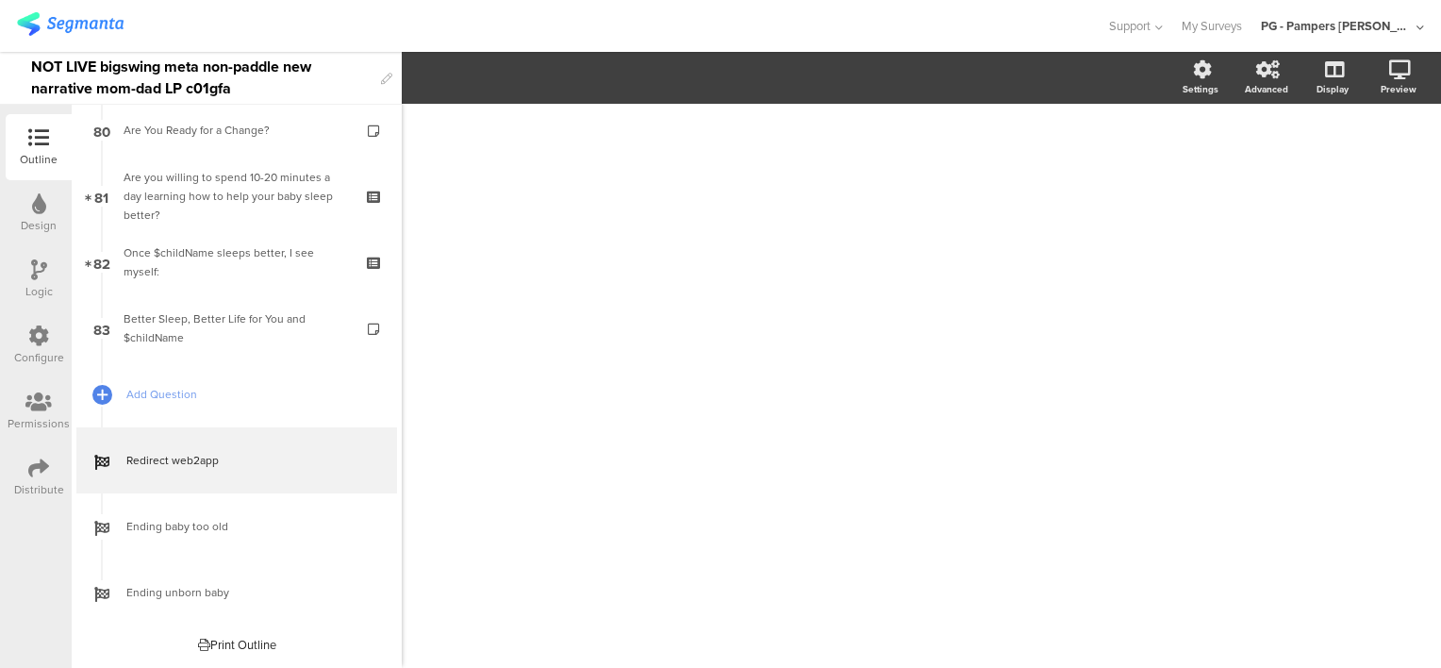
click at [1291, 217] on div "/" at bounding box center [921, 376] width 792 height 545
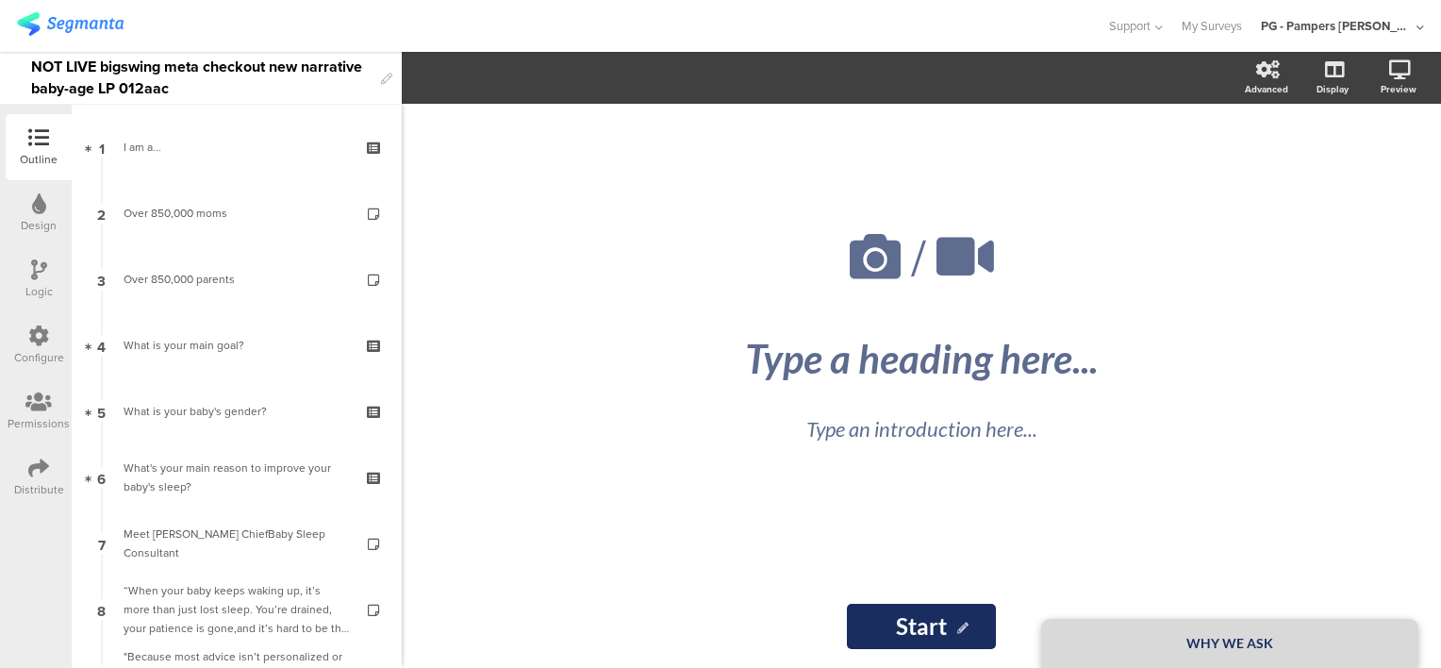
click at [205, 64] on div "NOT LIVE bigswing meta checkout new narrative baby-age LP 012aac" at bounding box center [201, 78] width 340 height 52
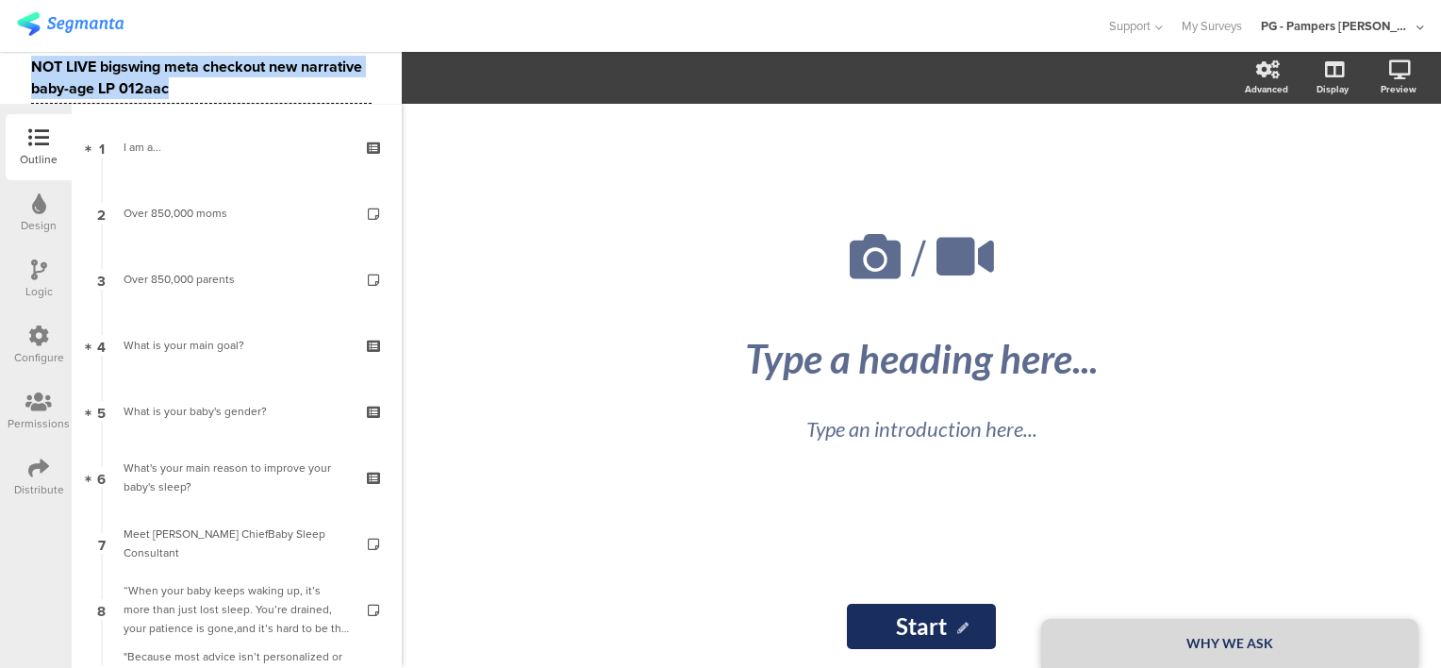
click at [205, 64] on div "NOT LIVE bigswing meta checkout new narrative baby-age LP 012aac" at bounding box center [201, 78] width 340 height 52
copy div "NOT LIVE bigswing meta checkout new narrative baby-age LP 012aac"
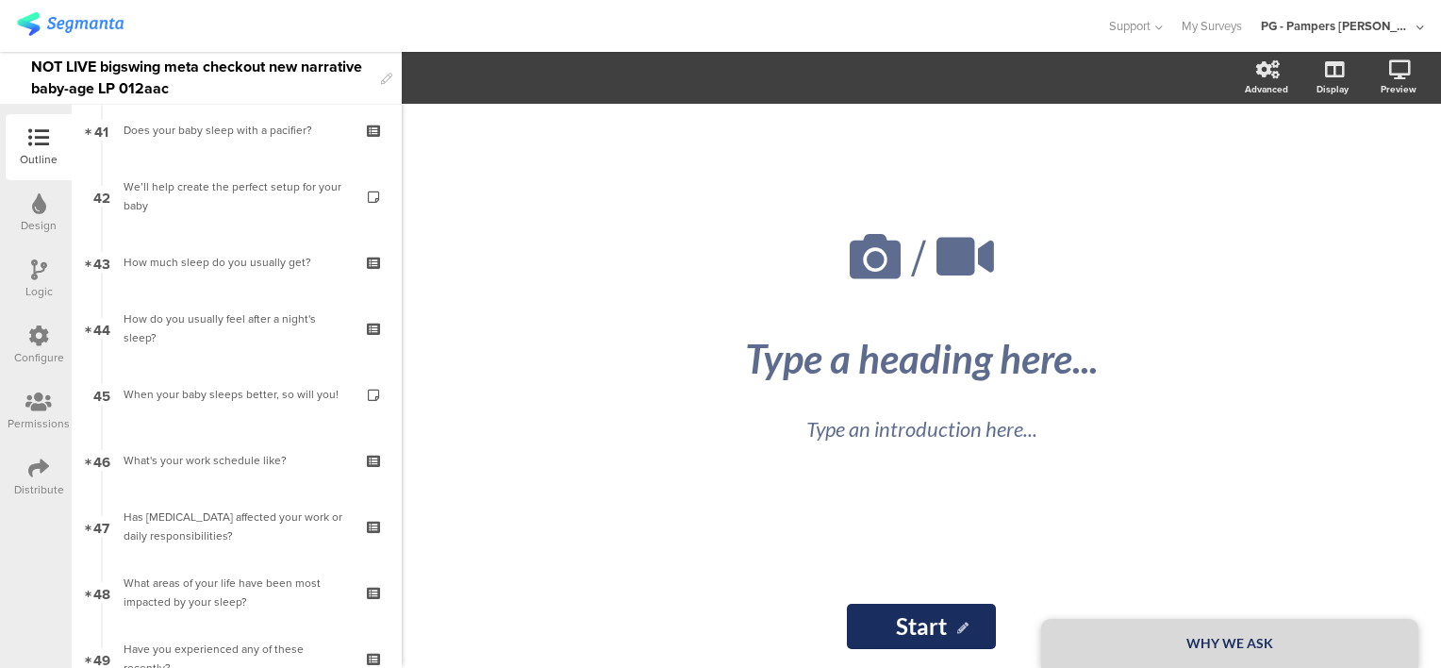
scroll to position [5166, 0]
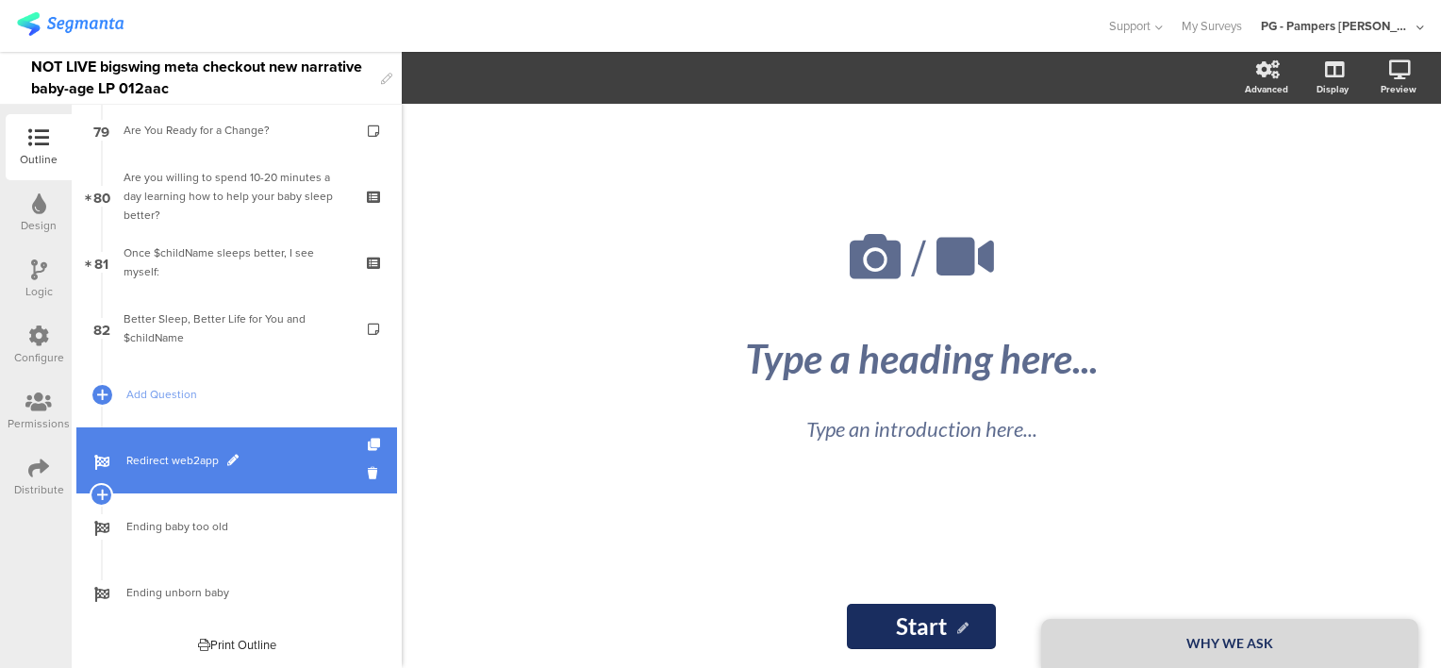
click at [158, 458] on span "Redirect web2app" at bounding box center [246, 460] width 241 height 19
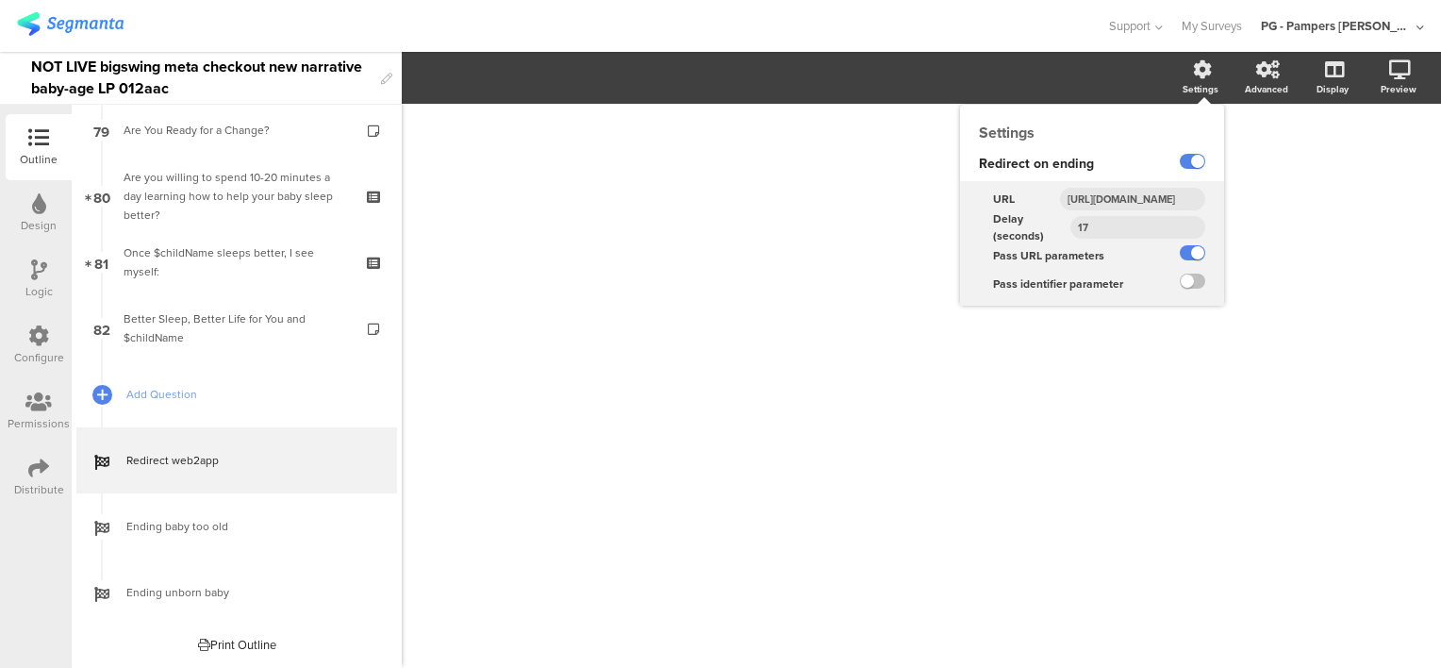
click at [1116, 197] on input "[URL][DOMAIN_NAME]" at bounding box center [1132, 199] width 145 height 23
click at [1119, 202] on input "[URL][DOMAIN_NAME]" at bounding box center [1132, 199] width 145 height 23
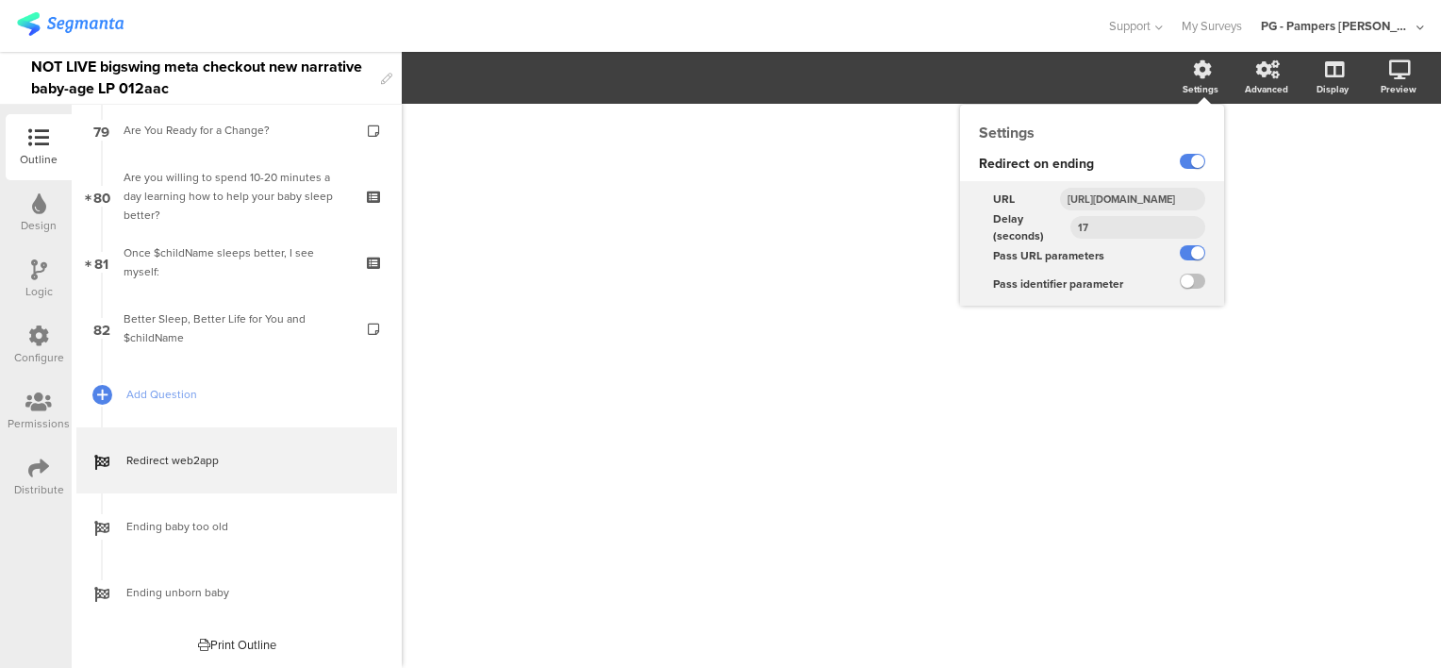
click at [1119, 202] on input "[URL][DOMAIN_NAME]" at bounding box center [1132, 199] width 145 height 23
click at [1135, 196] on input "[URL][DOMAIN_NAME]" at bounding box center [1132, 199] width 145 height 23
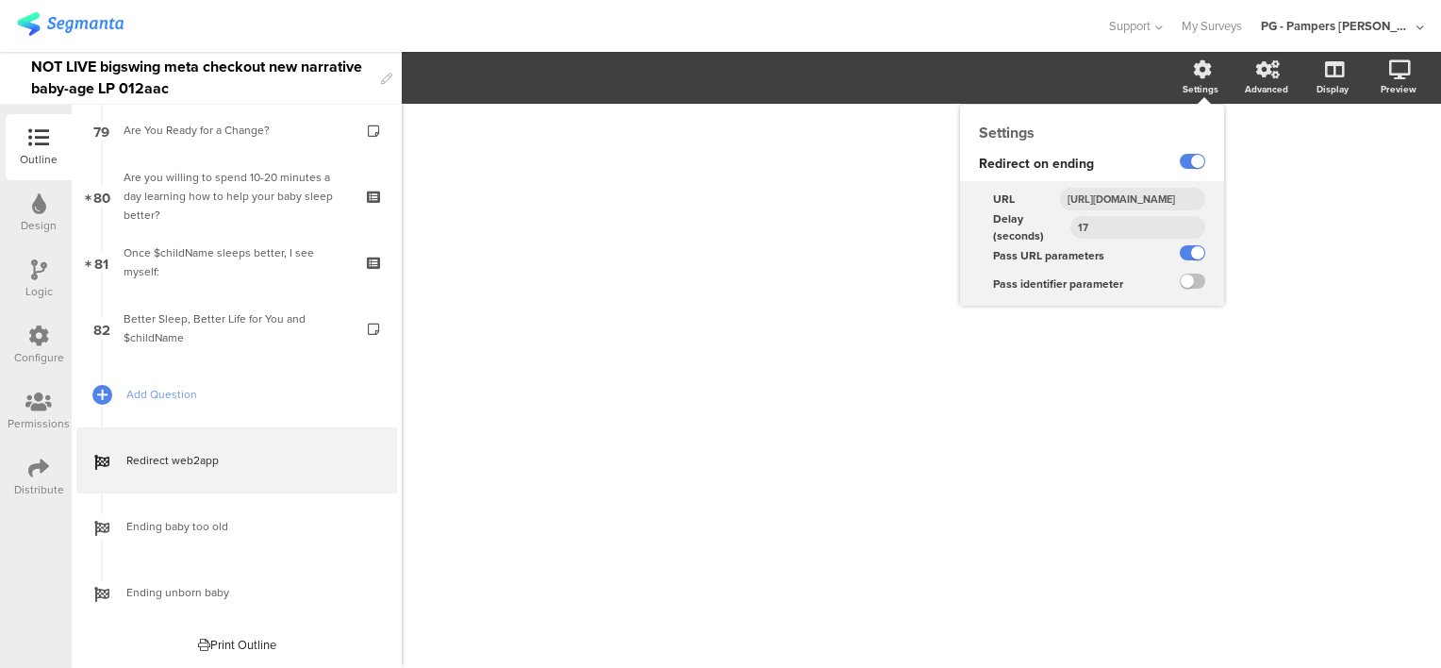
scroll to position [0, 1061]
type input "[URL][DOMAIN_NAME]"
click at [1105, 173] on div "Redirect on ending" at bounding box center [1055, 164] width 191 height 34
